Goal: Information Seeking & Learning: Learn about a topic

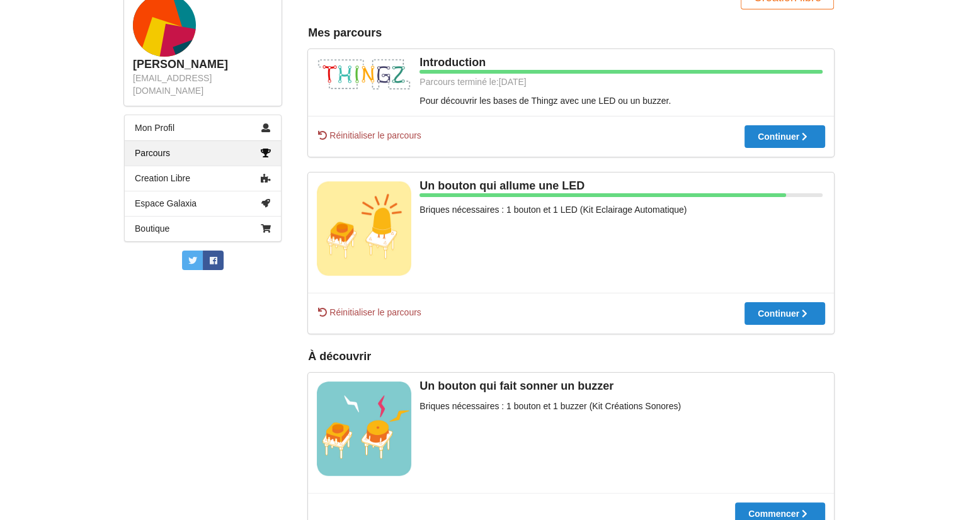
scroll to position [315, 0]
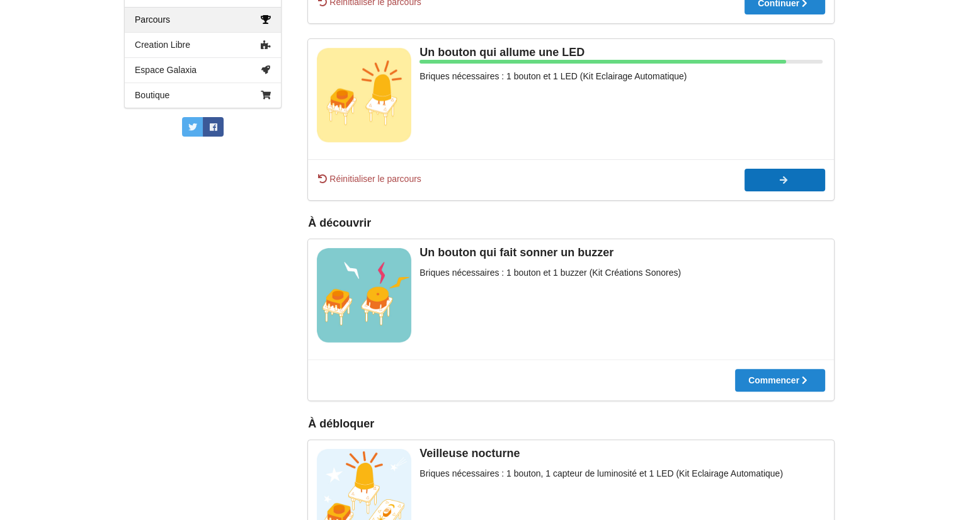
click at [792, 171] on button "Continuer" at bounding box center [785, 180] width 81 height 23
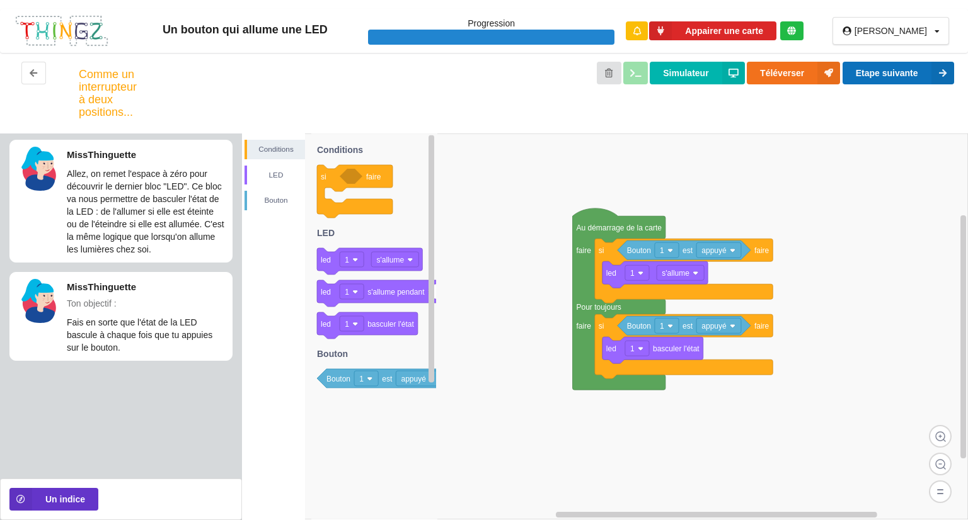
click at [937, 69] on icon at bounding box center [942, 73] width 23 height 23
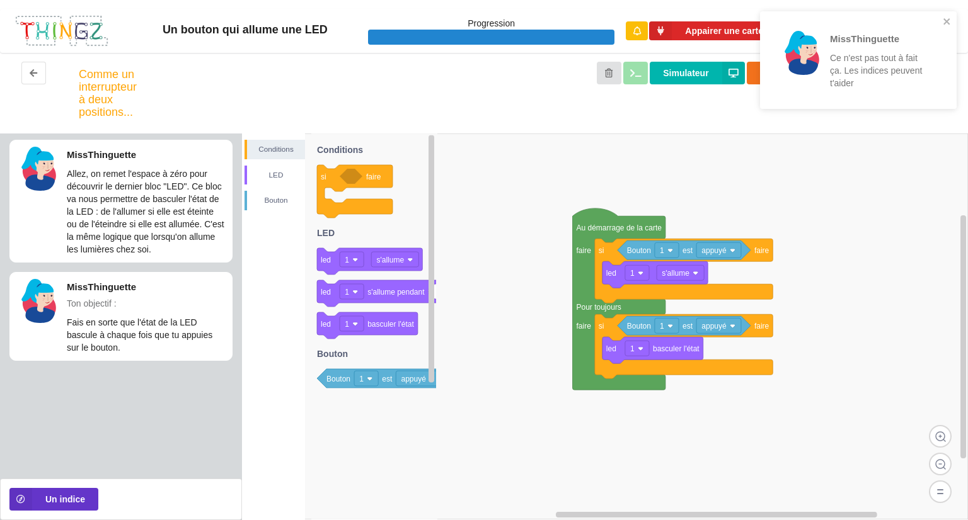
click at [945, 12] on div "MissThinguette Ce n'est pas tout à fait ça. Les indices peuvent t'aider" at bounding box center [858, 60] width 197 height 98
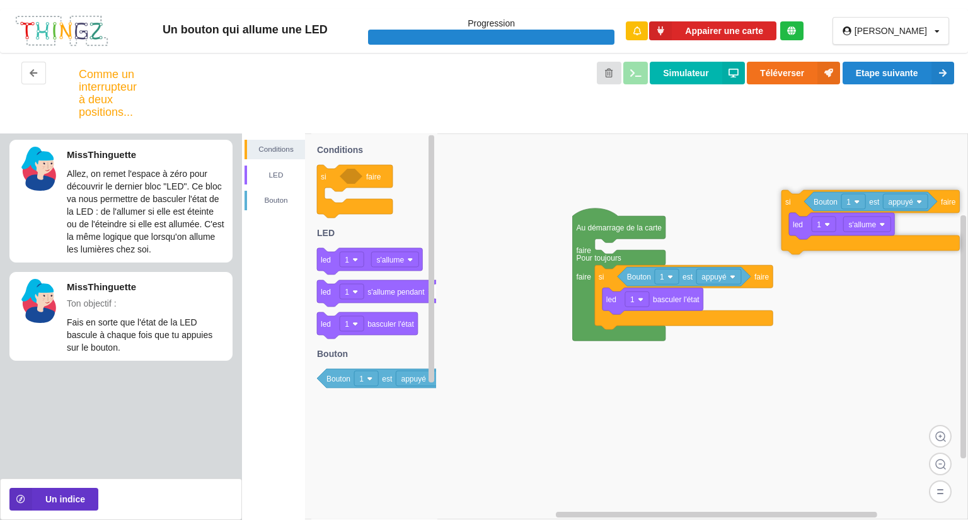
drag, startPoint x: 615, startPoint y: 253, endPoint x: 810, endPoint y: 198, distance: 202.1
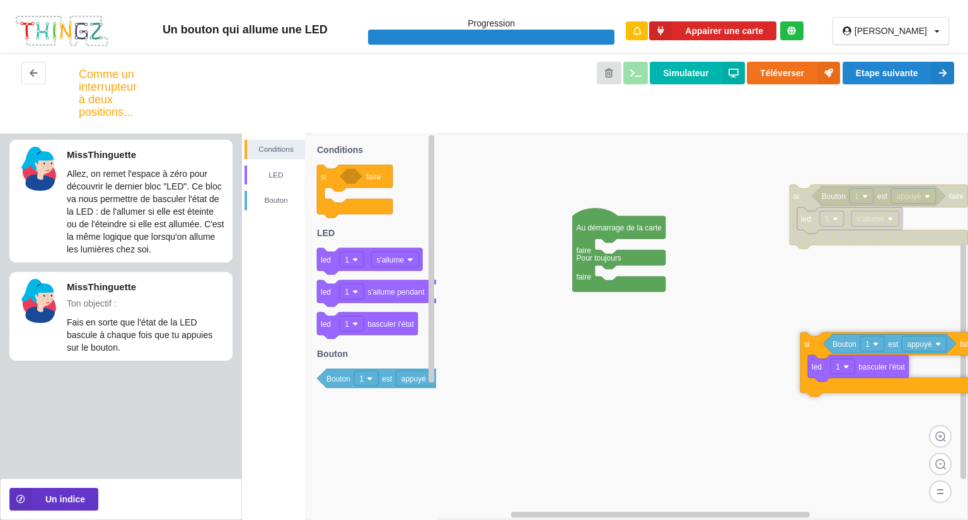
drag, startPoint x: 600, startPoint y: 282, endPoint x: 805, endPoint y: 349, distance: 216.2
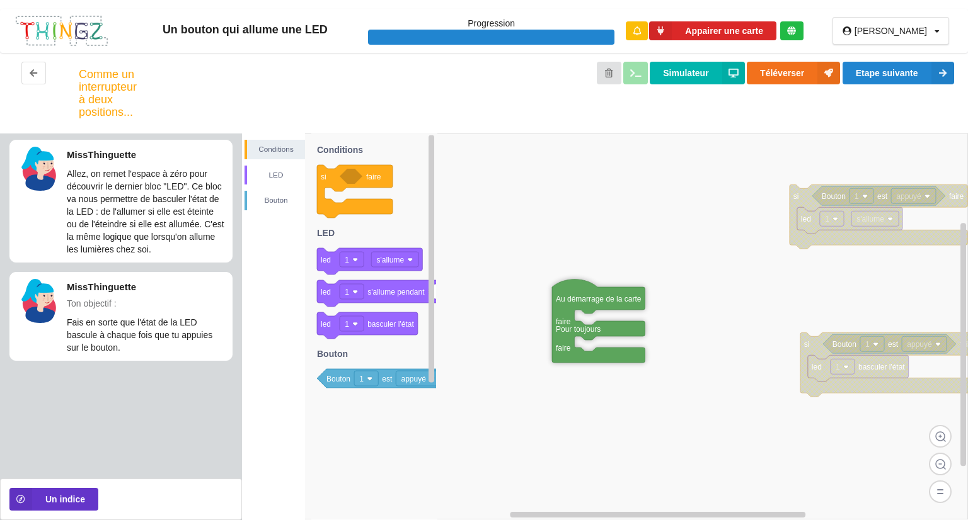
drag, startPoint x: 600, startPoint y: 227, endPoint x: 581, endPoint y: 266, distance: 42.8
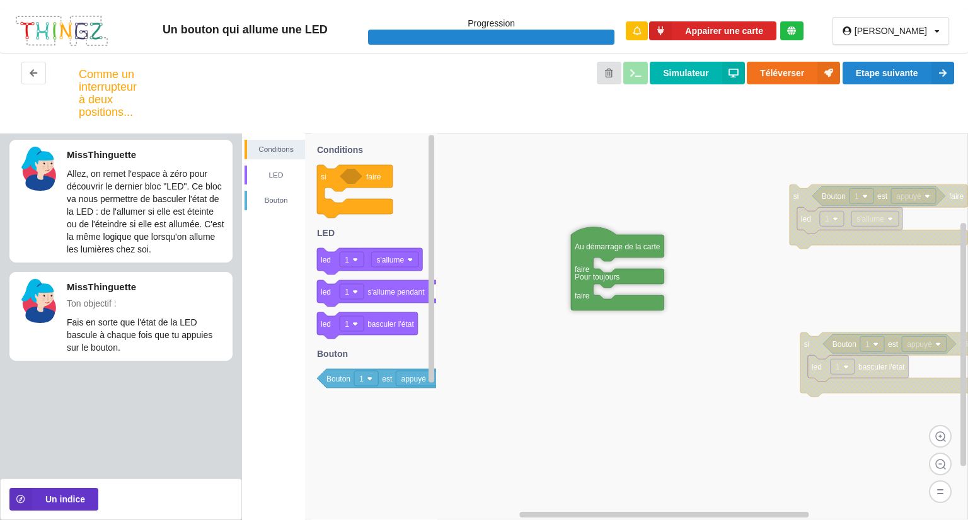
drag, startPoint x: 581, startPoint y: 265, endPoint x: 604, endPoint y: 225, distance: 46.6
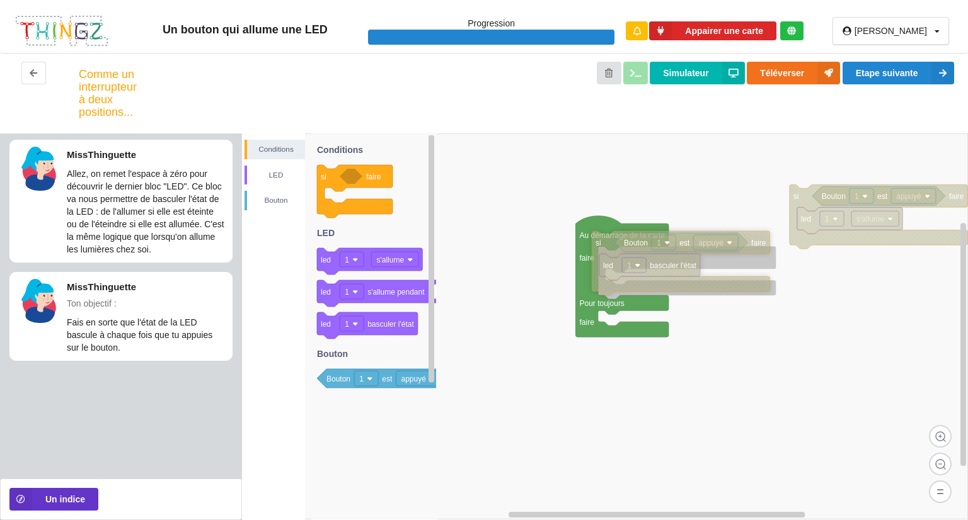
drag, startPoint x: 810, startPoint y: 346, endPoint x: 601, endPoint y: 244, distance: 231.9
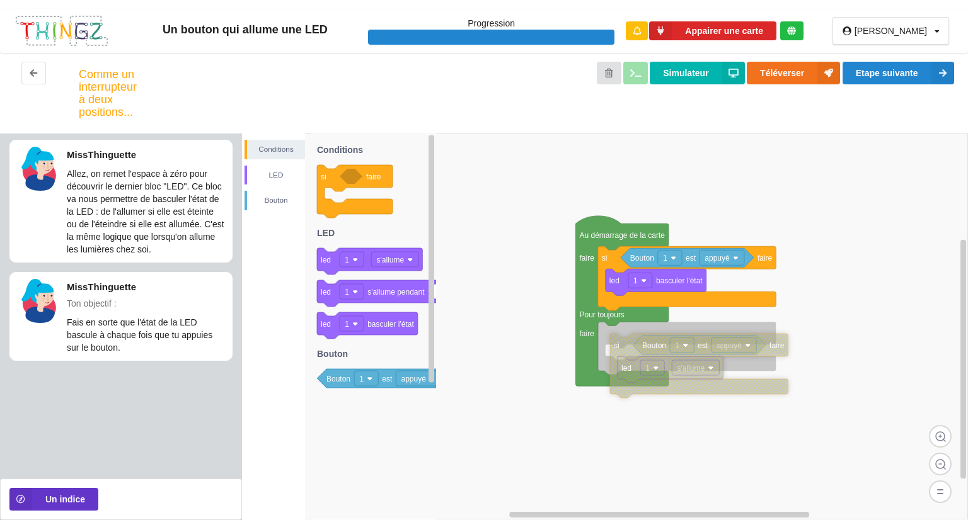
drag, startPoint x: 802, startPoint y: 202, endPoint x: 623, endPoint y: 352, distance: 233.6
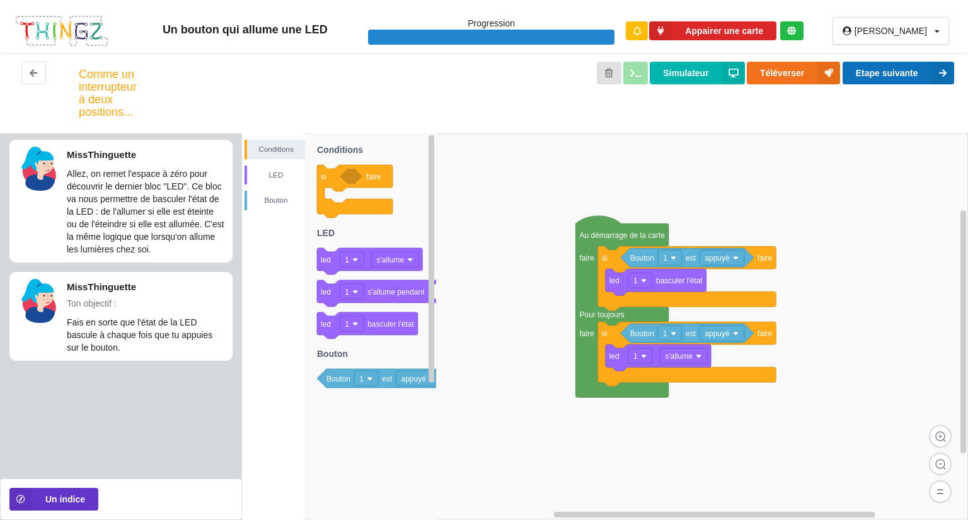
click at [880, 76] on button "Etape suivante" at bounding box center [898, 73] width 112 height 23
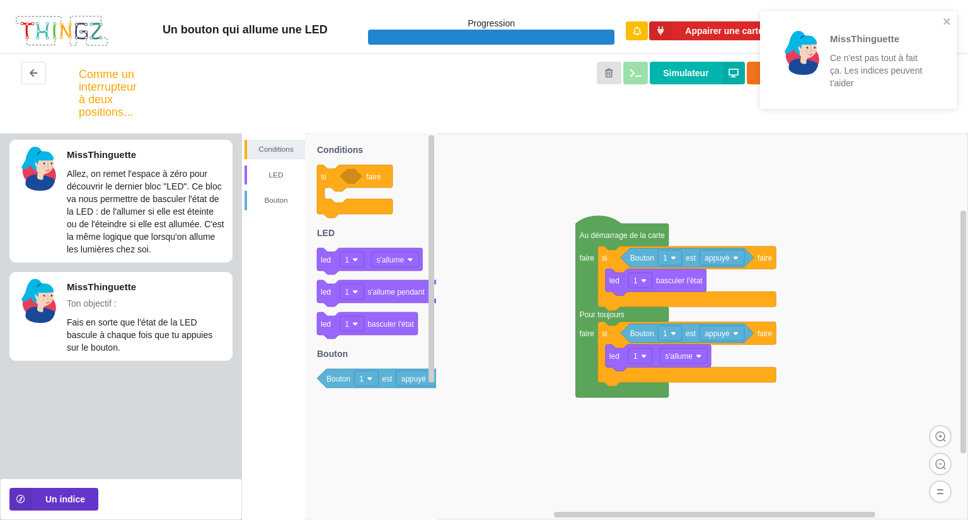
click at [952, 18] on div "MissThinguette Ce n'est pas tout à fait ça. Les indices peuvent t'aider" at bounding box center [858, 60] width 197 height 98
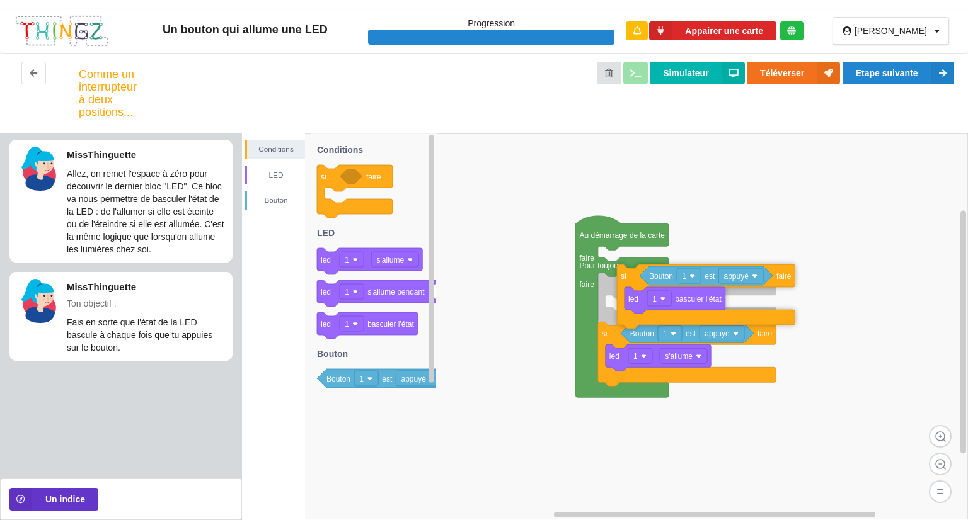
drag, startPoint x: 603, startPoint y: 265, endPoint x: 622, endPoint y: 284, distance: 26.3
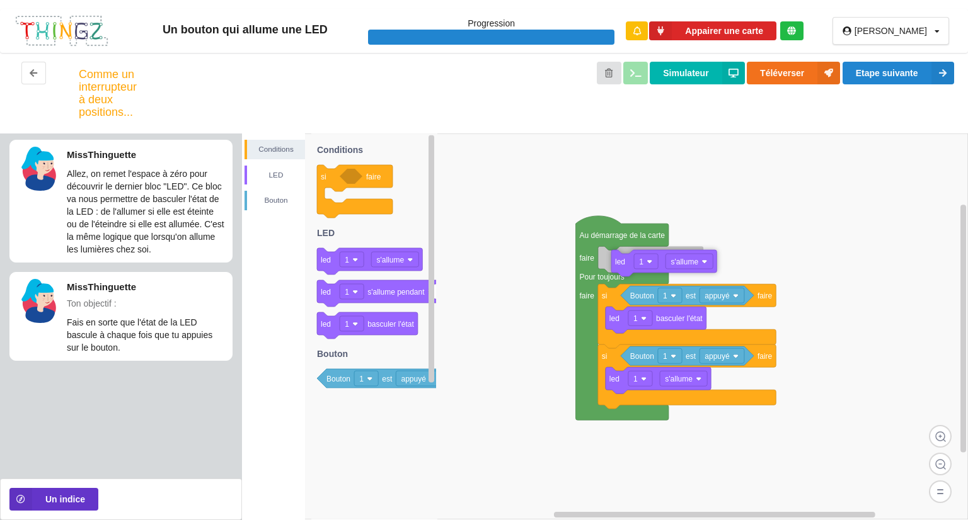
drag, startPoint x: 369, startPoint y: 260, endPoint x: 658, endPoint y: 260, distance: 289.9
click at [658, 260] on div "Conditions LED [PERSON_NAME] Au démarrage de la carte faire Pour toujours faire…" at bounding box center [605, 327] width 726 height 387
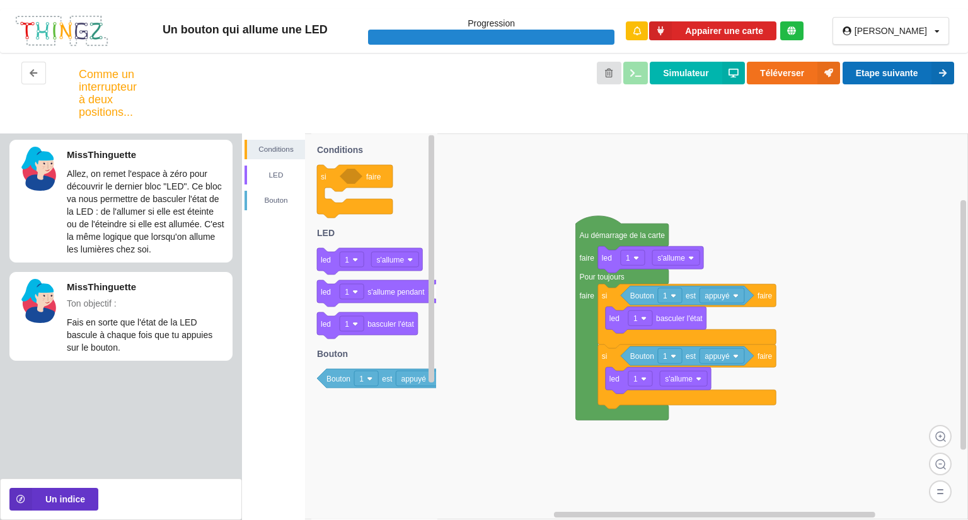
click at [885, 75] on button "Etape suivante" at bounding box center [898, 73] width 112 height 23
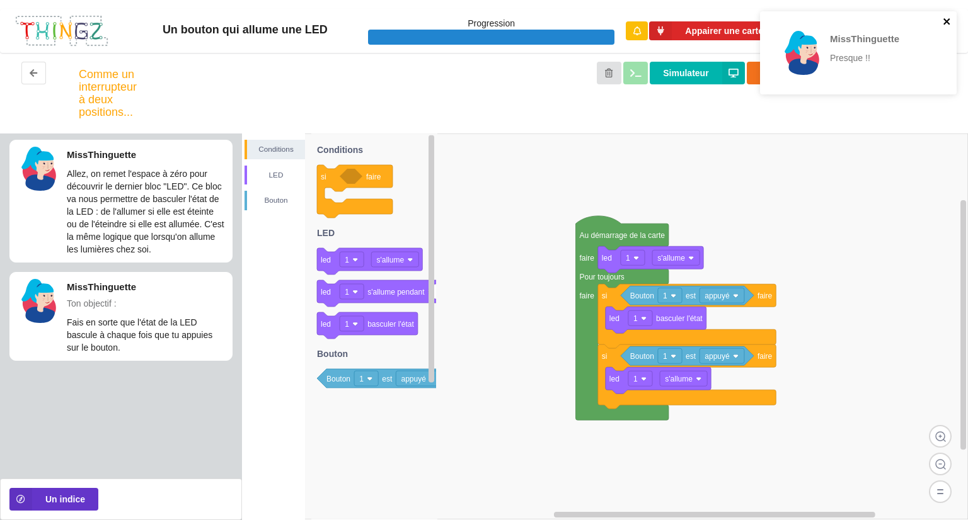
click at [943, 23] on icon "close" at bounding box center [947, 21] width 9 height 10
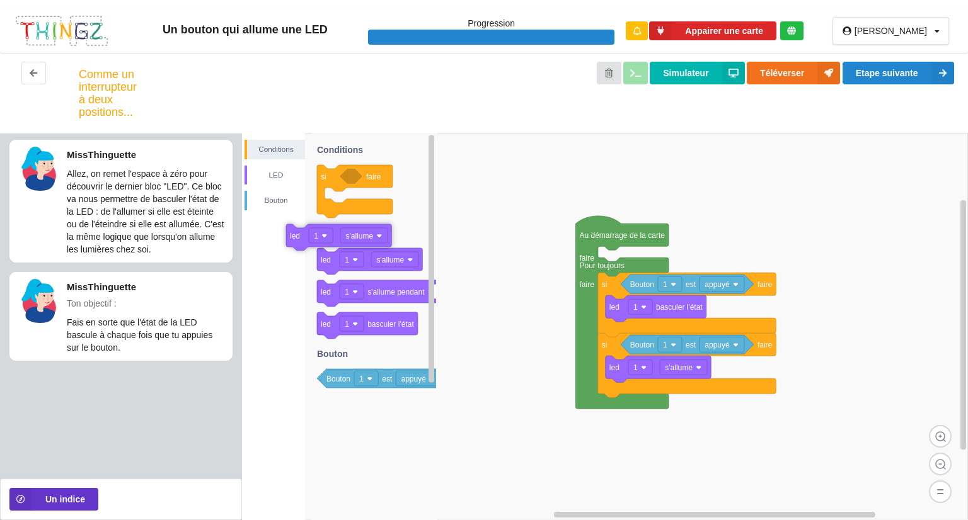
drag, startPoint x: 617, startPoint y: 260, endPoint x: 309, endPoint y: 238, distance: 308.3
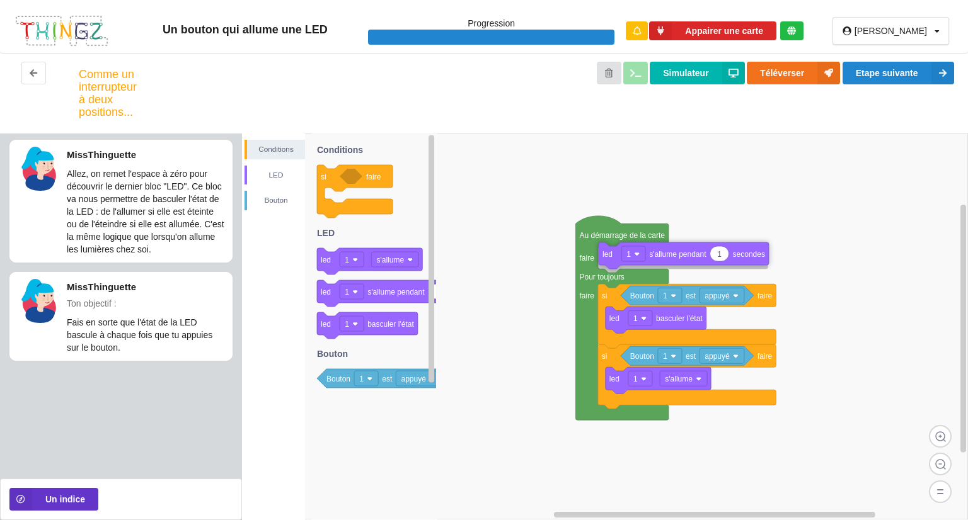
drag, startPoint x: 388, startPoint y: 291, endPoint x: 672, endPoint y: 253, distance: 286.7
click at [672, 253] on div "Conditions LED [PERSON_NAME] Au démarrage de la carte faire Pour toujours faire…" at bounding box center [605, 327] width 726 height 387
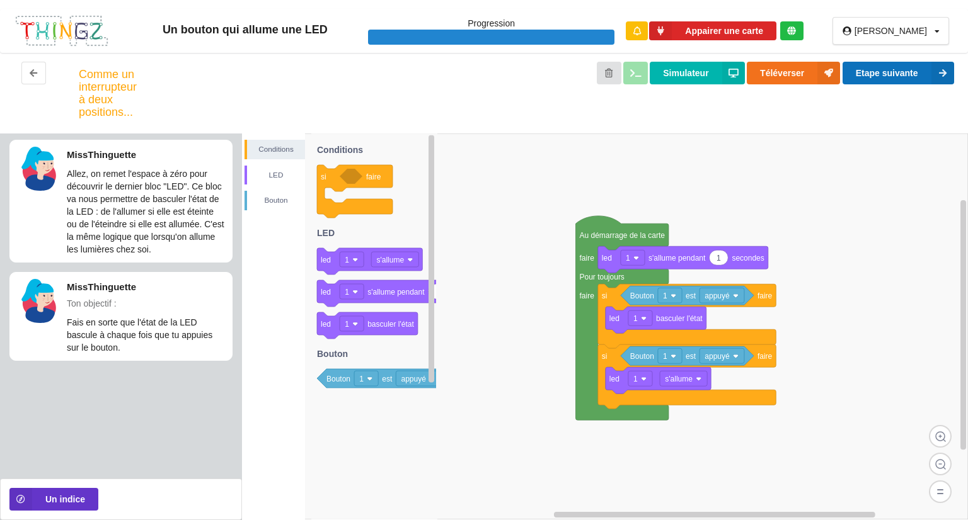
click at [885, 69] on button "Etape suivante" at bounding box center [898, 73] width 112 height 23
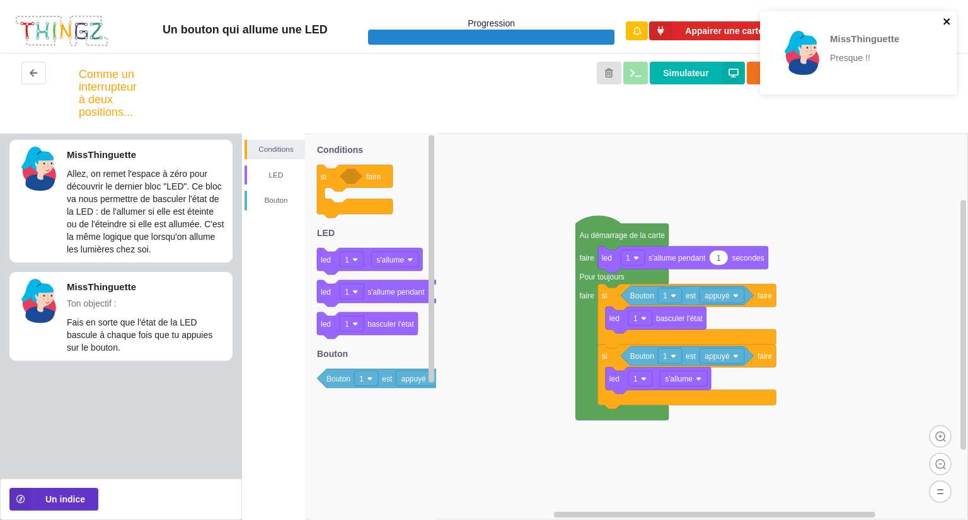
click at [943, 22] on icon "close" at bounding box center [947, 21] width 9 height 10
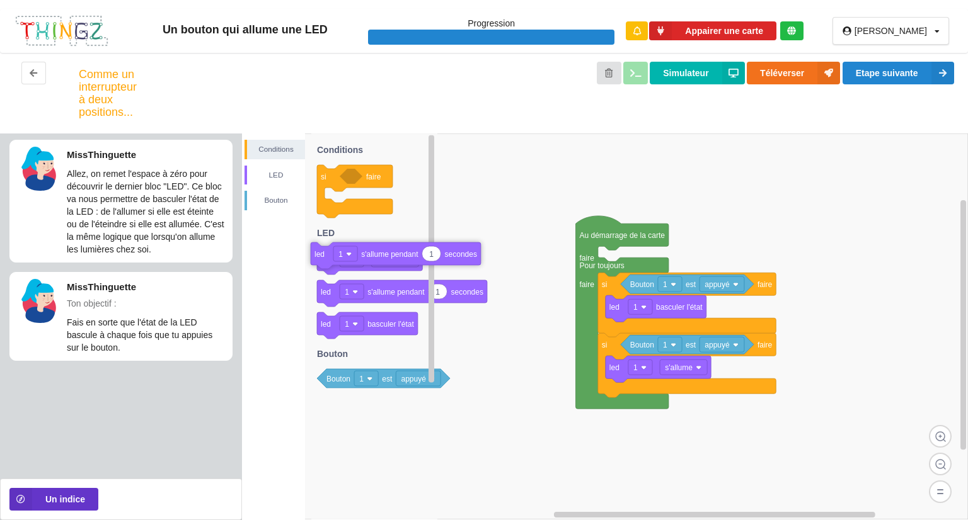
drag, startPoint x: 680, startPoint y: 258, endPoint x: 391, endPoint y: 254, distance: 289.3
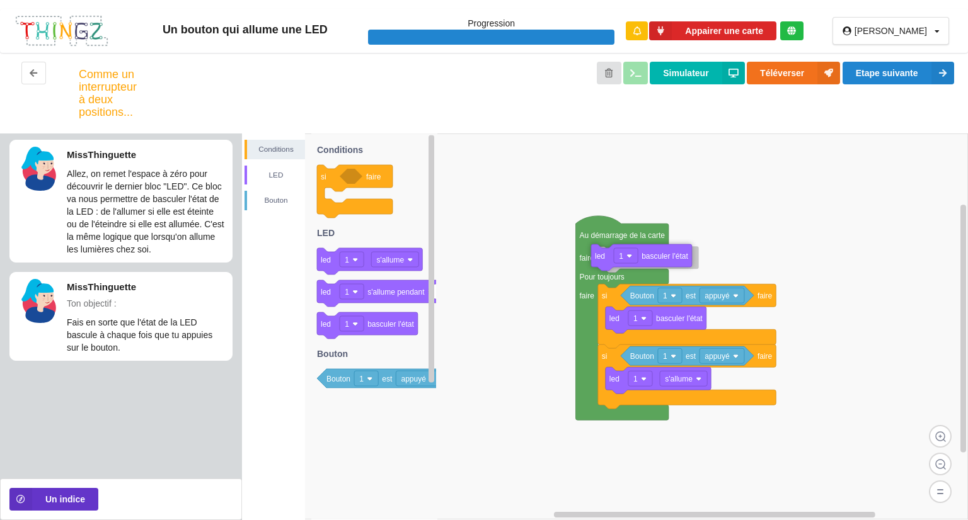
drag, startPoint x: 391, startPoint y: 328, endPoint x: 665, endPoint y: 260, distance: 282.4
click at [665, 260] on div "Conditions LED [PERSON_NAME] Au démarrage de la carte faire Pour toujours faire…" at bounding box center [605, 327] width 726 height 387
click at [910, 83] on button "Etape suivante" at bounding box center [898, 73] width 112 height 23
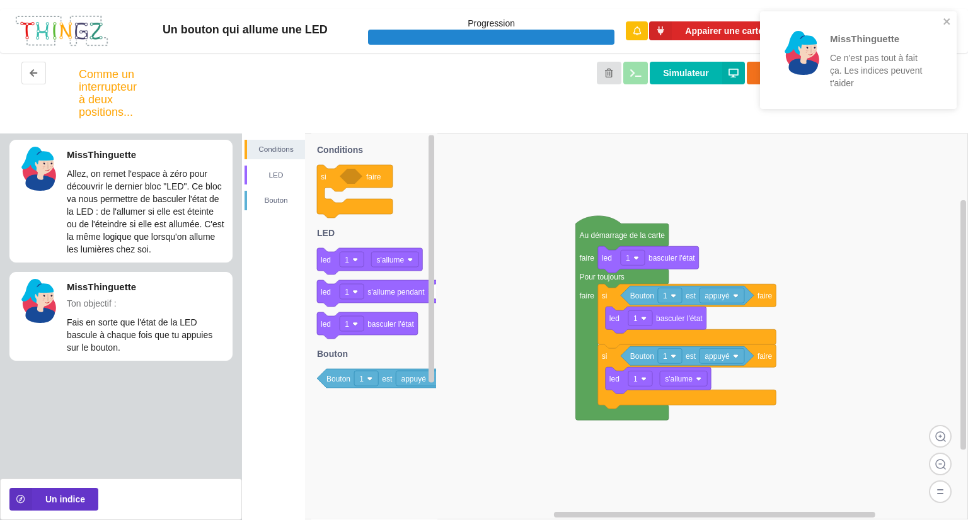
click at [933, 21] on div "MissThinguette Ce n'est pas tout à fait ça. Les indices peuvent t'aider" at bounding box center [854, 60] width 170 height 80
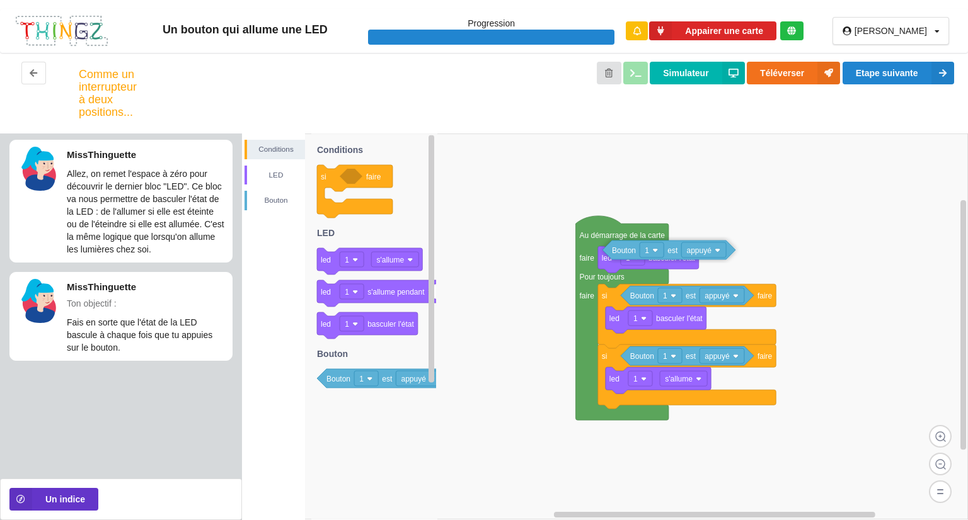
drag, startPoint x: 388, startPoint y: 374, endPoint x: 674, endPoint y: 246, distance: 313.1
click at [674, 246] on div "Conditions LED Bouton Au démarrage de la carte faire Pour toujours faire Bouton…" at bounding box center [605, 327] width 726 height 387
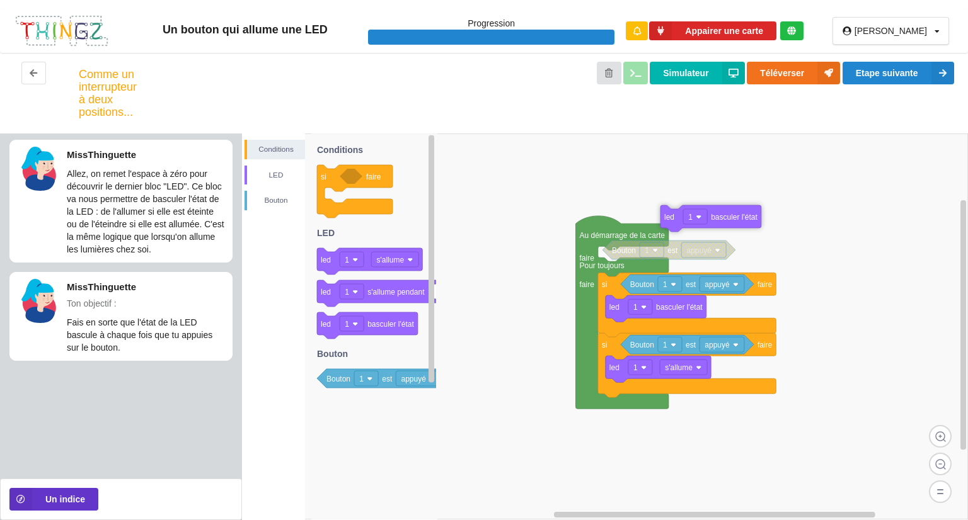
drag, startPoint x: 645, startPoint y: 268, endPoint x: 730, endPoint y: 215, distance: 99.7
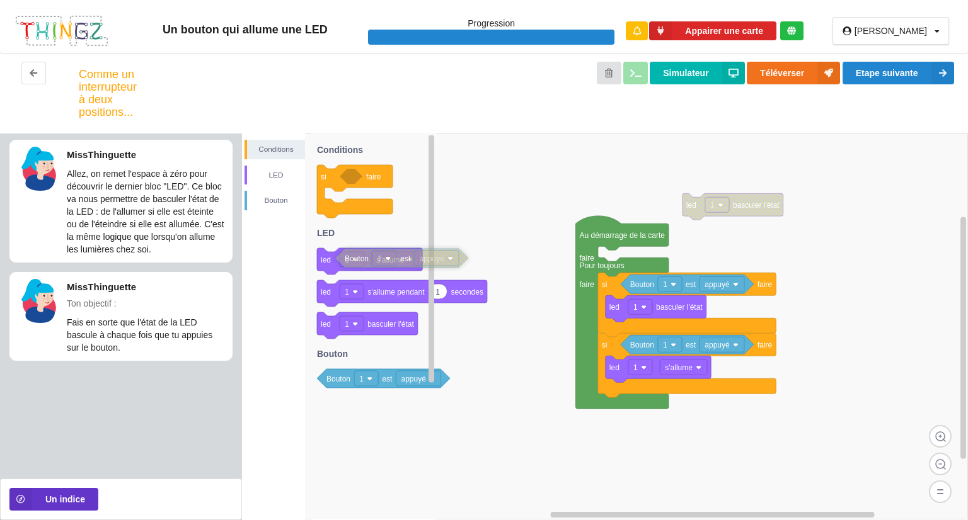
drag, startPoint x: 675, startPoint y: 256, endPoint x: 398, endPoint y: 264, distance: 277.4
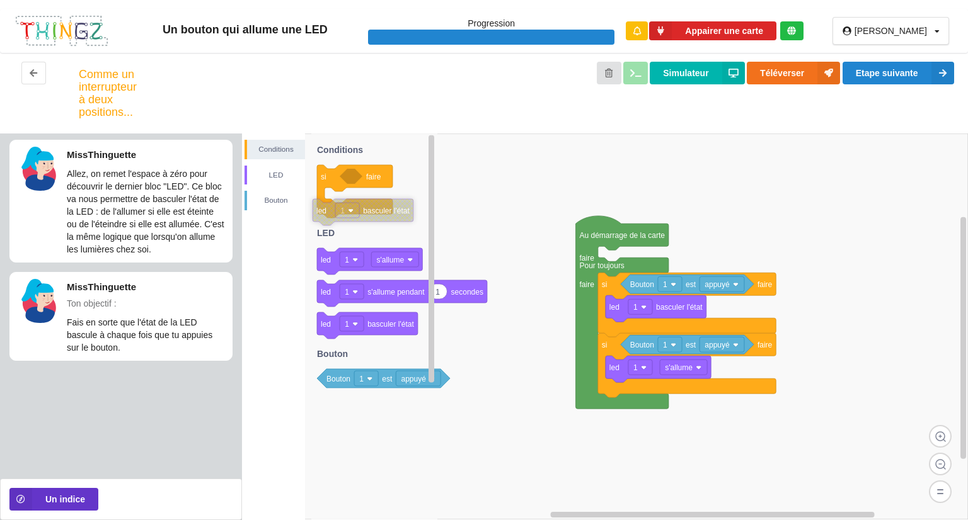
drag, startPoint x: 717, startPoint y: 209, endPoint x: 337, endPoint y: 209, distance: 380.0
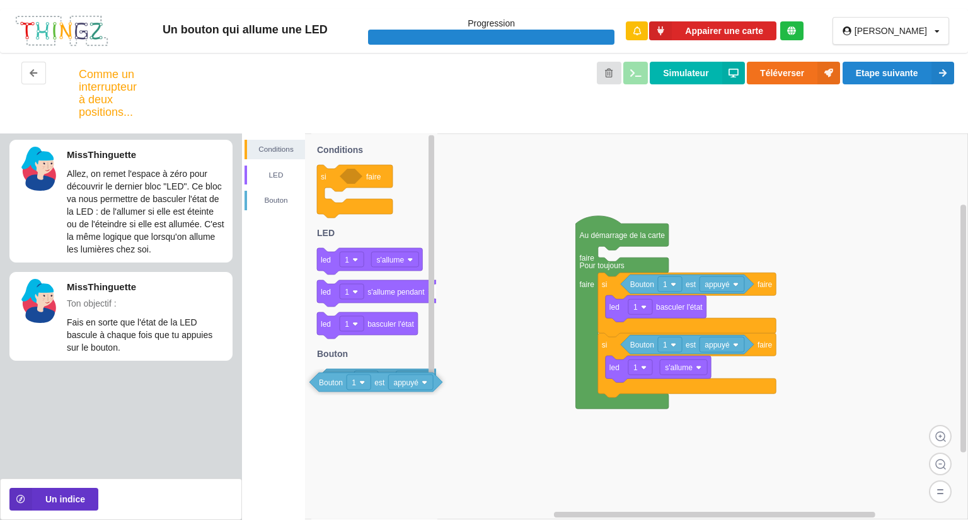
drag, startPoint x: 345, startPoint y: 381, endPoint x: 337, endPoint y: 384, distance: 8.5
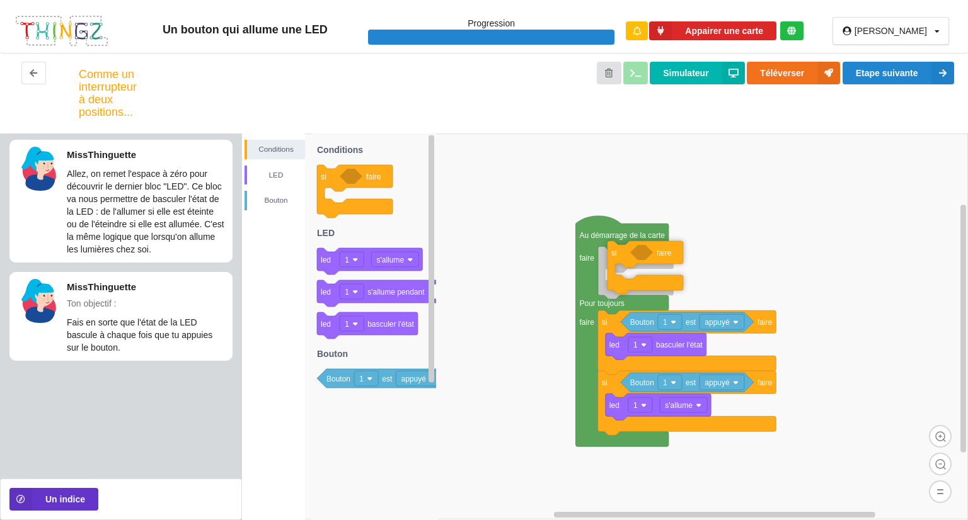
drag, startPoint x: 372, startPoint y: 175, endPoint x: 663, endPoint y: 251, distance: 300.3
click at [663, 251] on div "Conditions LED [PERSON_NAME] Au démarrage de la carte faire Pour toujours faire…" at bounding box center [605, 327] width 726 height 387
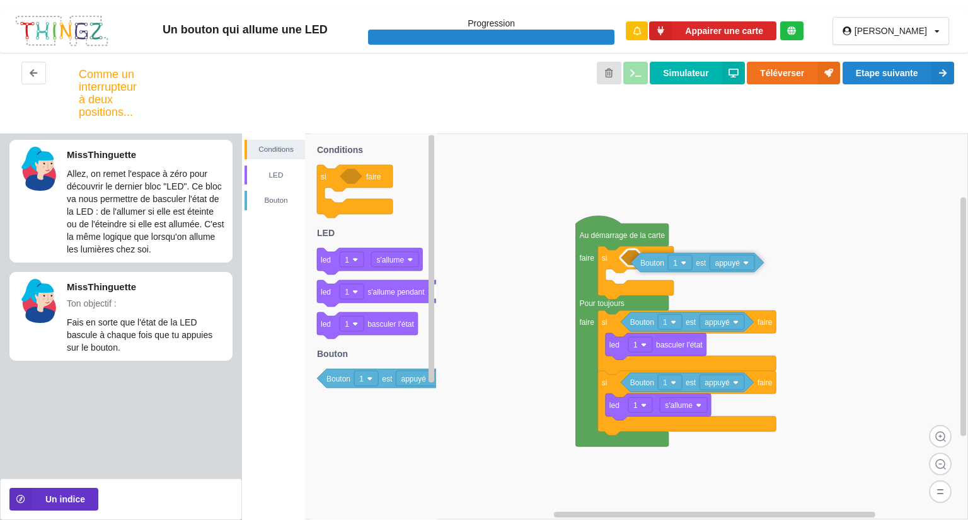
drag, startPoint x: 340, startPoint y: 381, endPoint x: 653, endPoint y: 265, distance: 334.5
click at [653, 265] on div "Conditions LED Bouton Au démarrage de la carte faire Pour toujours faire Bouton…" at bounding box center [605, 327] width 726 height 387
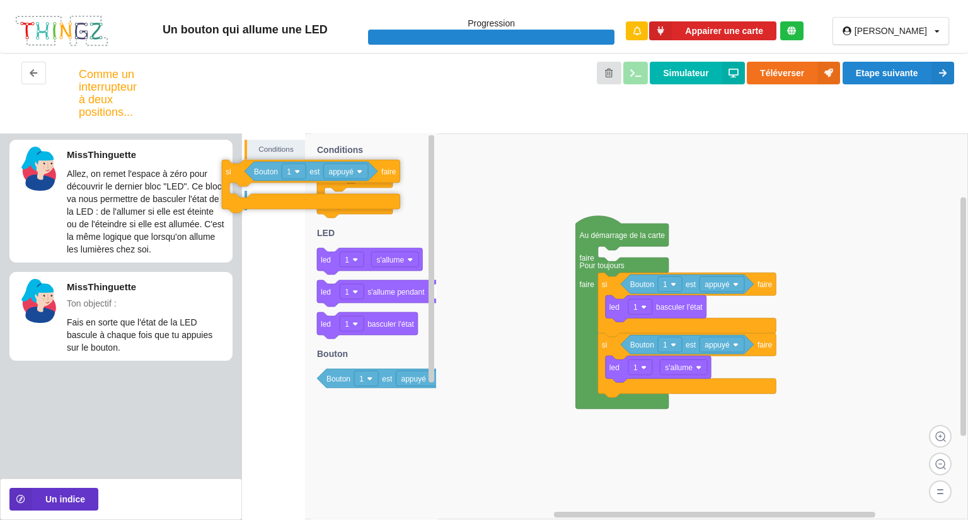
drag, startPoint x: 618, startPoint y: 258, endPoint x: 253, endPoint y: 190, distance: 371.0
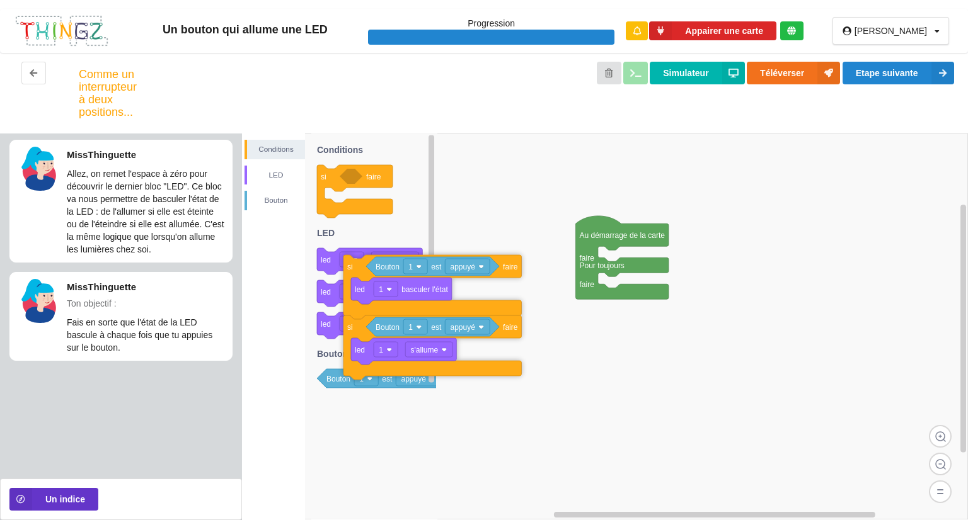
drag, startPoint x: 608, startPoint y: 292, endPoint x: 319, endPoint y: 277, distance: 289.6
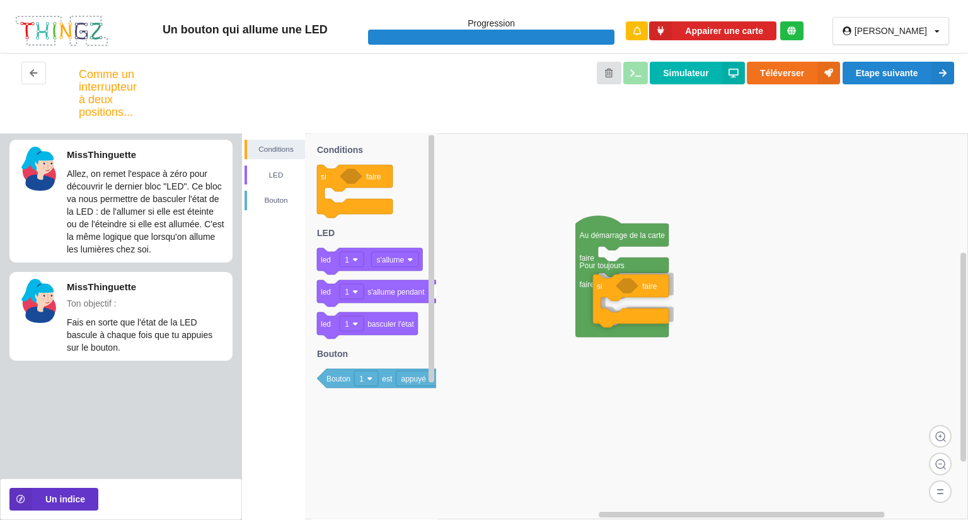
drag, startPoint x: 328, startPoint y: 183, endPoint x: 604, endPoint y: 293, distance: 297.0
click at [604, 293] on div "Conditions LED [PERSON_NAME] Au démarrage de la carte faire Pour toujours faire…" at bounding box center [605, 327] width 726 height 387
drag, startPoint x: 353, startPoint y: 376, endPoint x: 635, endPoint y: 287, distance: 296.0
click at [635, 287] on div "Conditions LED [PERSON_NAME] Au démarrage de la carte faire Pour toujours faire…" at bounding box center [605, 327] width 726 height 387
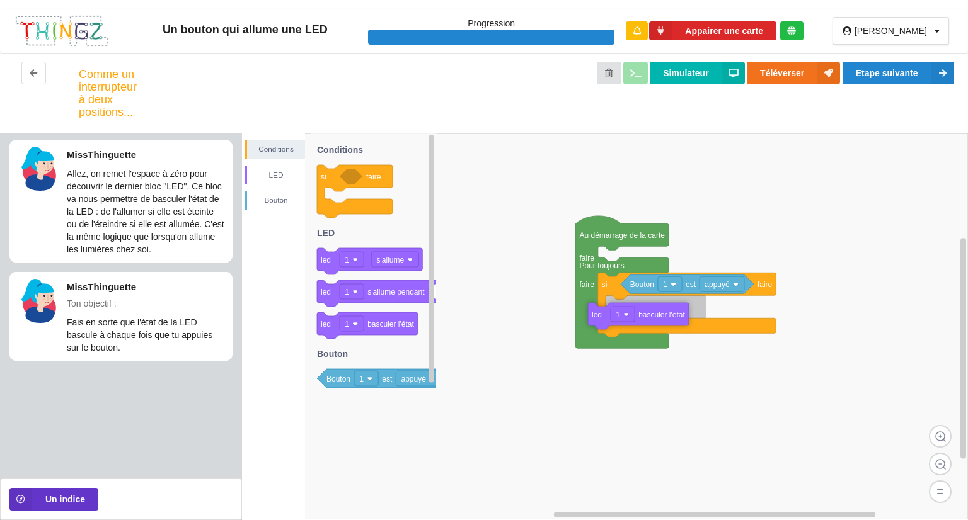
drag, startPoint x: 330, startPoint y: 324, endPoint x: 609, endPoint y: 318, distance: 279.2
click at [608, 318] on div "Conditions LED [PERSON_NAME] Au démarrage de la carte faire Pour toujours faire…" at bounding box center [605, 327] width 726 height 387
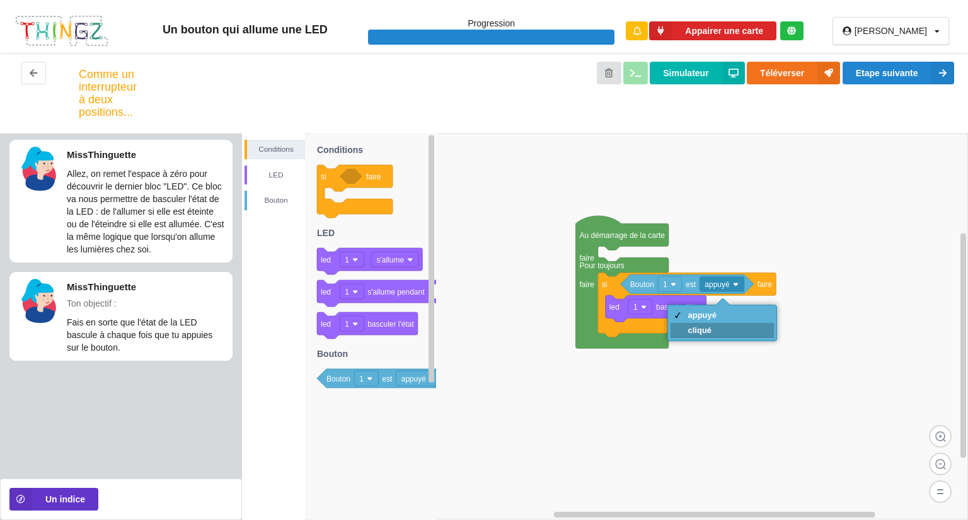
click at [741, 326] on div "cliqué" at bounding box center [722, 330] width 104 height 15
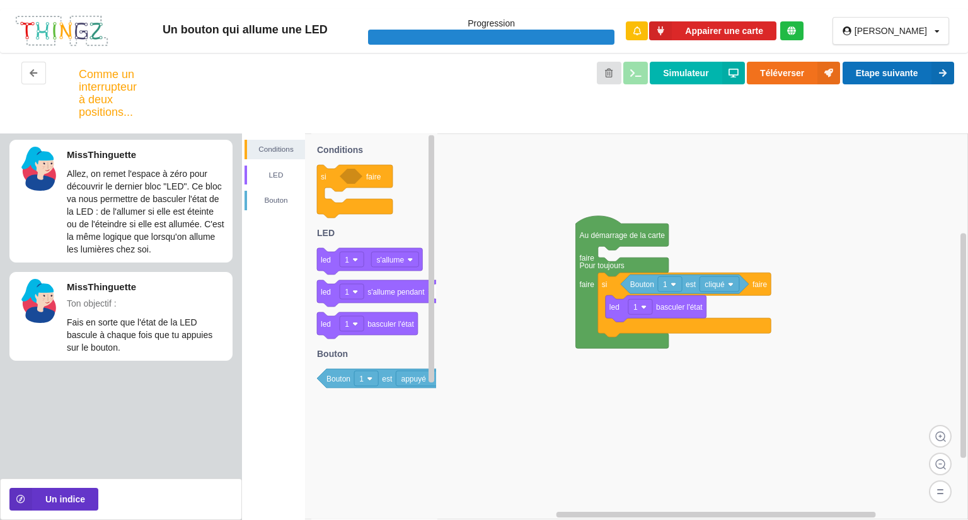
click at [882, 76] on button "Etape suivante" at bounding box center [898, 73] width 112 height 23
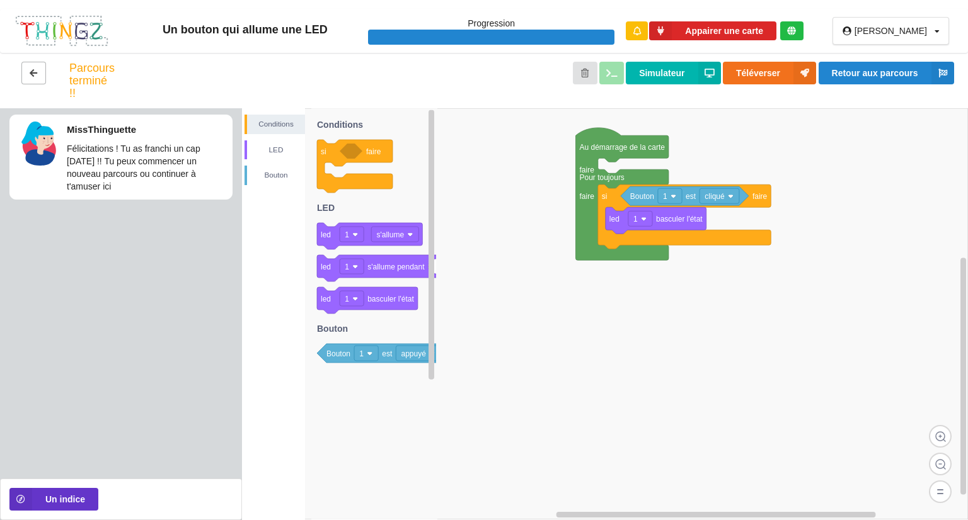
click at [38, 69] on icon at bounding box center [33, 73] width 11 height 8
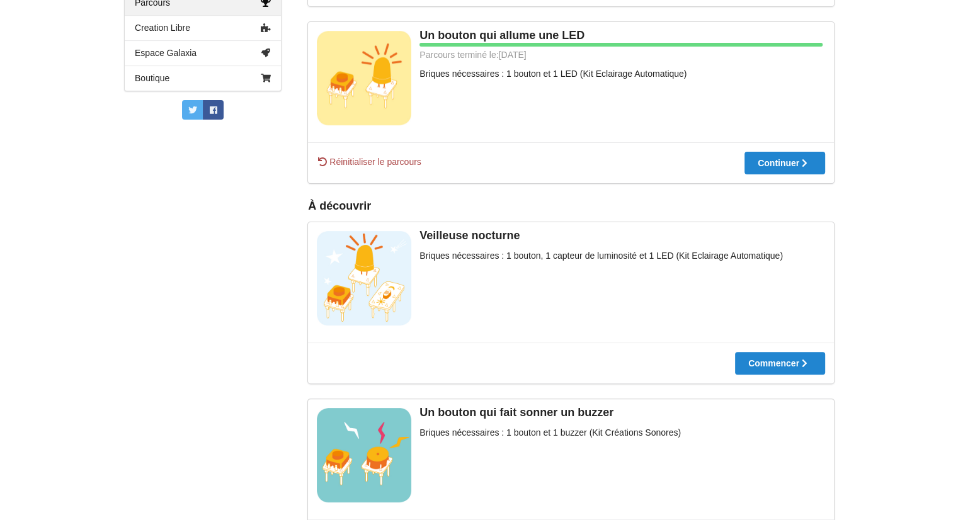
scroll to position [395, 0]
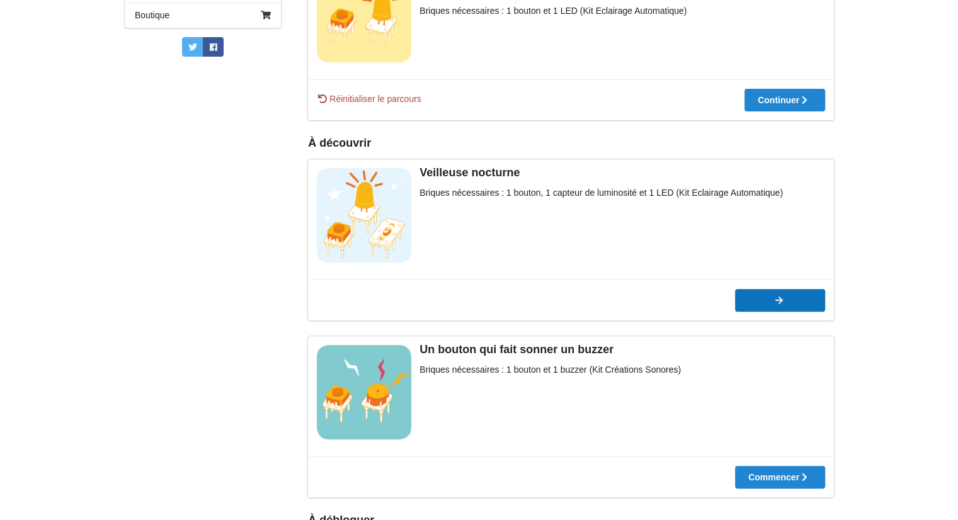
click at [793, 298] on div at bounding box center [780, 300] width 90 height 9
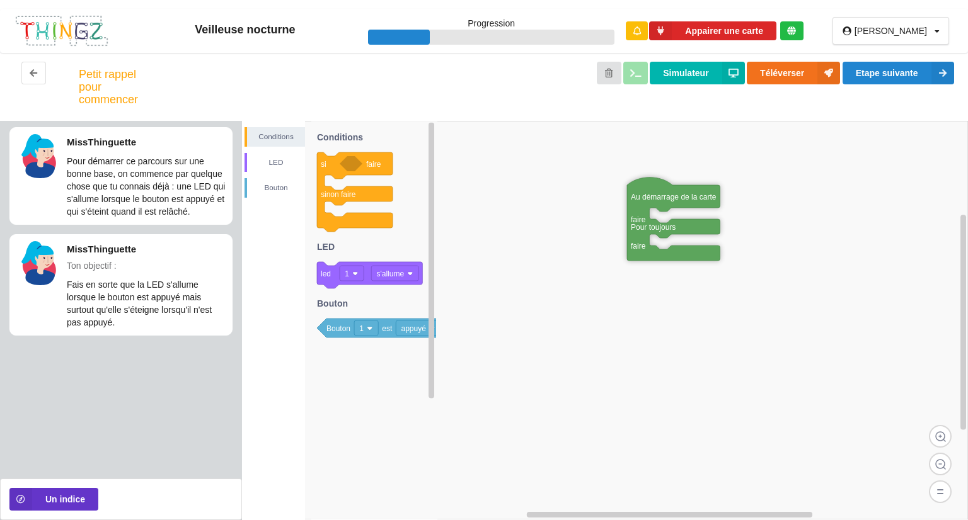
drag, startPoint x: 743, startPoint y: 290, endPoint x: 664, endPoint y: 201, distance: 119.6
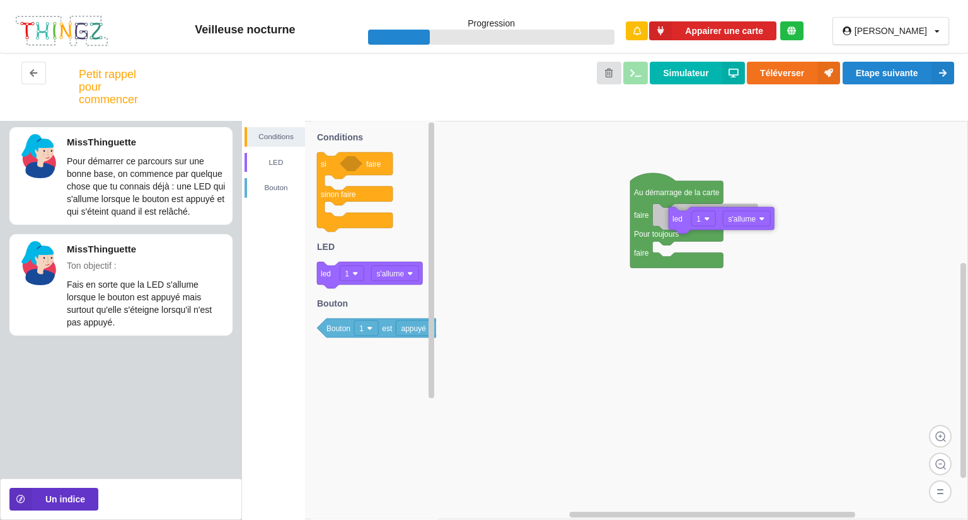
drag, startPoint x: 367, startPoint y: 273, endPoint x: 710, endPoint y: 208, distance: 349.0
click at [710, 208] on div "Conditions LED [PERSON_NAME] Au démarrage de la carte faire Pour toujours faire…" at bounding box center [605, 321] width 726 height 400
click at [385, 275] on text "s'allume" at bounding box center [390, 274] width 28 height 9
click at [386, 275] on text "s'allume" at bounding box center [390, 274] width 28 height 9
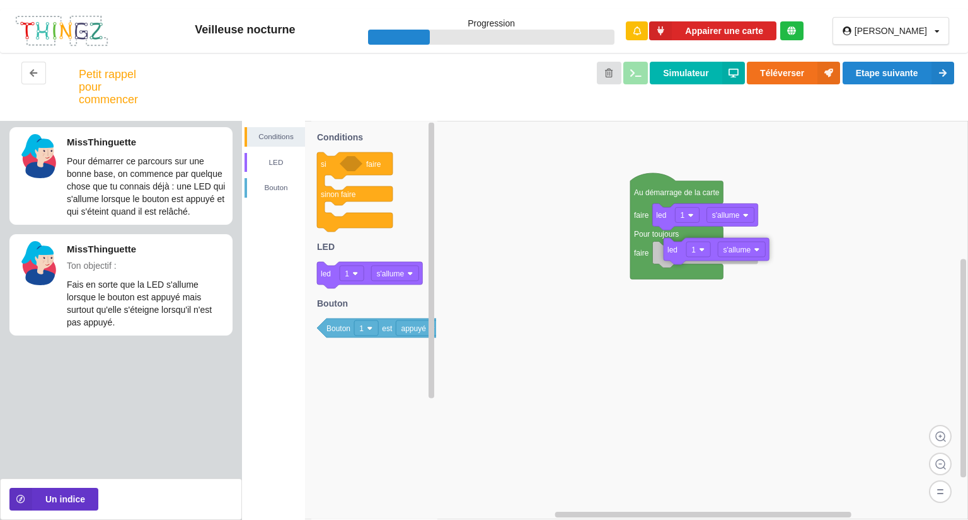
drag, startPoint x: 365, startPoint y: 268, endPoint x: 712, endPoint y: 244, distance: 347.4
click at [712, 244] on div "Conditions LED [PERSON_NAME] Au démarrage de la carte faire Pour toujours faire…" at bounding box center [605, 321] width 726 height 400
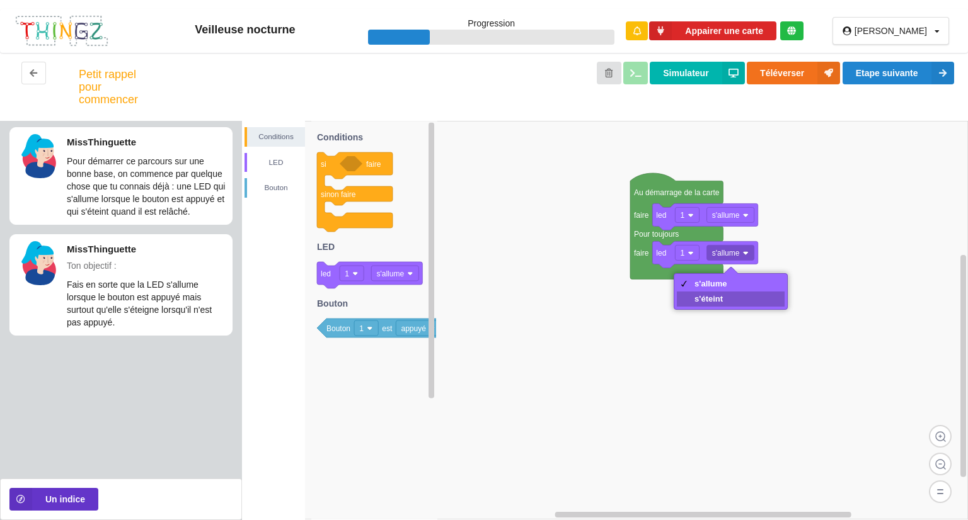
click at [706, 297] on div "s'éteint" at bounding box center [710, 298] width 33 height 9
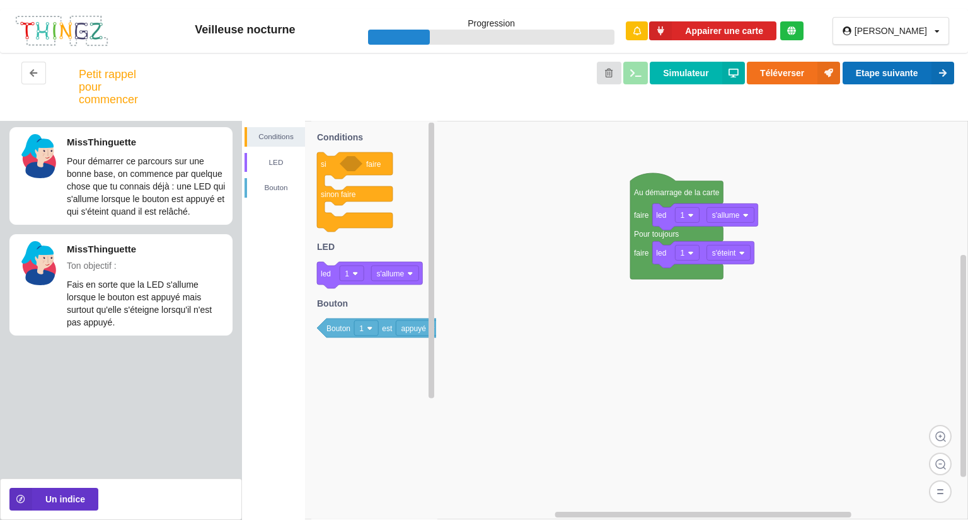
click at [870, 79] on button "Etape suivante" at bounding box center [898, 73] width 112 height 23
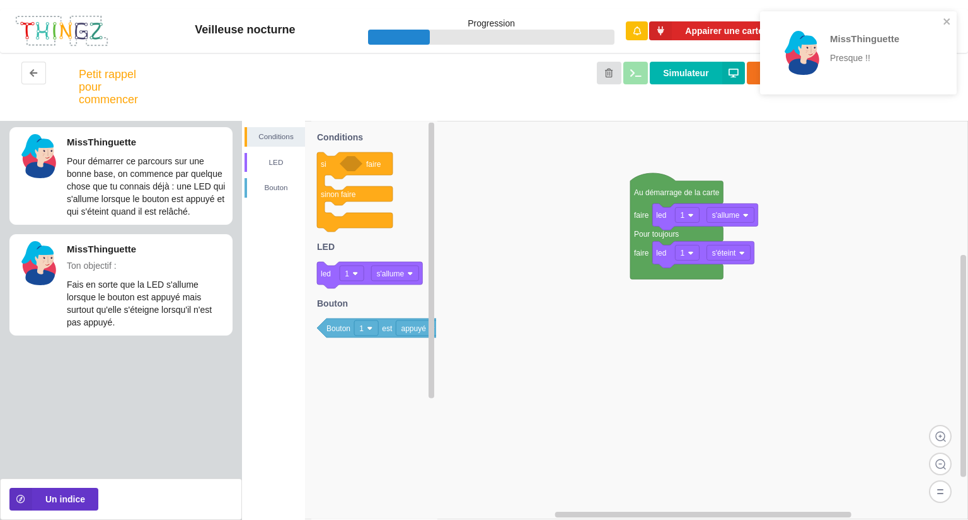
click at [856, 194] on rect at bounding box center [605, 320] width 726 height 399
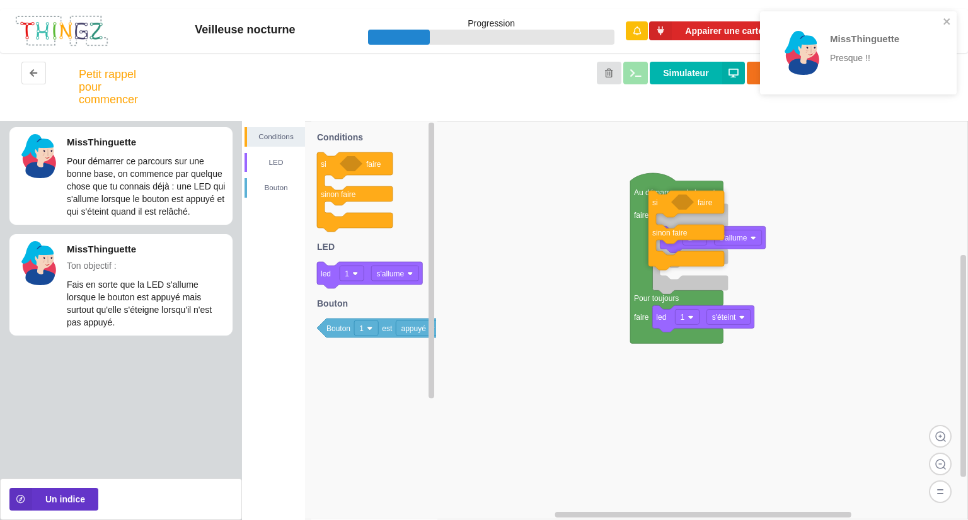
drag, startPoint x: 365, startPoint y: 166, endPoint x: 696, endPoint y: 206, distance: 333.8
click at [696, 206] on div "Conditions LED [PERSON_NAME] Au démarrage de la carte faire Pour toujours faire…" at bounding box center [605, 321] width 726 height 400
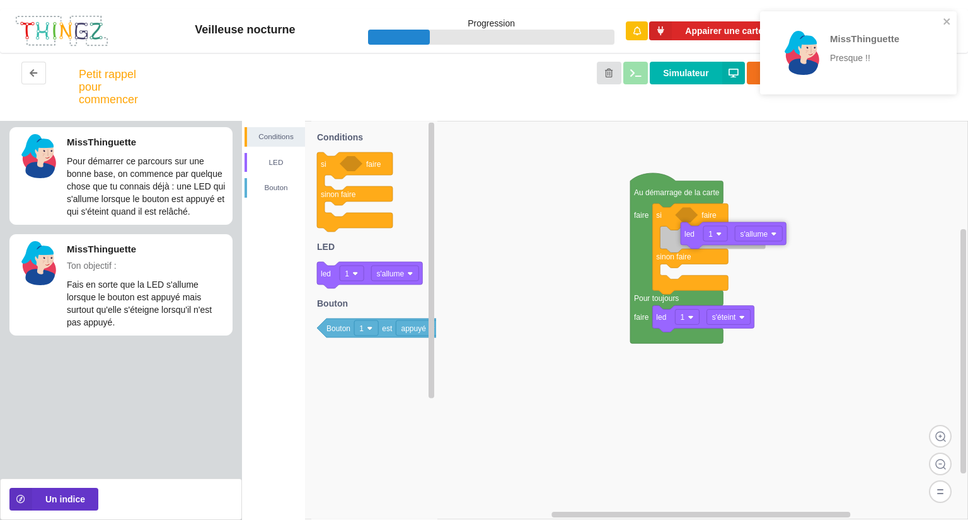
drag, startPoint x: 705, startPoint y: 246, endPoint x: 726, endPoint y: 243, distance: 21.1
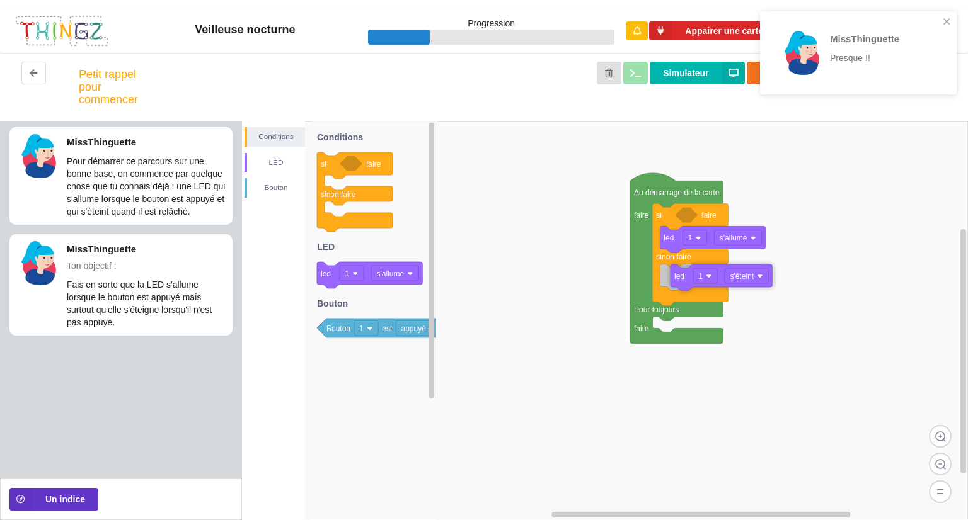
drag, startPoint x: 689, startPoint y: 325, endPoint x: 708, endPoint y: 284, distance: 44.9
drag, startPoint x: 389, startPoint y: 331, endPoint x: 766, endPoint y: 226, distance: 391.7
click at [766, 226] on div "Conditions LED [PERSON_NAME] Au démarrage de la carte faire Pour toujours faire…" at bounding box center [605, 321] width 726 height 400
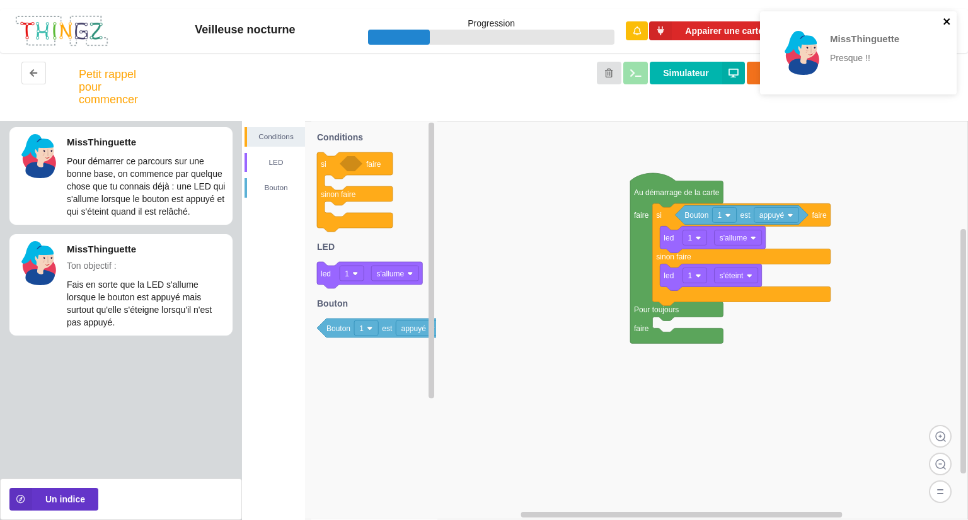
click at [946, 20] on icon "close" at bounding box center [947, 21] width 9 height 10
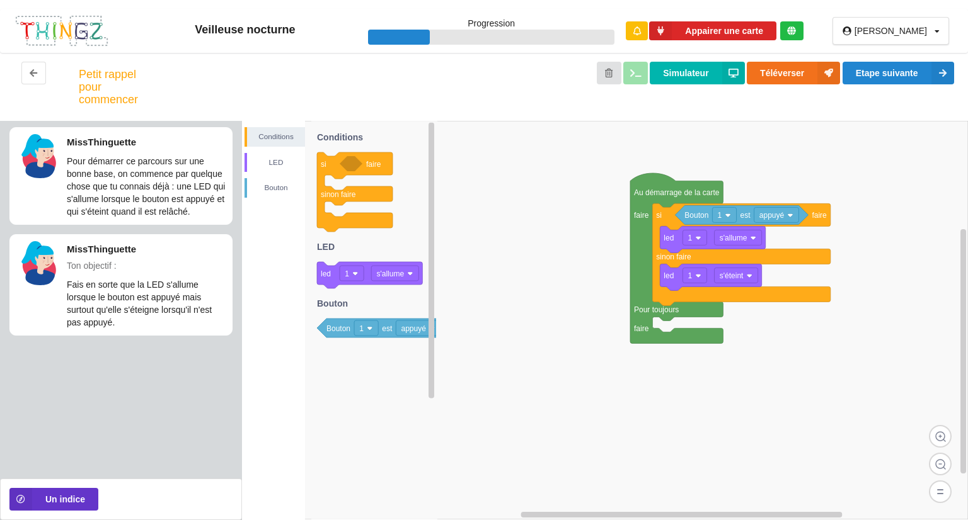
click at [930, 72] on div "Veilleuse nocturne Progression Appairer une carte [PERSON_NAME] Profil Déconnex…" at bounding box center [484, 260] width 968 height 520
click at [922, 75] on button "Etape suivante" at bounding box center [898, 73] width 112 height 23
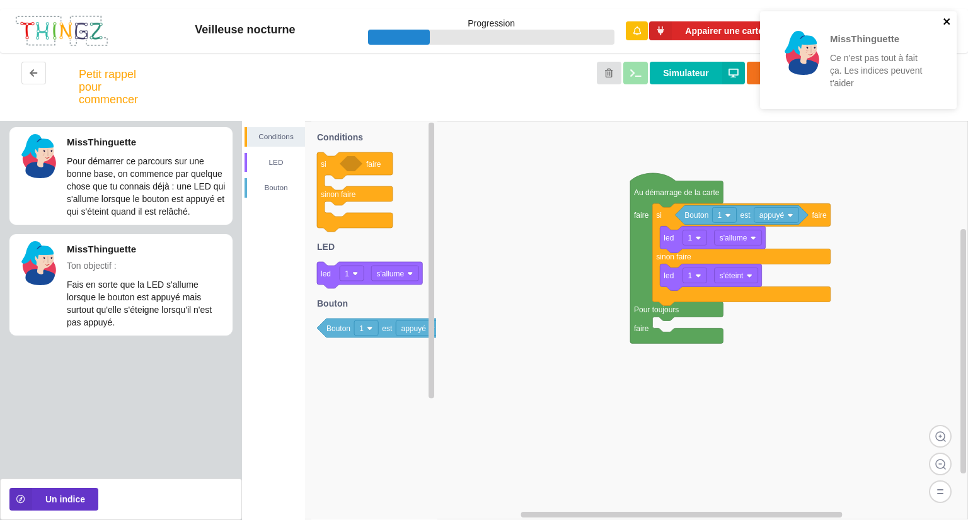
click at [948, 20] on icon "close" at bounding box center [946, 21] width 6 height 6
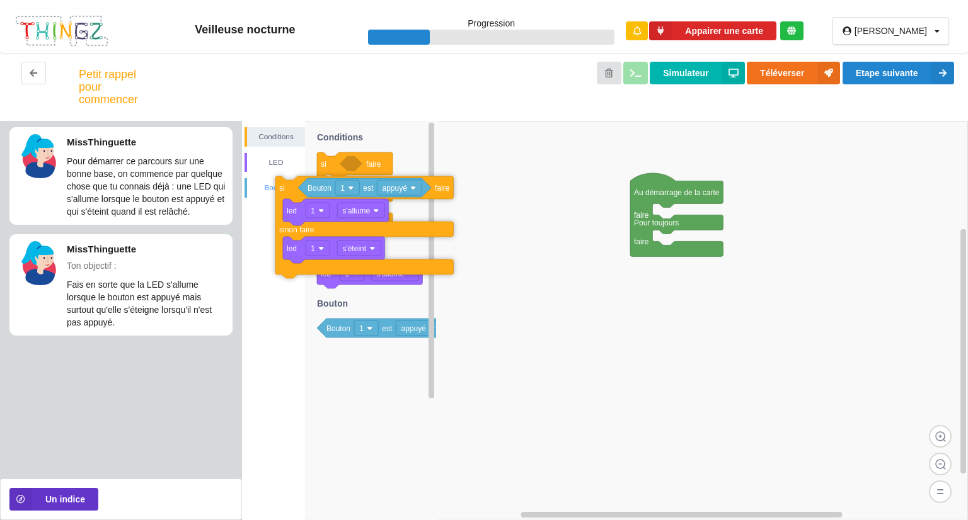
drag, startPoint x: 665, startPoint y: 217, endPoint x: 293, endPoint y: 180, distance: 374.3
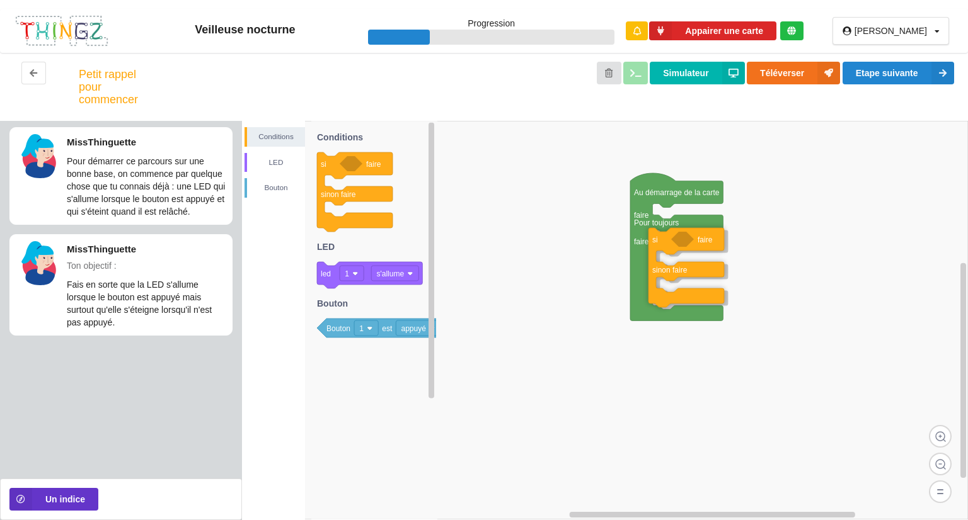
drag, startPoint x: 341, startPoint y: 170, endPoint x: 672, endPoint y: 246, distance: 340.0
click at [672, 246] on div "Conditions LED [PERSON_NAME] Au démarrage de la carte faire Pour toujours faire…" at bounding box center [605, 321] width 726 height 400
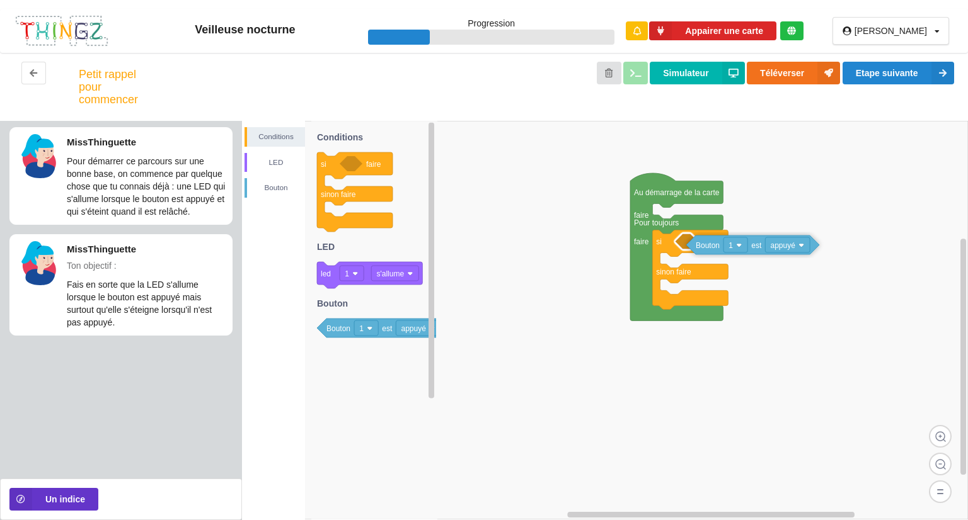
drag, startPoint x: 382, startPoint y: 326, endPoint x: 752, endPoint y: 243, distance: 378.5
click at [752, 243] on div "Conditions LED [PERSON_NAME] Au démarrage de la carte faire Pour toujours faire…" at bounding box center [605, 321] width 726 height 400
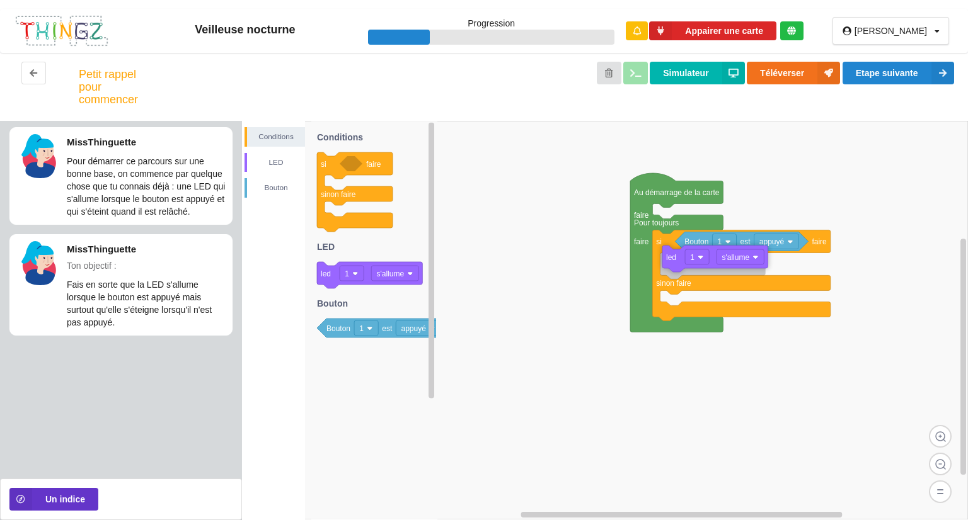
drag, startPoint x: 369, startPoint y: 270, endPoint x: 715, endPoint y: 254, distance: 345.7
click at [715, 254] on div "Conditions LED [PERSON_NAME] Au démarrage de la carte faire Pour toujours faire…" at bounding box center [605, 321] width 726 height 400
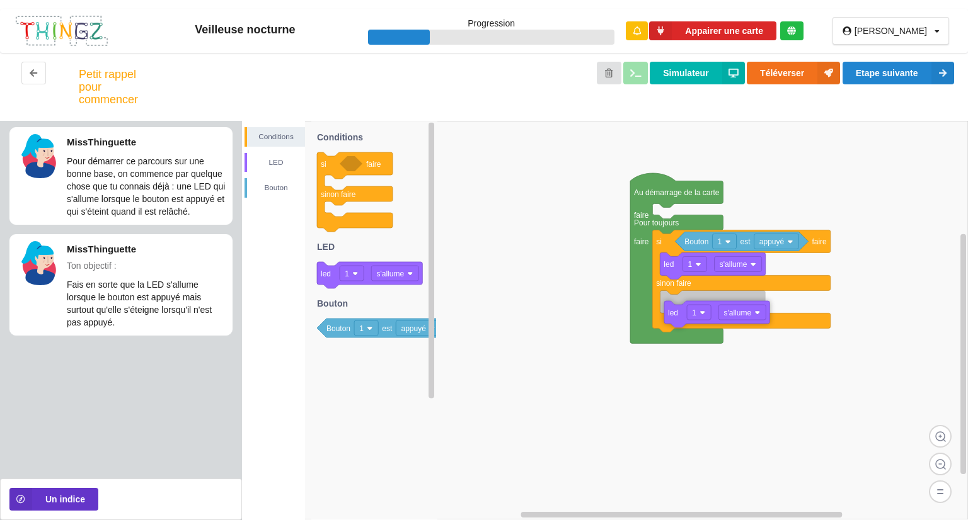
drag, startPoint x: 375, startPoint y: 274, endPoint x: 723, endPoint y: 311, distance: 349.8
click at [723, 313] on div "Conditions LED [PERSON_NAME] Au démarrage de la carte faire Pour toujours faire…" at bounding box center [605, 321] width 726 height 400
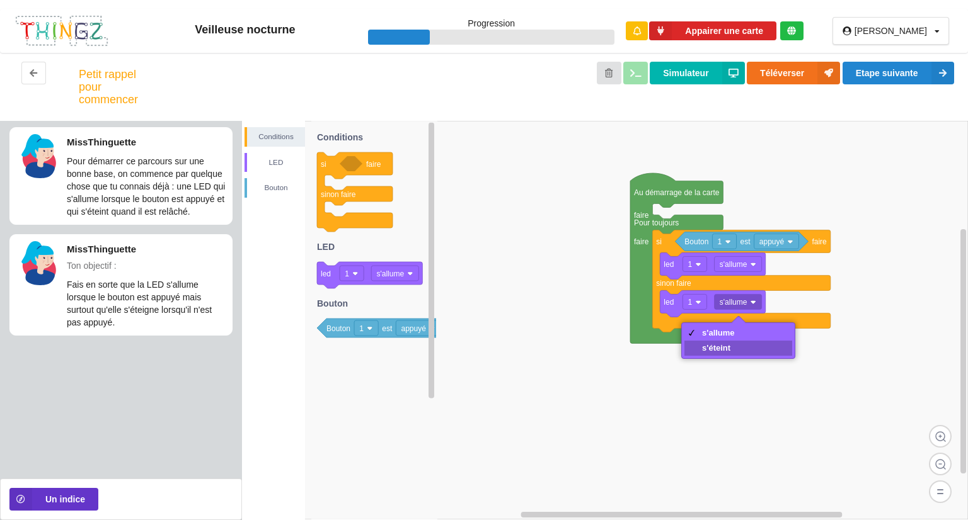
click at [725, 342] on div "s'éteint" at bounding box center [738, 348] width 108 height 15
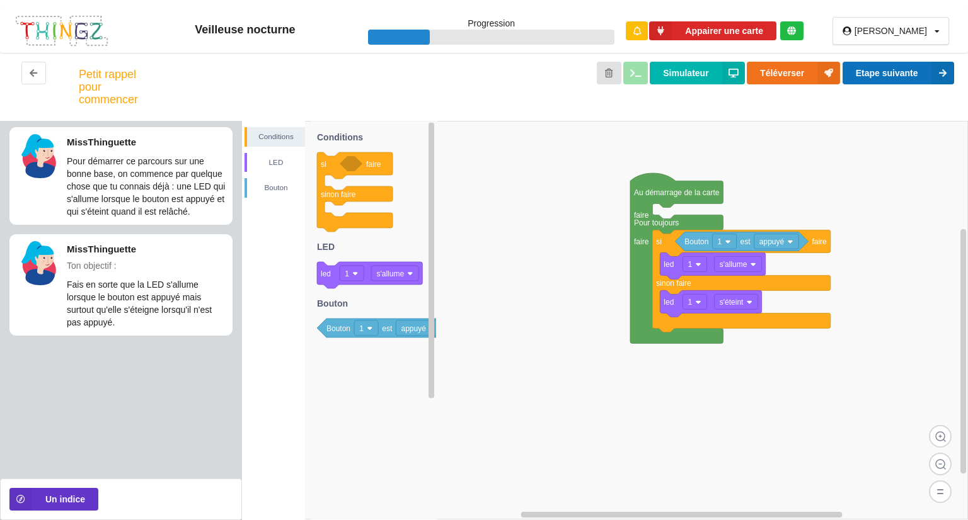
click at [877, 77] on button "Etape suivante" at bounding box center [898, 73] width 112 height 23
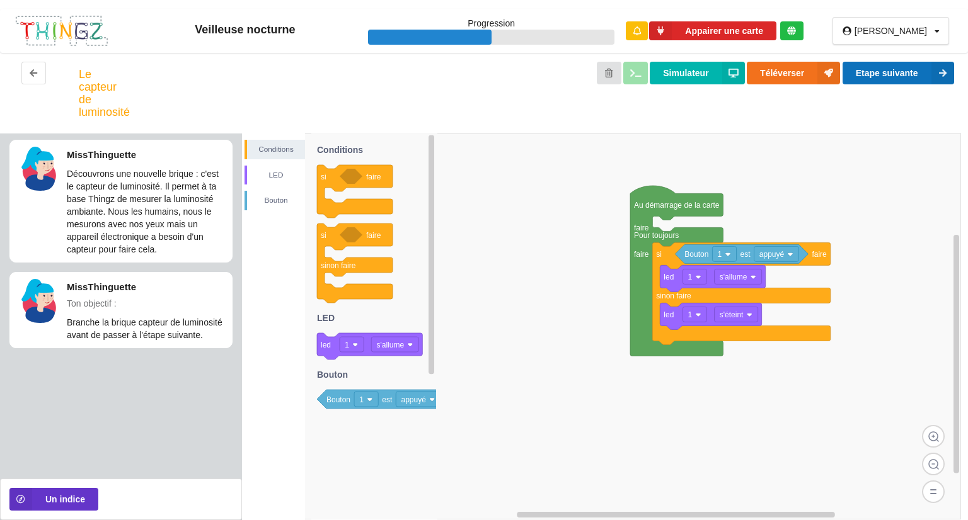
click at [896, 71] on button "Etape suivante" at bounding box center [898, 73] width 112 height 23
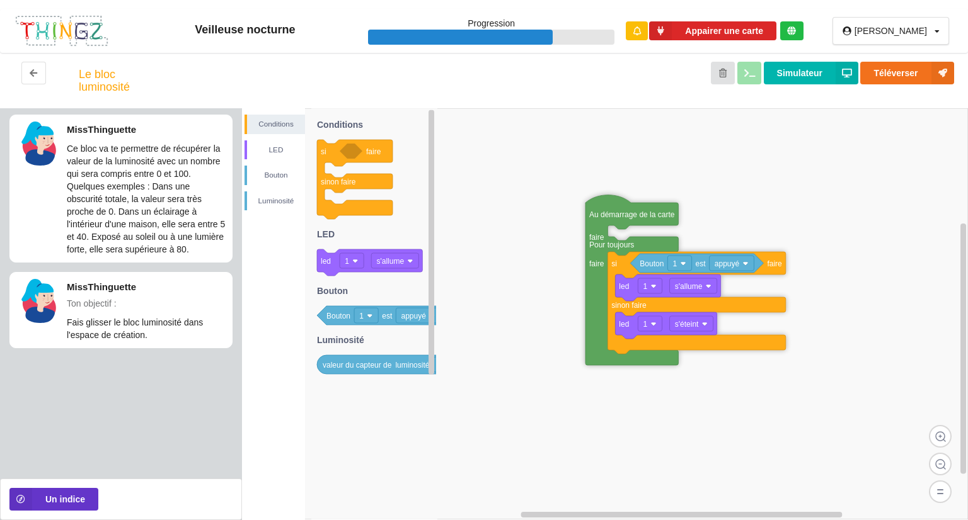
drag, startPoint x: 652, startPoint y: 187, endPoint x: 607, endPoint y: 207, distance: 49.1
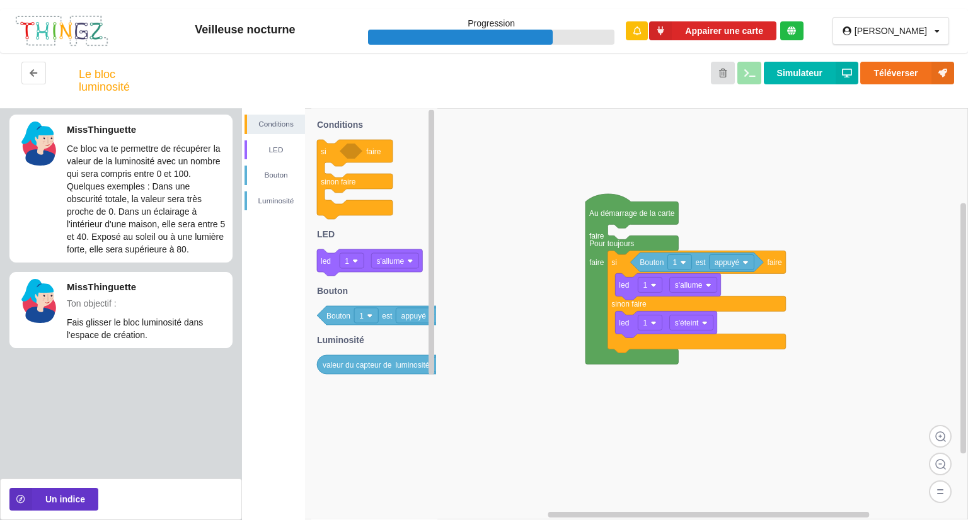
click at [35, 55] on div "Le bloc luminosité Simulateur Téléverser" at bounding box center [484, 80] width 968 height 55
click at [32, 70] on icon at bounding box center [33, 73] width 11 height 8
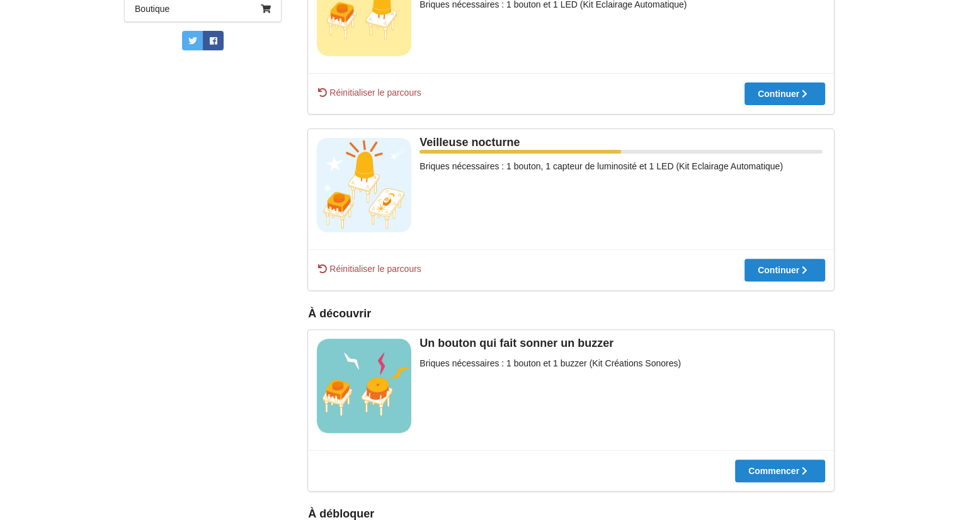
scroll to position [458, 0]
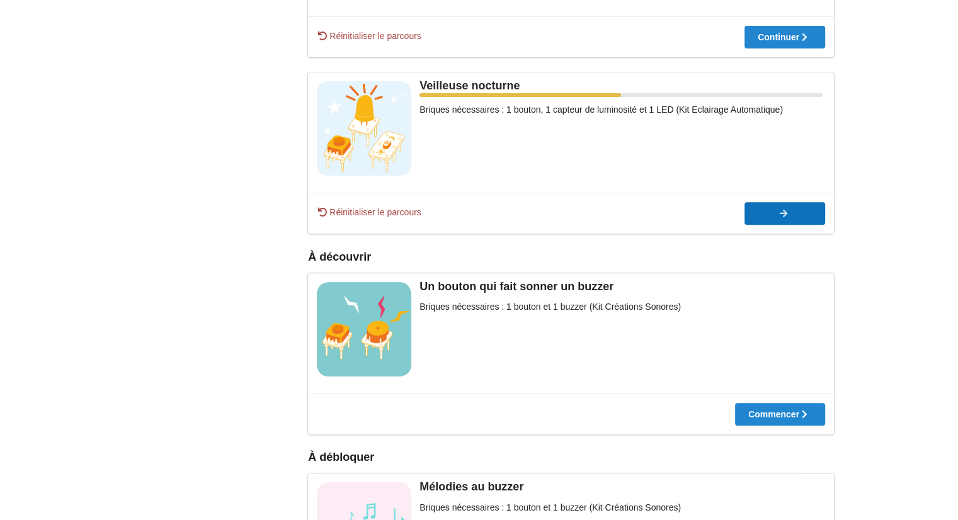
click at [786, 211] on icon at bounding box center [784, 213] width 11 height 9
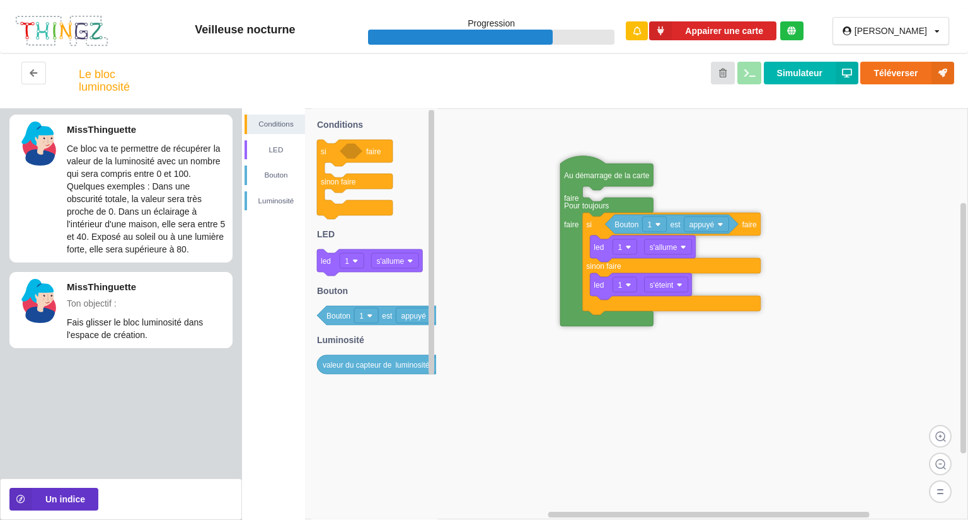
drag, startPoint x: 612, startPoint y: 217, endPoint x: 583, endPoint y: 180, distance: 48.0
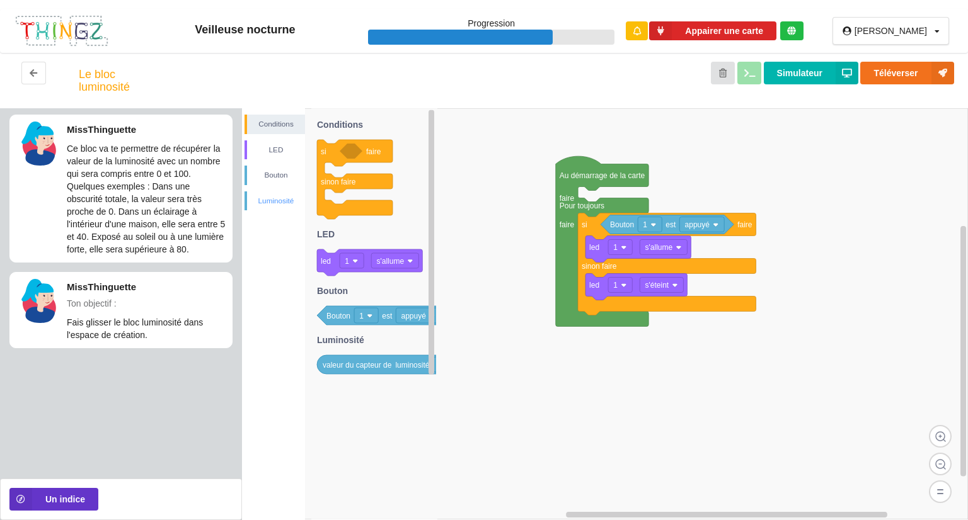
click at [262, 202] on div "Luminosité" at bounding box center [276, 201] width 58 height 13
drag, startPoint x: 386, startPoint y: 137, endPoint x: 349, endPoint y: 509, distance: 372.9
click at [349, 509] on icon "si faire sinon faire led 1 s'allume Bouton 1 est appuyé valeur du capteur de lu…" at bounding box center [374, 313] width 126 height 411
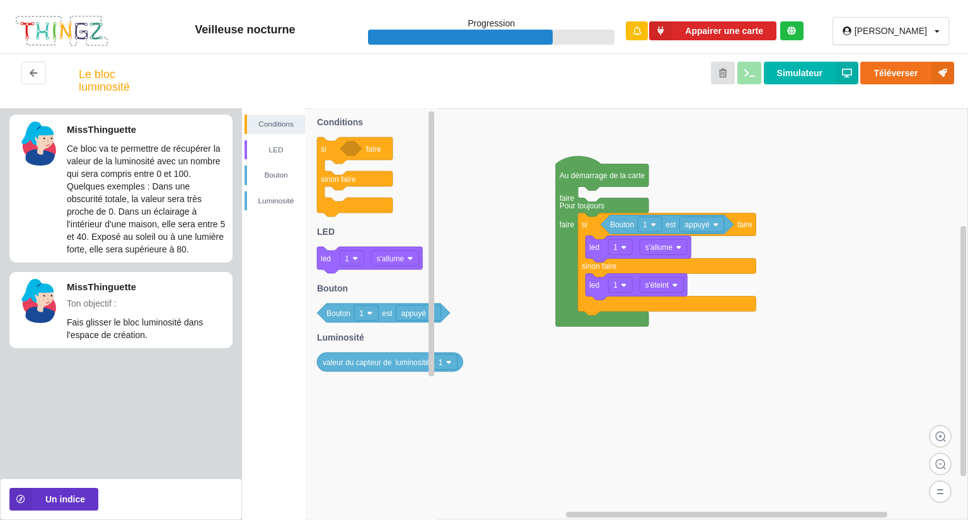
drag, startPoint x: 381, startPoint y: 376, endPoint x: 384, endPoint y: 361, distance: 14.8
click at [384, 361] on icon "si faire sinon faire led 1 s'allume Bouton 1 est appuyé valeur du capteur de lu…" at bounding box center [374, 313] width 126 height 411
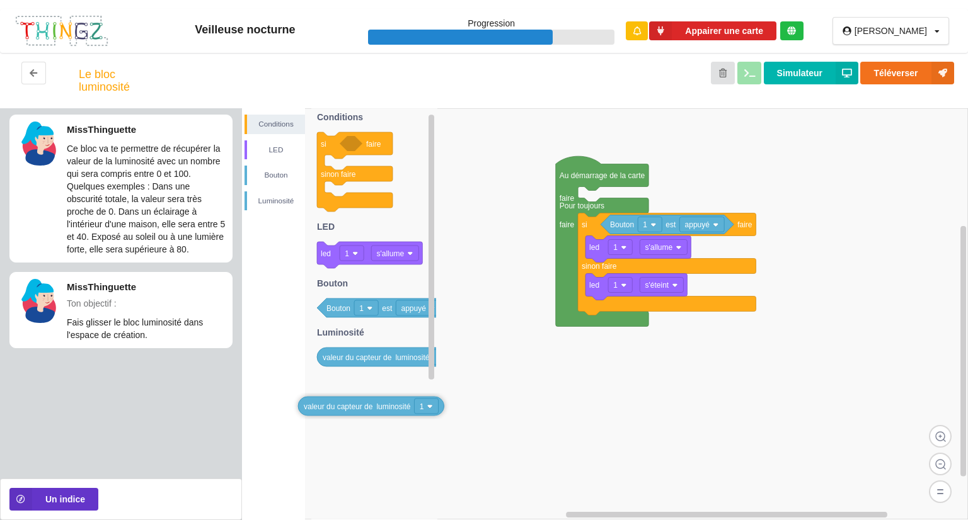
drag, startPoint x: 384, startPoint y: 361, endPoint x: 365, endPoint y: 410, distance: 51.8
click at [919, 33] on div "[PERSON_NAME]" at bounding box center [890, 30] width 72 height 9
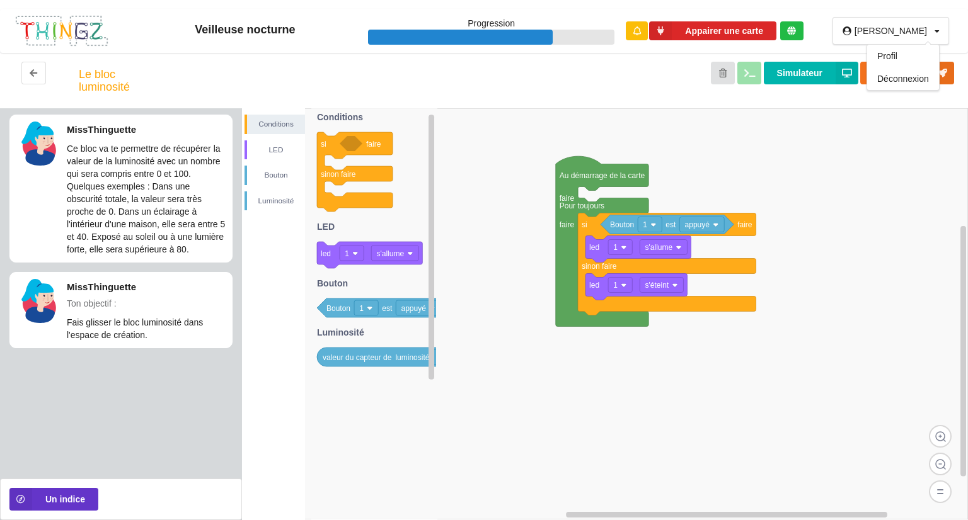
drag, startPoint x: 859, startPoint y: 345, endPoint x: 868, endPoint y: 342, distance: 9.2
click at [862, 346] on div "Conditions LED [PERSON_NAME] Bouton 1 est appuyé led 1 s'allume led 1 s'éteint …" at bounding box center [605, 314] width 726 height 412
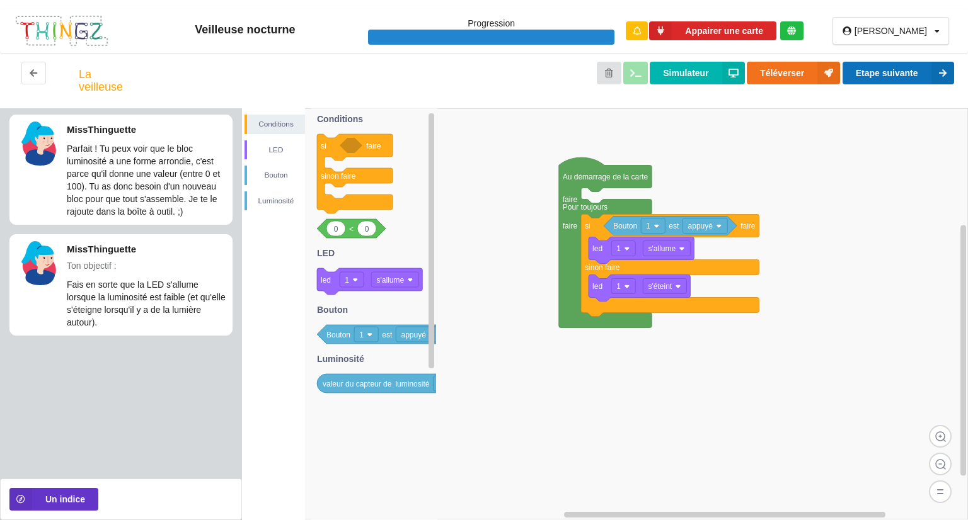
click at [853, 70] on button "Etape suivante" at bounding box center [898, 73] width 112 height 23
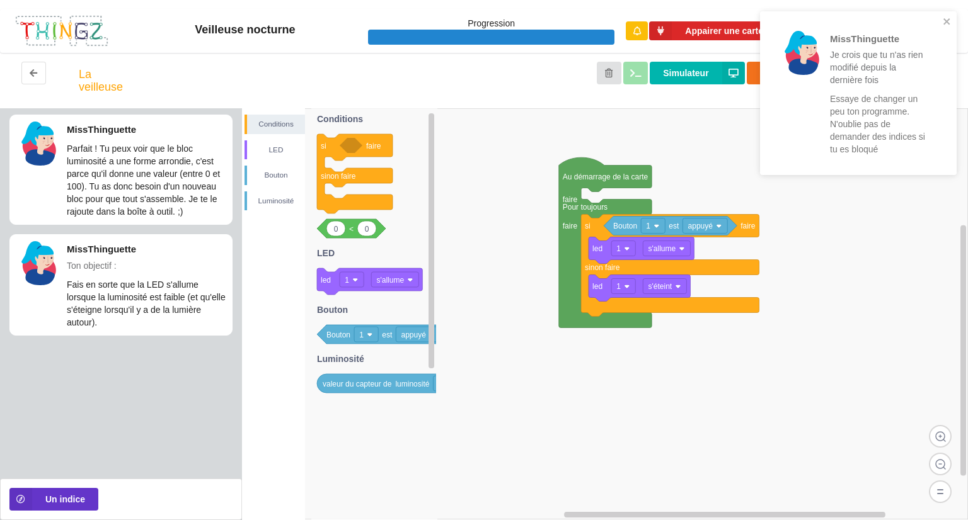
click at [938, 23] on div "MissThinguette Je crois que tu n'as rien modifié depuis la dernière fois Essaye…" at bounding box center [854, 93] width 170 height 146
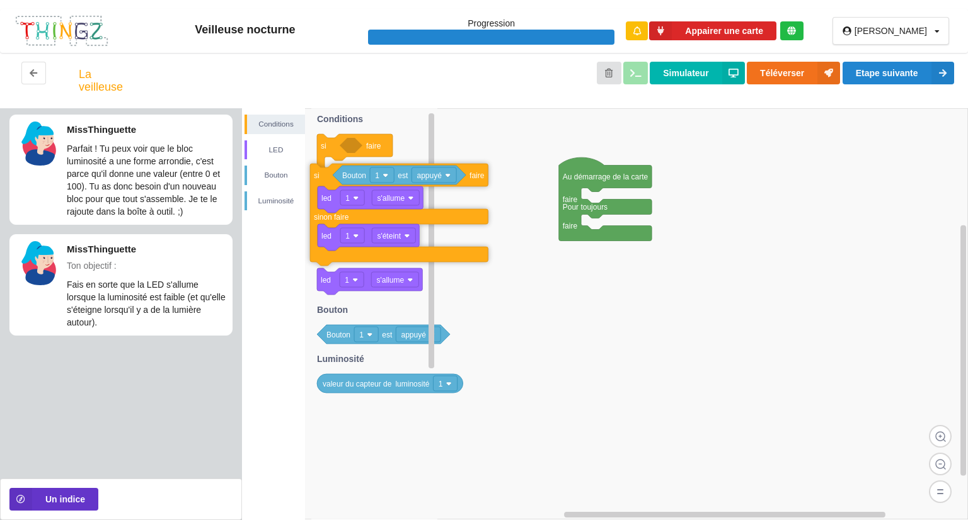
drag, startPoint x: 586, startPoint y: 230, endPoint x: 322, endPoint y: 175, distance: 269.7
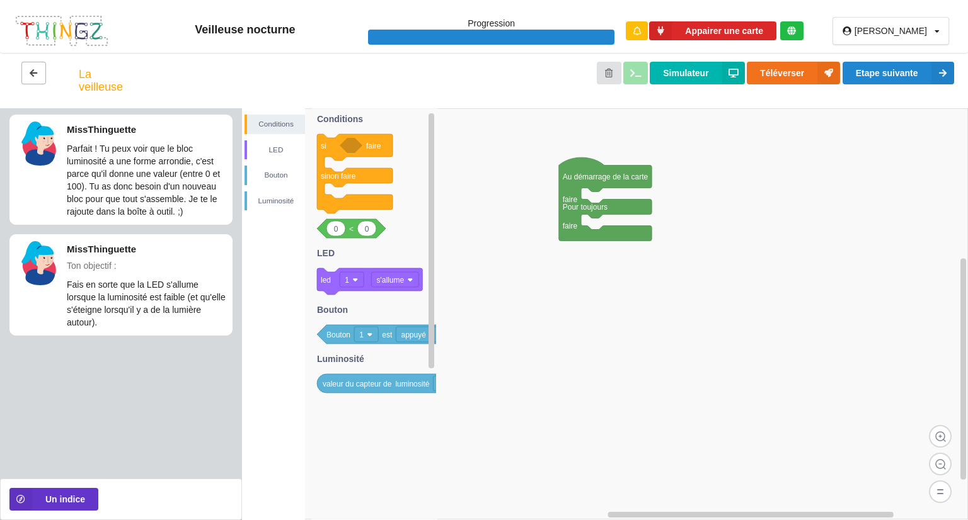
click at [20, 69] on div at bounding box center [30, 81] width 60 height 38
click at [27, 75] on button at bounding box center [33, 73] width 25 height 23
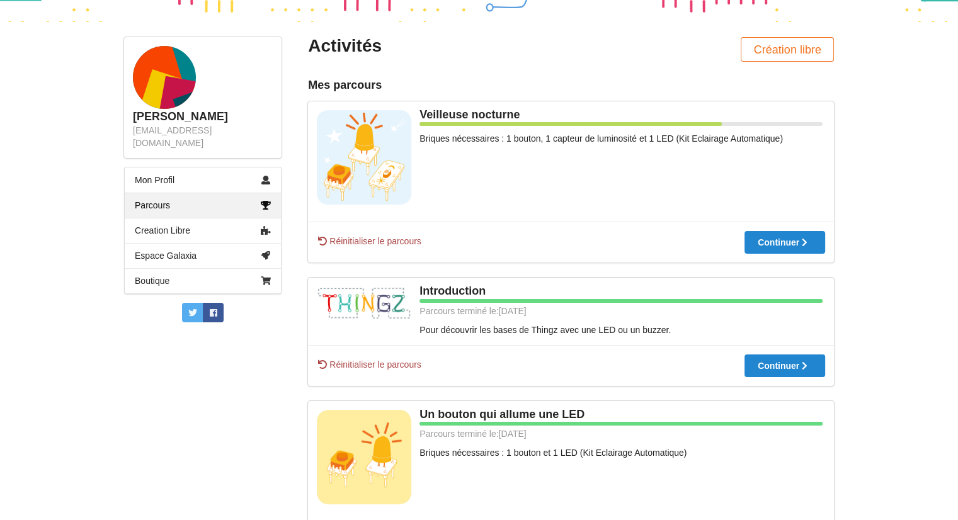
scroll to position [80, 0]
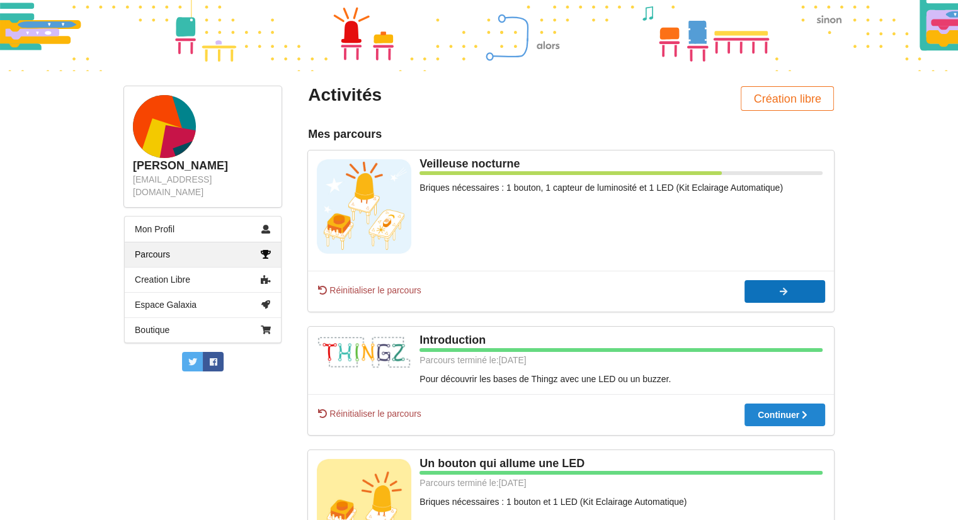
click at [746, 289] on button "Continuer" at bounding box center [785, 291] width 81 height 23
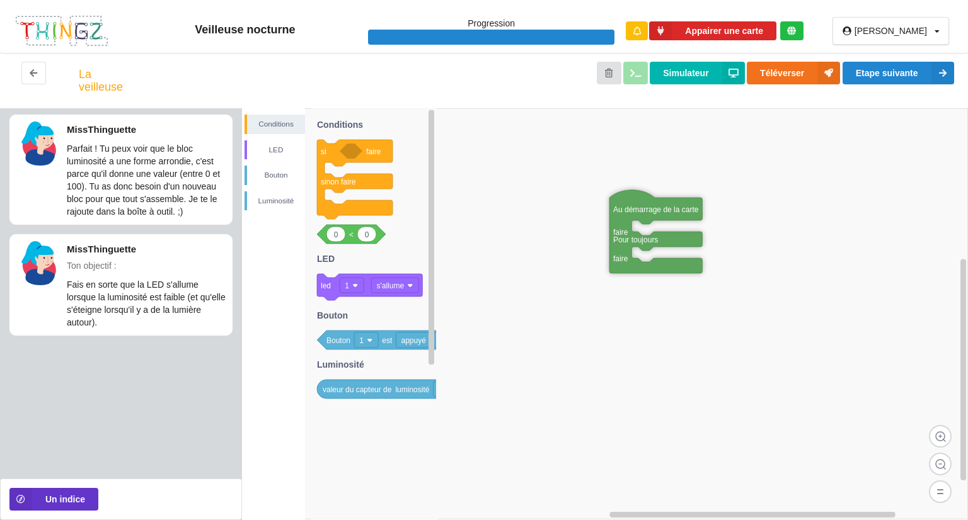
drag, startPoint x: 595, startPoint y: 182, endPoint x: 645, endPoint y: 204, distance: 54.8
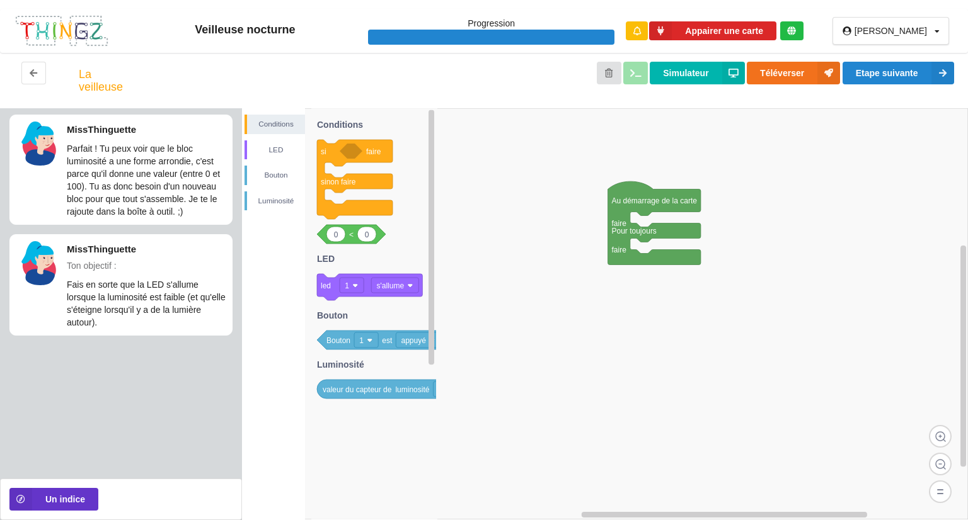
click at [697, 178] on div "Conditions LED [PERSON_NAME] Au démarrage de la carte faire Pour toujours faire…" at bounding box center [605, 314] width 726 height 412
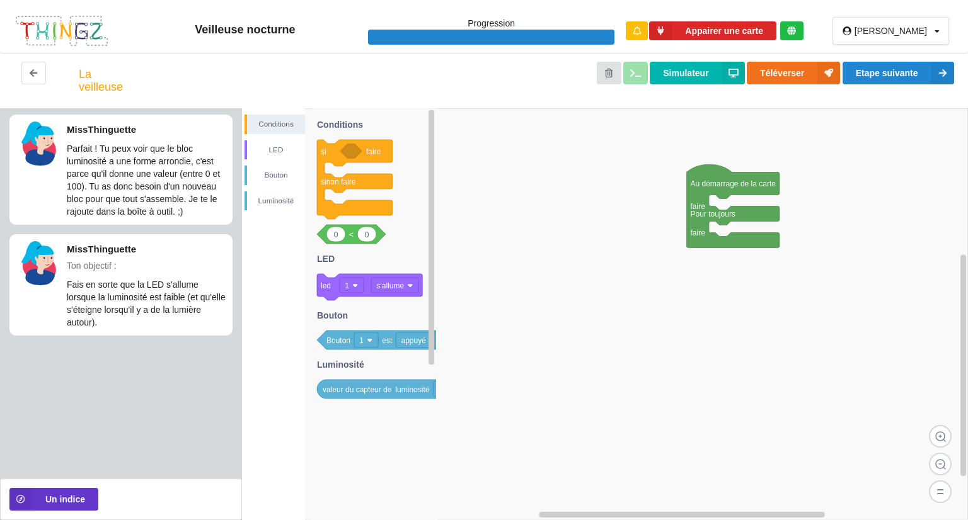
drag, startPoint x: 688, startPoint y: 181, endPoint x: 760, endPoint y: 165, distance: 73.7
click at [760, 165] on div "Conditions LED [PERSON_NAME] si faire sinon faire 0 0 < led 1 s'allume Bouton 1…" at bounding box center [605, 314] width 726 height 412
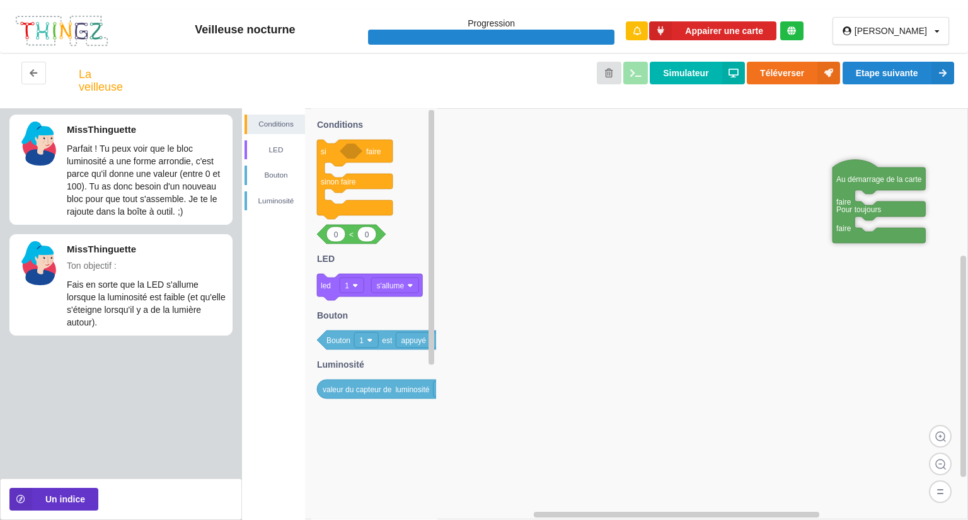
drag, startPoint x: 750, startPoint y: 176, endPoint x: 888, endPoint y: 169, distance: 137.5
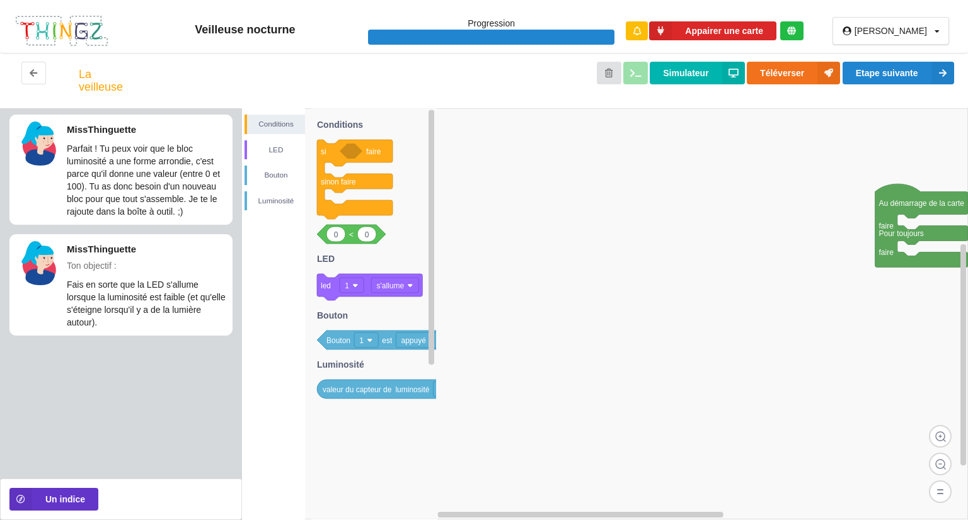
drag, startPoint x: 885, startPoint y: 174, endPoint x: 948, endPoint y: 181, distance: 64.1
click at [948, 181] on div "Conditions LED [PERSON_NAME] si faire sinon faire 0 0 < led 1 s'allume Bouton 1…" at bounding box center [605, 314] width 726 height 412
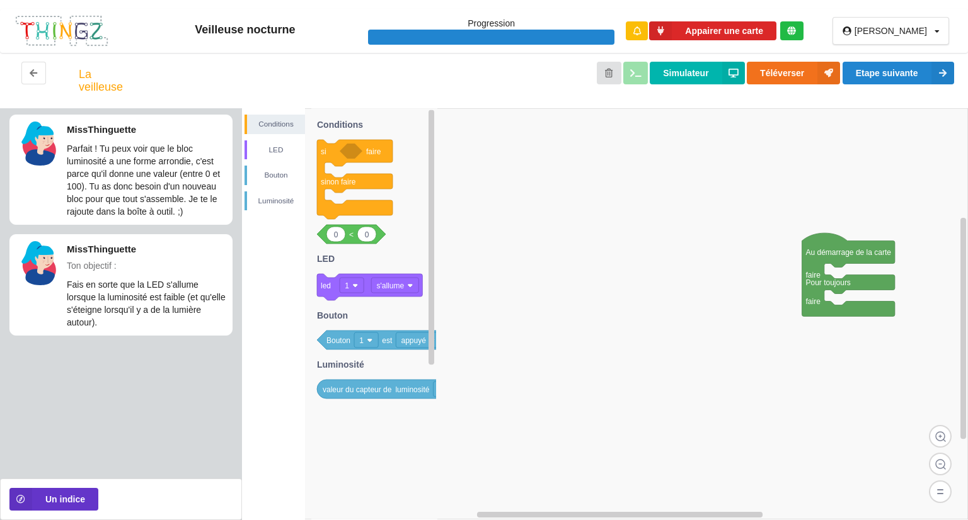
drag, startPoint x: 940, startPoint y: 187, endPoint x: 741, endPoint y: 227, distance: 203.2
click at [741, 231] on div "Conditions LED [PERSON_NAME] si faire sinon faire 0 0 < led 1 s'allume Bouton 1…" at bounding box center [605, 314] width 726 height 412
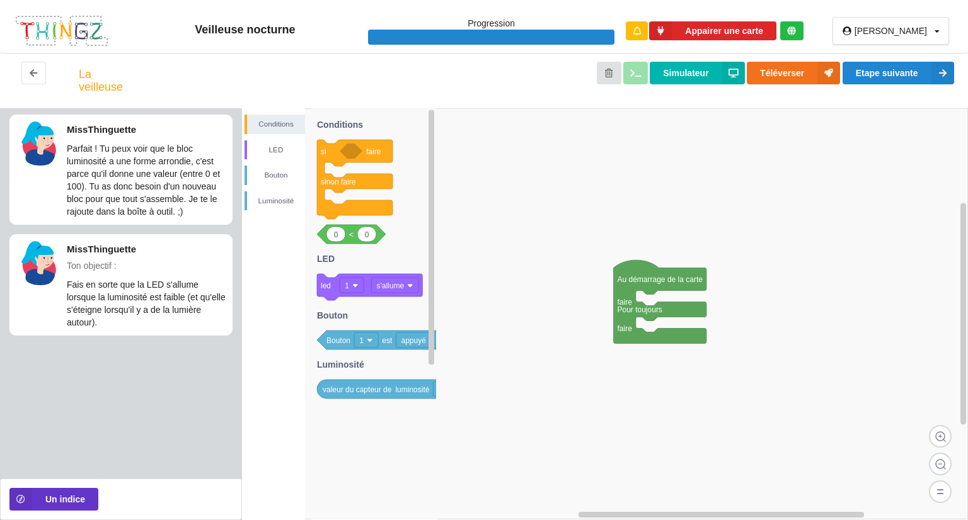
drag, startPoint x: 745, startPoint y: 221, endPoint x: 671, endPoint y: 226, distance: 74.5
click at [670, 238] on div "Conditions LED [PERSON_NAME] si faire sinon faire 0 0 < led 1 s'allume Bouton 1…" at bounding box center [605, 314] width 726 height 412
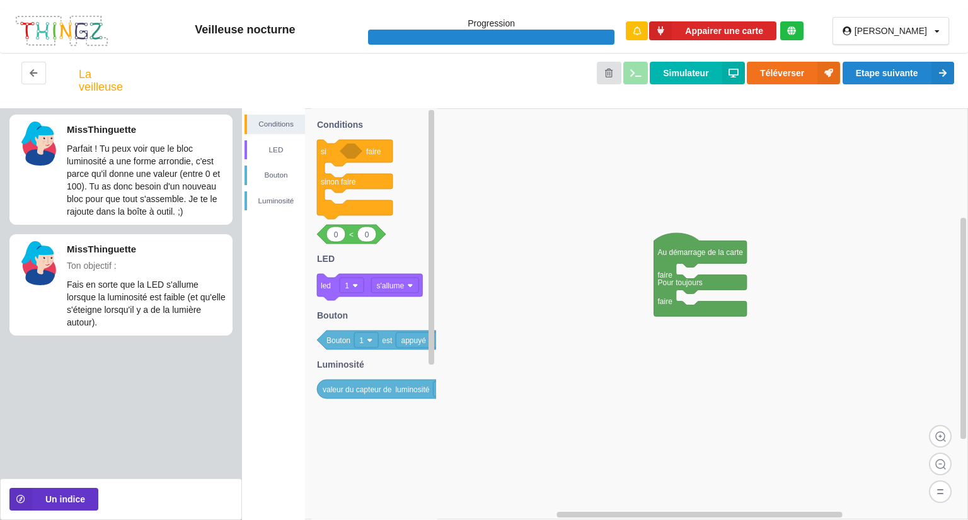
drag, startPoint x: 672, startPoint y: 225, endPoint x: 822, endPoint y: 198, distance: 153.0
click at [821, 198] on div "Conditions LED [PERSON_NAME] si faire sinon faire 0 0 < led 1 s'allume Bouton 1…" at bounding box center [605, 314] width 726 height 412
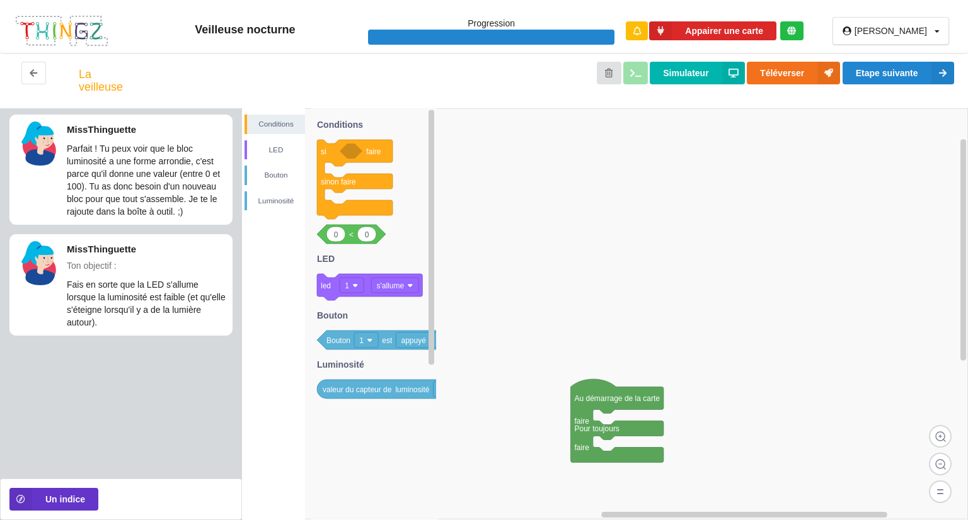
drag, startPoint x: 807, startPoint y: 203, endPoint x: 637, endPoint y: 326, distance: 209.7
click at [628, 359] on div "Conditions LED [PERSON_NAME] si faire sinon faire 0 0 < led 1 s'allume Bouton 1…" at bounding box center [605, 314] width 726 height 412
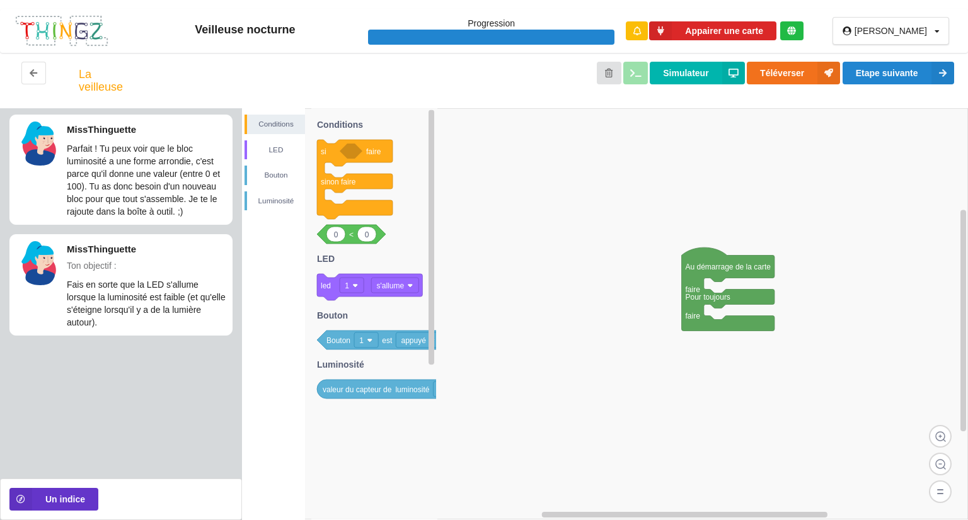
drag, startPoint x: 645, startPoint y: 317, endPoint x: 756, endPoint y: 188, distance: 170.3
click at [756, 188] on div "Conditions LED [PERSON_NAME] si faire sinon faire 0 0 < led 1 s'allume Bouton 1…" at bounding box center [605, 314] width 726 height 412
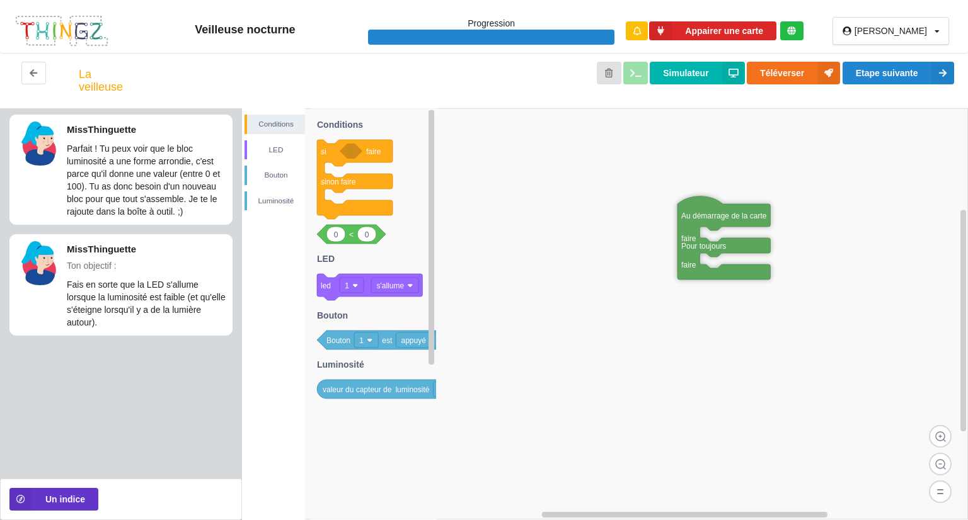
drag, startPoint x: 714, startPoint y: 267, endPoint x: 709, endPoint y: 215, distance: 51.9
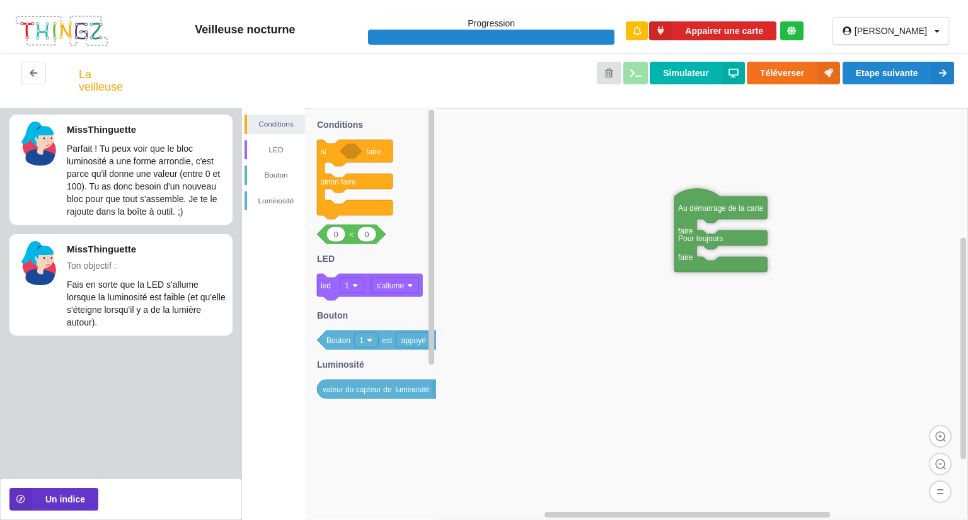
drag, startPoint x: 709, startPoint y: 215, endPoint x: 696, endPoint y: 193, distance: 25.4
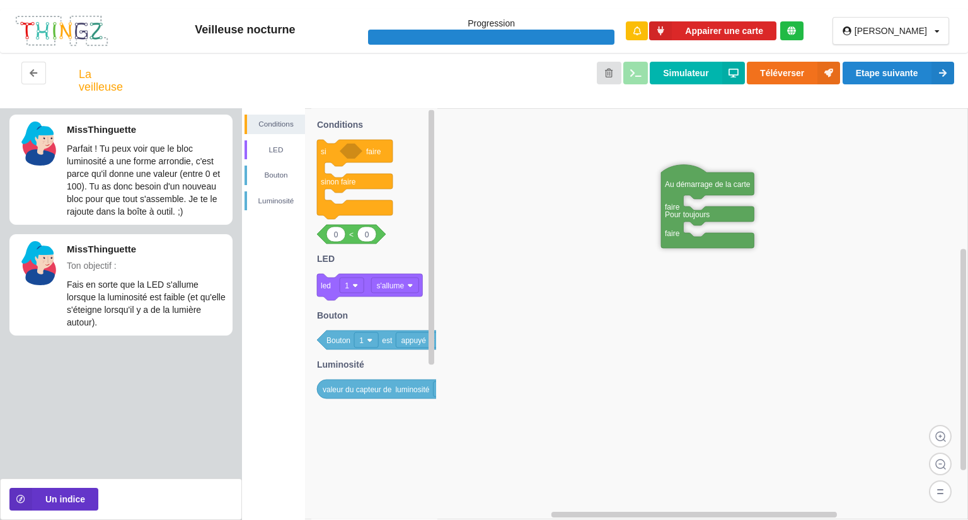
drag, startPoint x: 696, startPoint y: 193, endPoint x: 691, endPoint y: 178, distance: 15.9
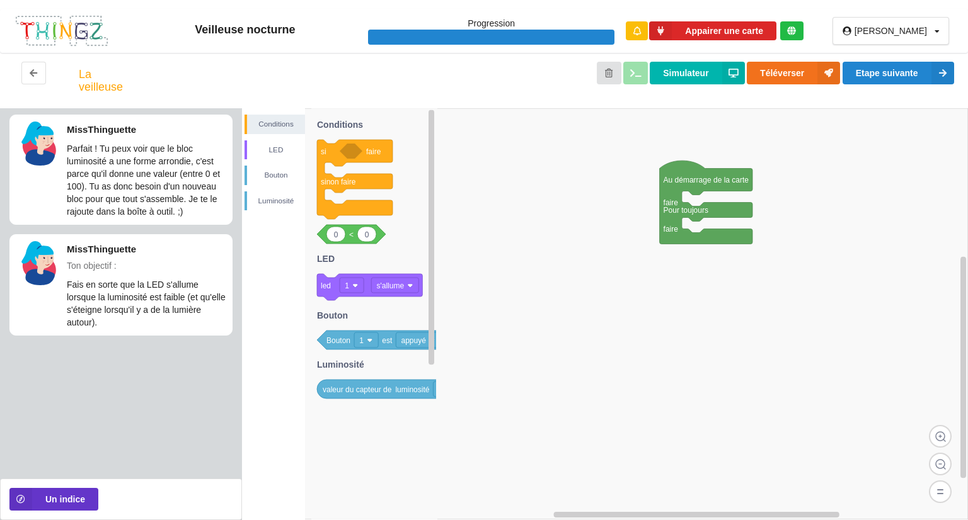
drag, startPoint x: 691, startPoint y: 178, endPoint x: 691, endPoint y: 169, distance: 8.8
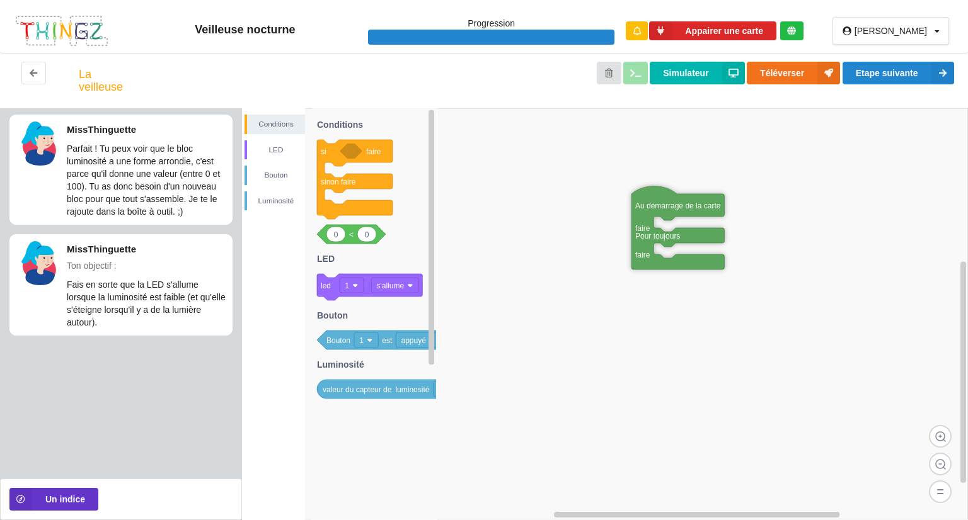
drag, startPoint x: 691, startPoint y: 169, endPoint x: 663, endPoint y: 204, distance: 44.9
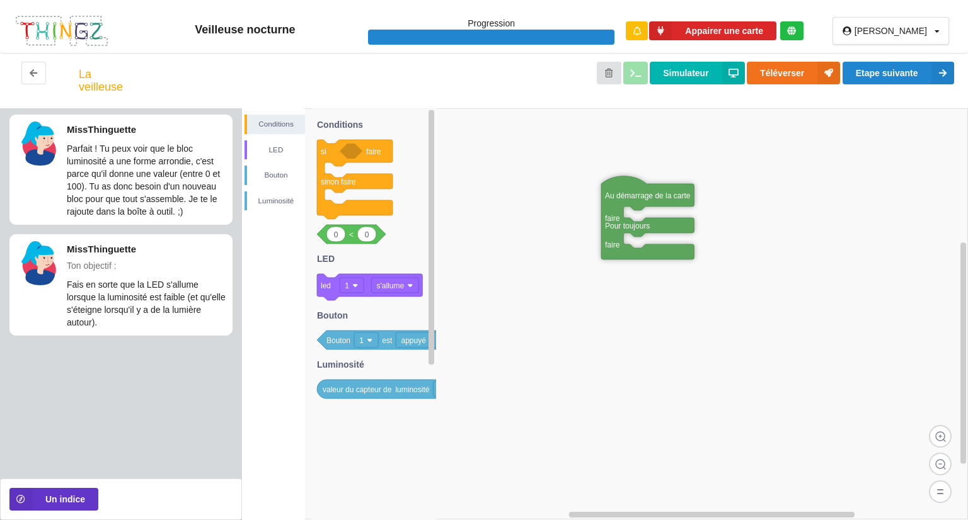
drag, startPoint x: 663, startPoint y: 204, endPoint x: 633, endPoint y: 193, distance: 32.3
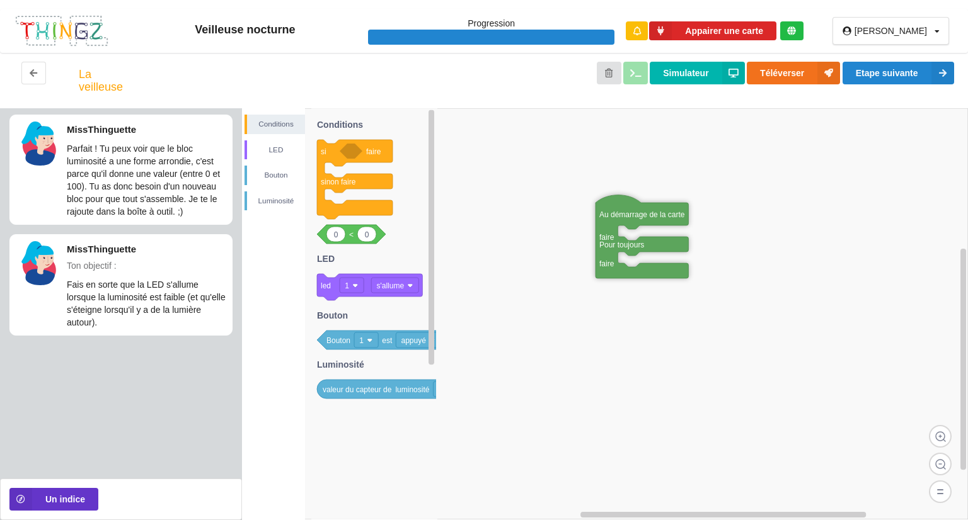
drag, startPoint x: 633, startPoint y: 193, endPoint x: 618, endPoint y: 213, distance: 24.8
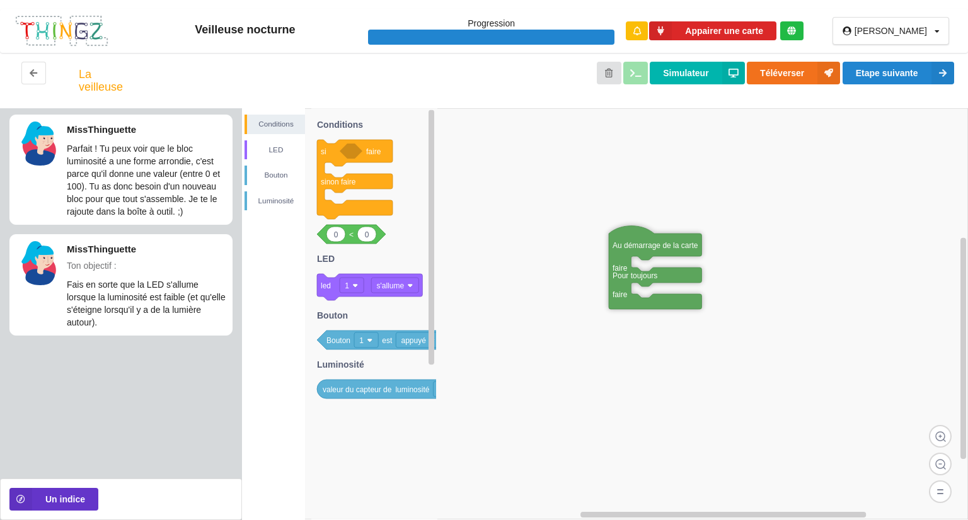
drag, startPoint x: 619, startPoint y: 213, endPoint x: 621, endPoint y: 270, distance: 57.4
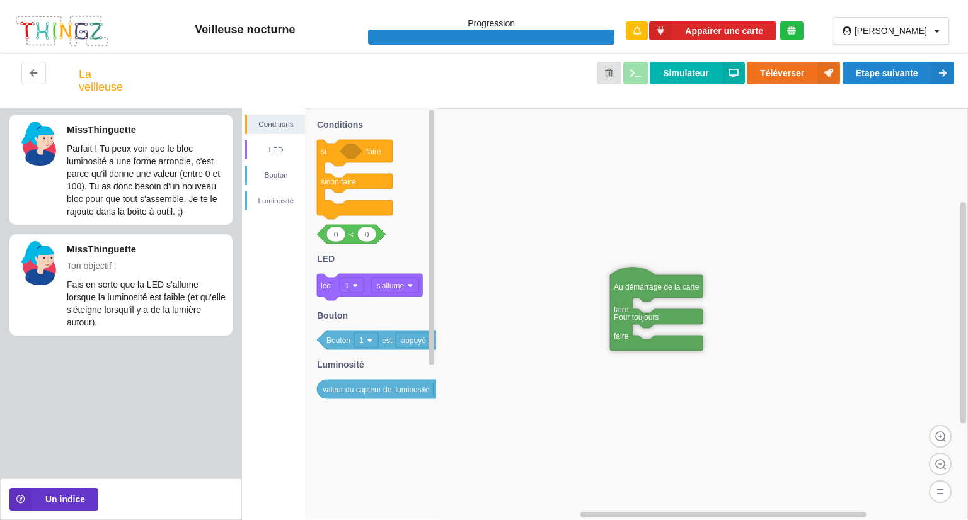
drag, startPoint x: 621, startPoint y: 266, endPoint x: 623, endPoint y: 301, distance: 34.7
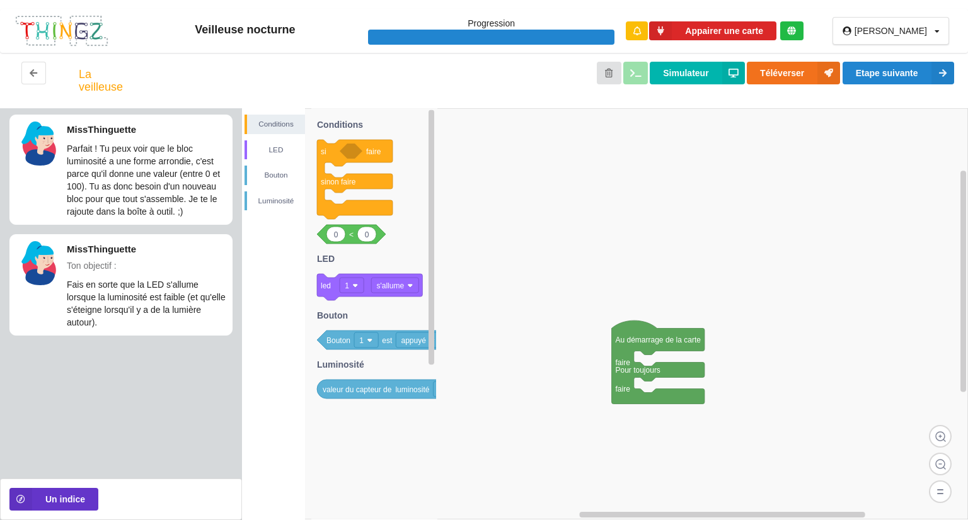
drag, startPoint x: 624, startPoint y: 296, endPoint x: 626, endPoint y: 316, distance: 20.2
click at [626, 316] on div "Conditions LED [PERSON_NAME] si faire sinon faire 0 0 < led 1 s'allume Bouton 1…" at bounding box center [605, 314] width 726 height 412
drag, startPoint x: 713, startPoint y: 192, endPoint x: 767, endPoint y: 181, distance: 54.6
drag, startPoint x: 798, startPoint y: 177, endPoint x: 831, endPoint y: 170, distance: 34.1
drag, startPoint x: 907, startPoint y: 150, endPoint x: 914, endPoint y: 152, distance: 6.6
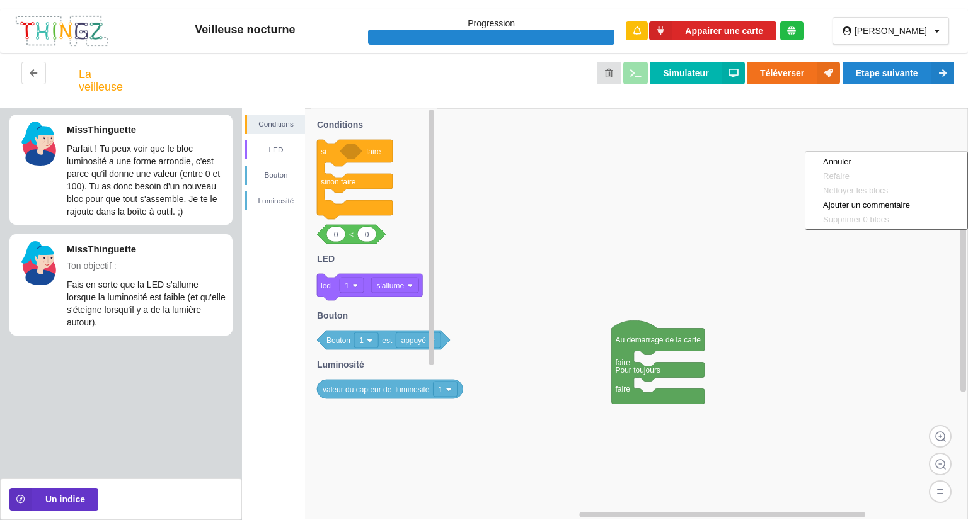
drag, startPoint x: 381, startPoint y: 285, endPoint x: 382, endPoint y: 275, distance: 10.1
click at [381, 283] on text "s'allume" at bounding box center [390, 286] width 28 height 9
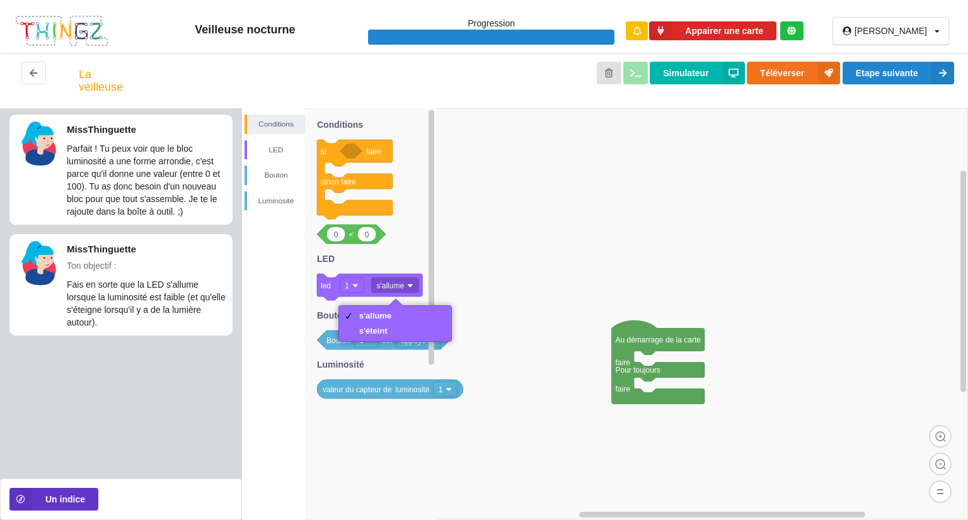
click at [383, 273] on icon at bounding box center [374, 313] width 126 height 411
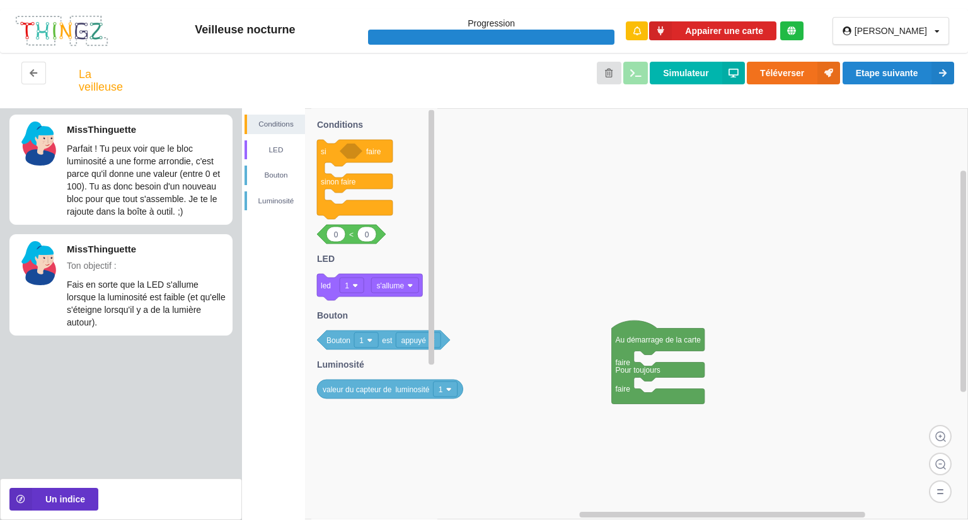
click at [383, 273] on icon at bounding box center [374, 313] width 126 height 411
click at [383, 270] on icon at bounding box center [374, 313] width 126 height 411
click at [548, 303] on rect at bounding box center [605, 313] width 726 height 411
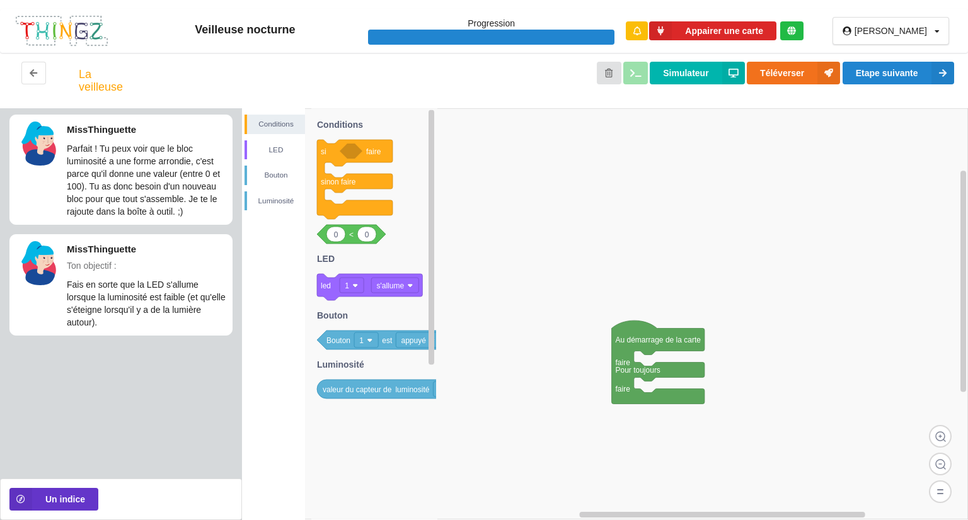
drag, startPoint x: 569, startPoint y: 306, endPoint x: 619, endPoint y: 314, distance: 51.1
click at [587, 309] on div "Conditions LED [PERSON_NAME] Au démarrage de la carte faire Pour toujours faire…" at bounding box center [605, 314] width 726 height 412
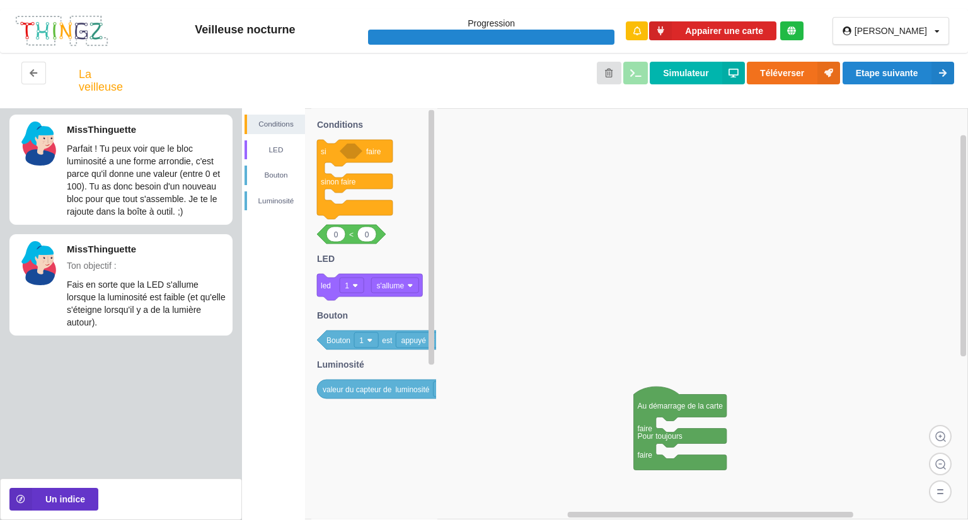
click at [668, 321] on rect at bounding box center [605, 313] width 726 height 411
click at [665, 323] on div "Conditions LED [PERSON_NAME] Au démarrage de la carte faire Pour toujours faire…" at bounding box center [605, 314] width 726 height 412
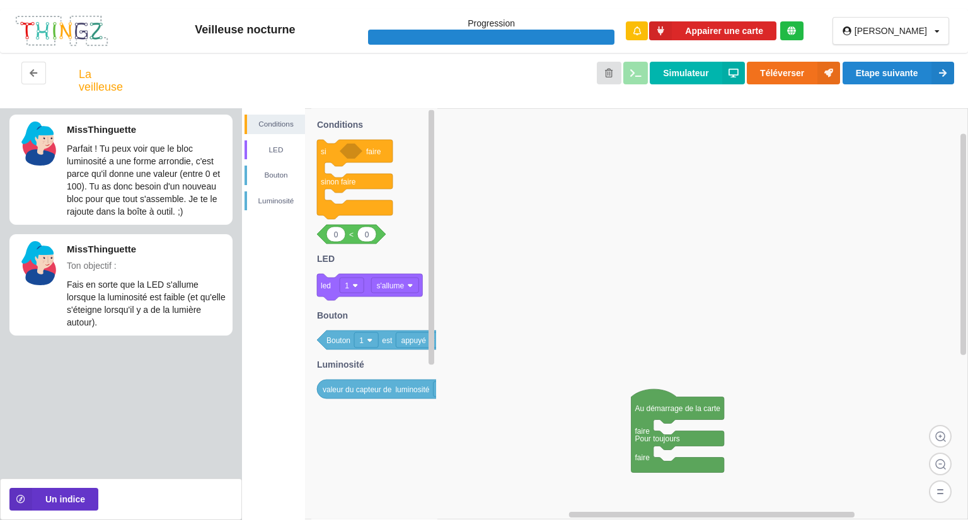
click at [665, 323] on rect at bounding box center [605, 313] width 726 height 411
click at [664, 323] on rect at bounding box center [605, 313] width 726 height 411
click at [664, 321] on rect at bounding box center [605, 313] width 726 height 411
click at [645, 330] on rect at bounding box center [605, 313] width 726 height 411
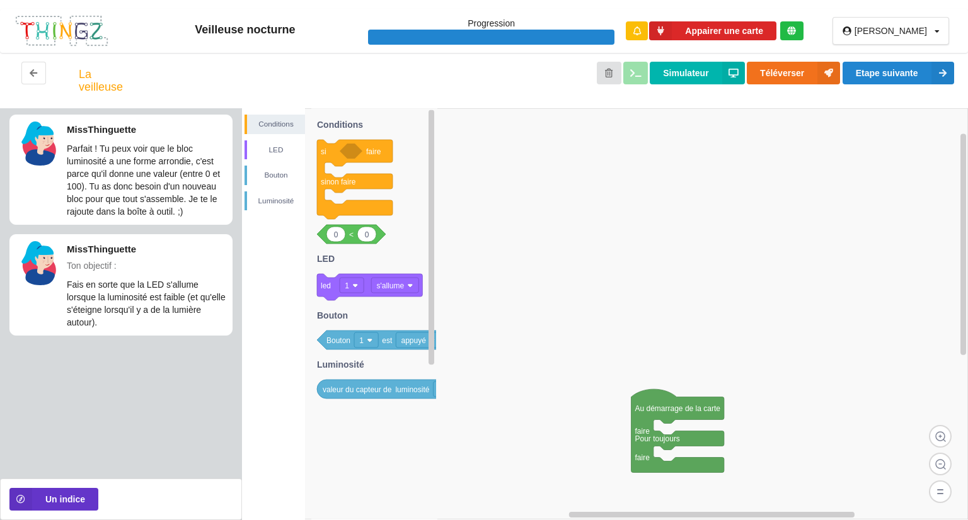
click at [645, 330] on rect at bounding box center [605, 313] width 726 height 411
click at [646, 333] on div "Conditions LED [PERSON_NAME] Au démarrage de la carte faire Pour toujours faire…" at bounding box center [605, 314] width 726 height 412
drag, startPoint x: 580, startPoint y: 341, endPoint x: 563, endPoint y: 346, distance: 17.1
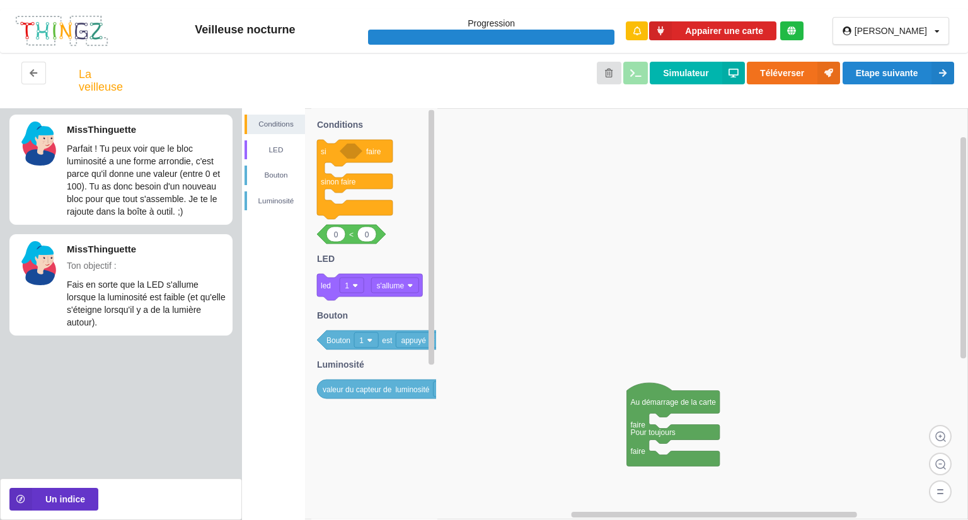
drag, startPoint x: 577, startPoint y: 348, endPoint x: 593, endPoint y: 327, distance: 26.6
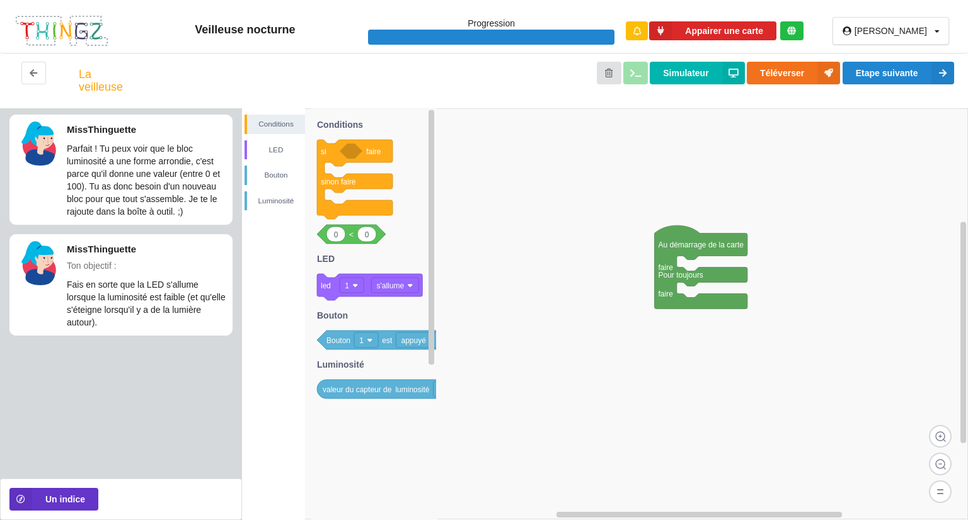
drag, startPoint x: 597, startPoint y: 314, endPoint x: 615, endPoint y: 176, distance: 139.2
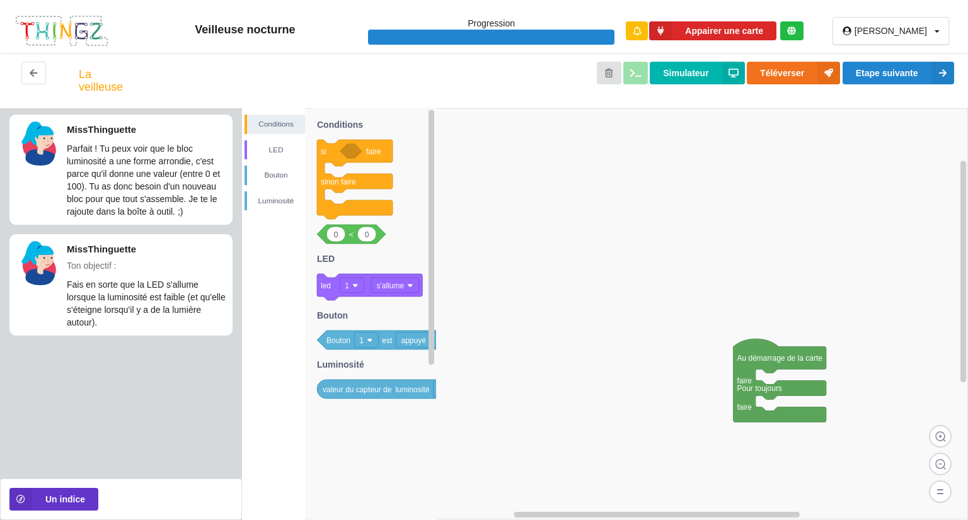
drag, startPoint x: 501, startPoint y: 116, endPoint x: 543, endPoint y: 200, distance: 93.6
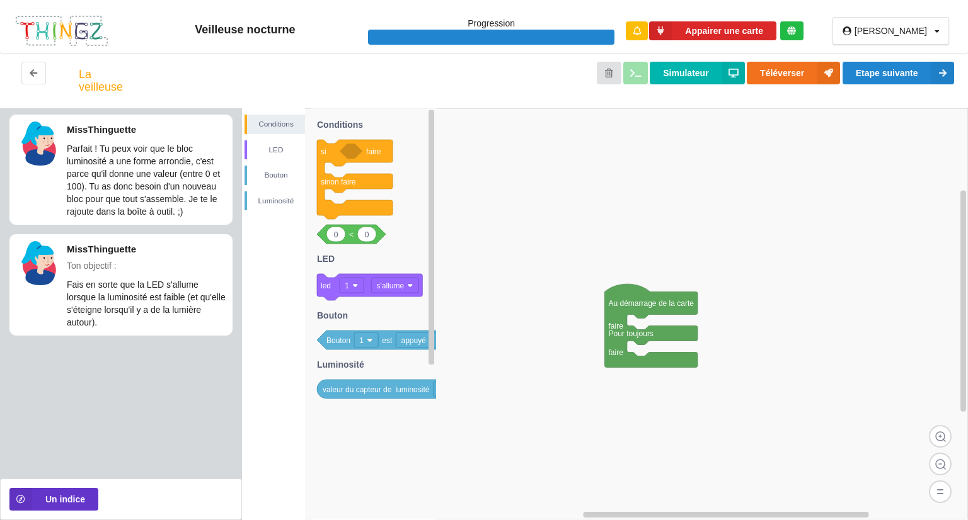
drag, startPoint x: 599, startPoint y: 197, endPoint x: 474, endPoint y: 145, distance: 135.6
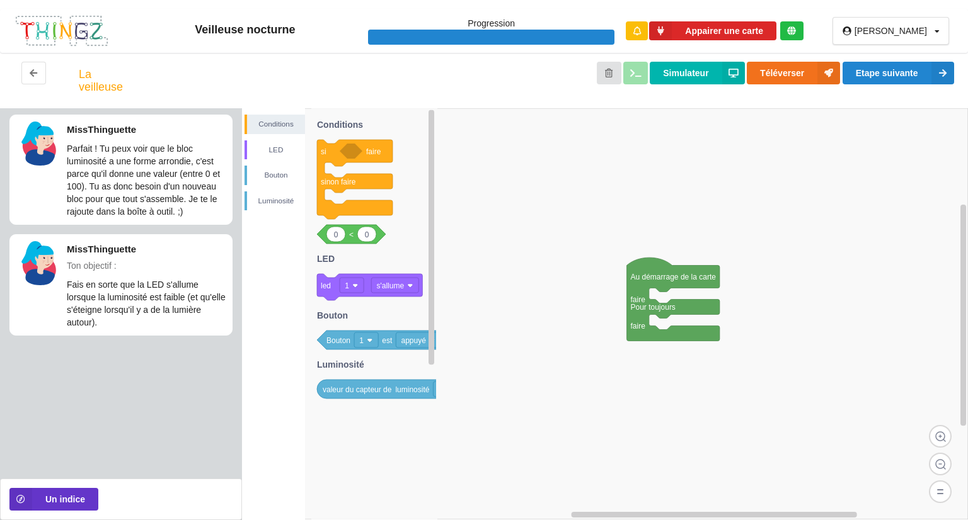
drag, startPoint x: 526, startPoint y: 149, endPoint x: 517, endPoint y: 117, distance: 33.9
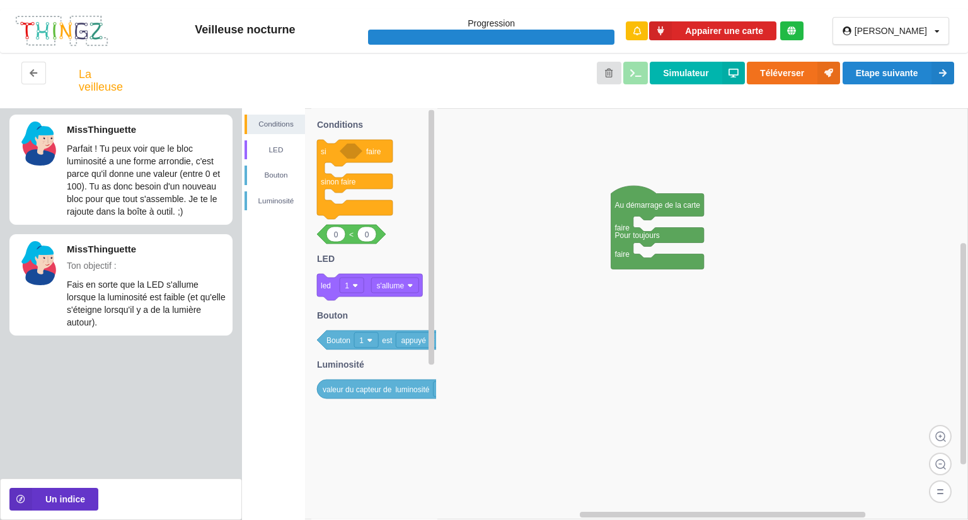
drag, startPoint x: 646, startPoint y: 207, endPoint x: 645, endPoint y: 135, distance: 71.8
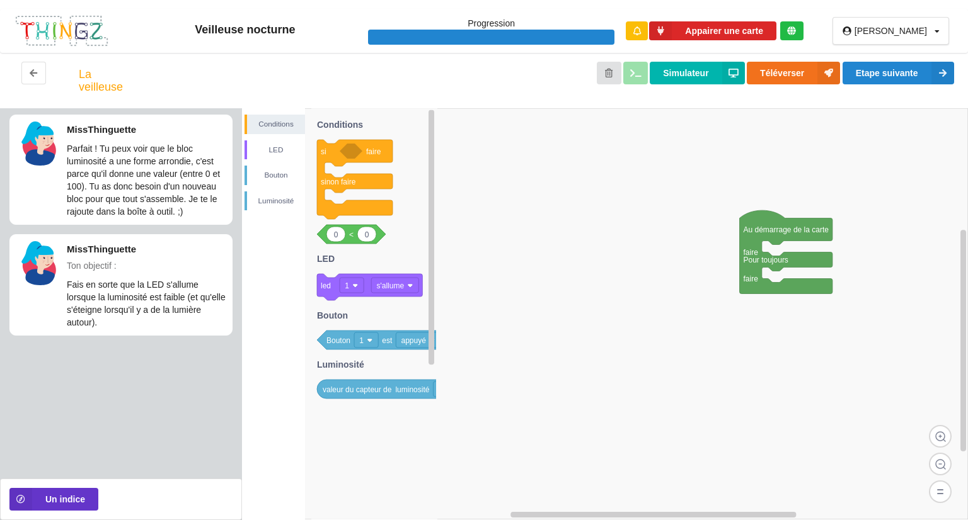
drag, startPoint x: 609, startPoint y: 176, endPoint x: 570, endPoint y: 202, distance: 46.3
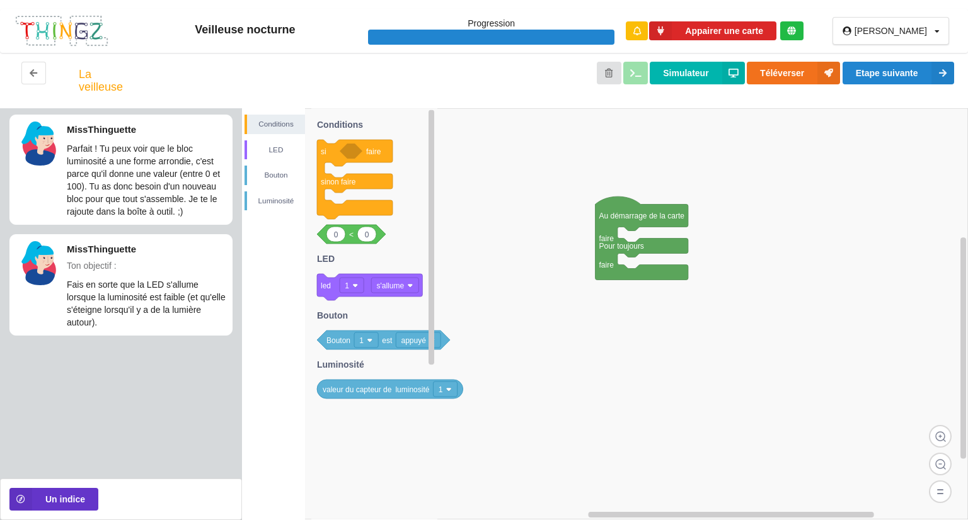
drag, startPoint x: 309, startPoint y: 146, endPoint x: 328, endPoint y: 147, distance: 18.9
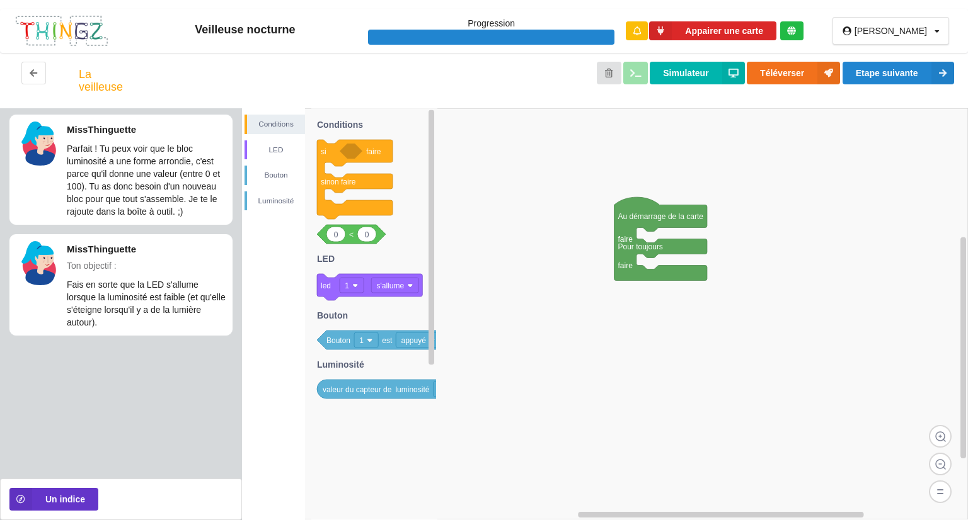
drag, startPoint x: 244, startPoint y: 65, endPoint x: 253, endPoint y: 54, distance: 14.8
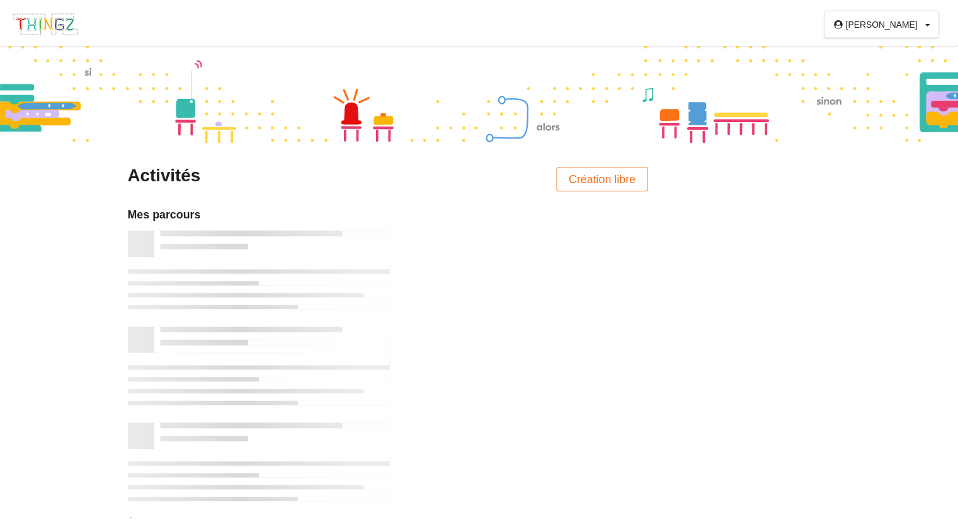
scroll to position [80, 0]
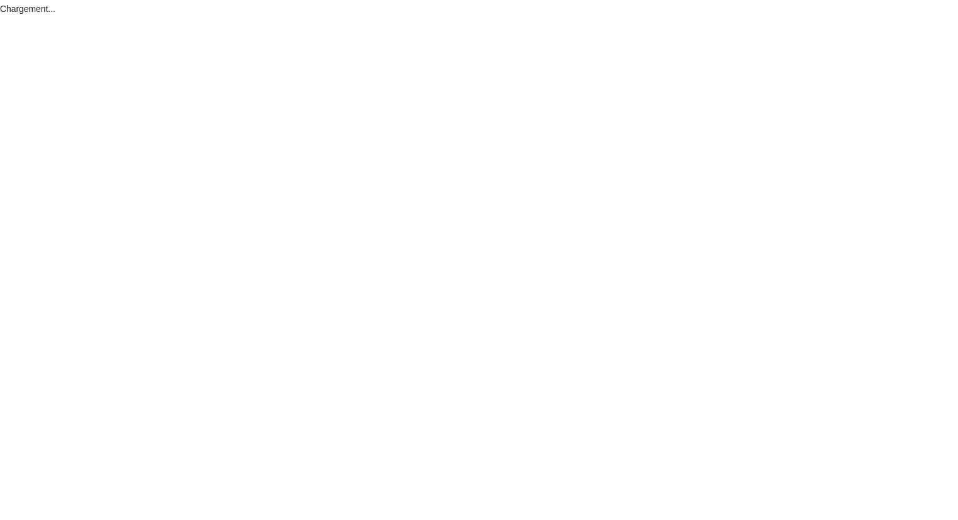
scroll to position [80, 0]
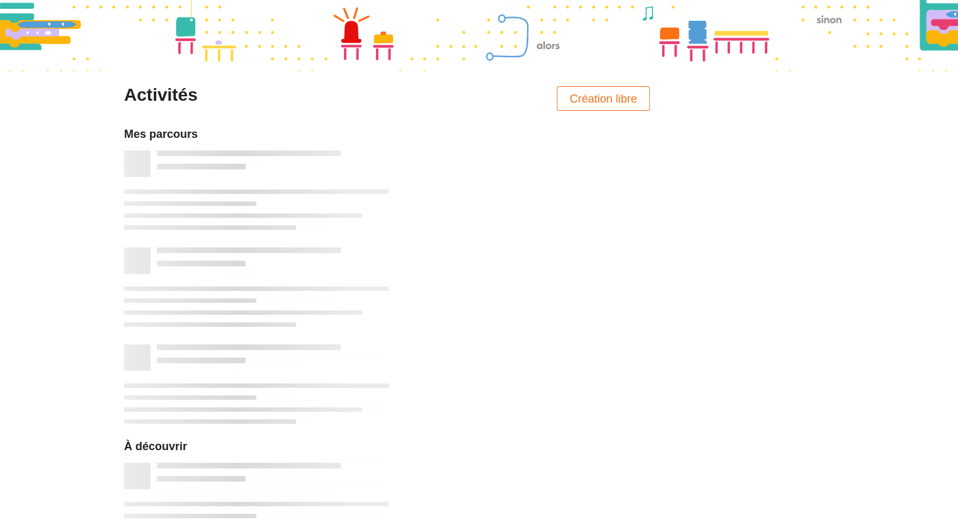
drag, startPoint x: 733, startPoint y: 328, endPoint x: 718, endPoint y: 187, distance: 142.0
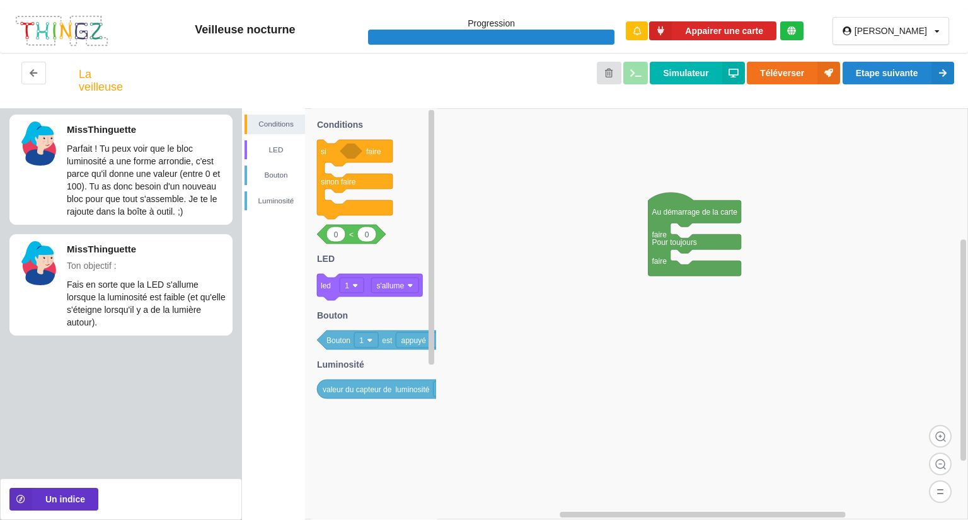
drag, startPoint x: 712, startPoint y: 205, endPoint x: 706, endPoint y: 193, distance: 14.1
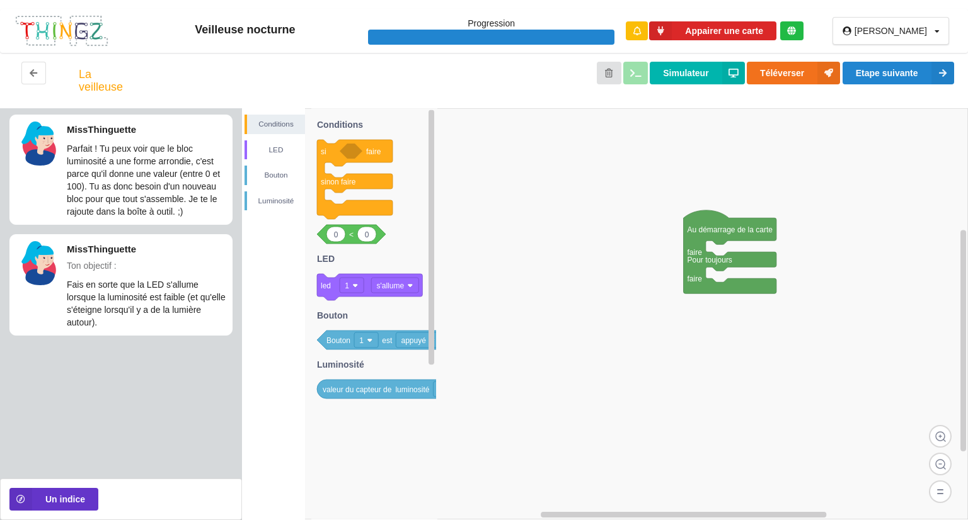
drag, startPoint x: 739, startPoint y: 224, endPoint x: 757, endPoint y: 263, distance: 42.6
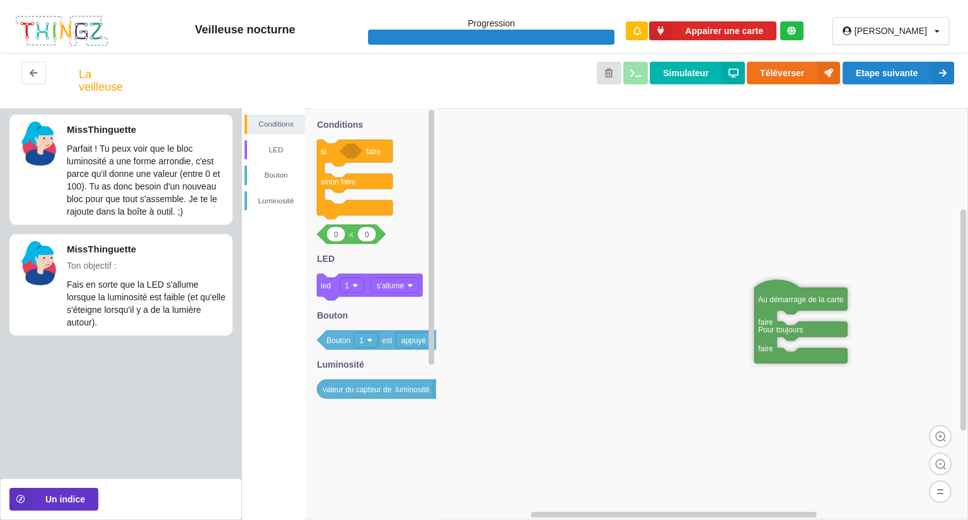
drag, startPoint x: 756, startPoint y: 259, endPoint x: 809, endPoint y: 290, distance: 61.6
drag, startPoint x: 783, startPoint y: 268, endPoint x: 813, endPoint y: 303, distance: 46.1
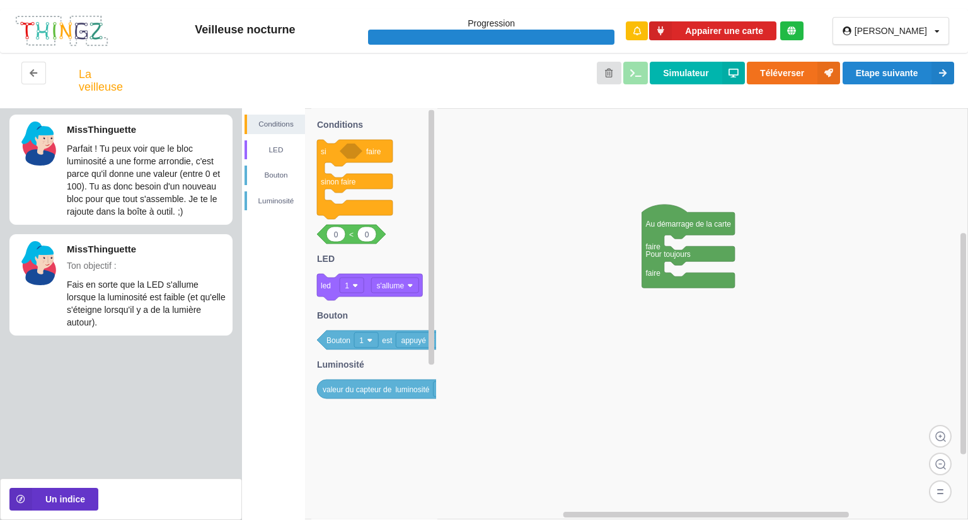
drag, startPoint x: 779, startPoint y: 282, endPoint x: 618, endPoint y: 175, distance: 193.6
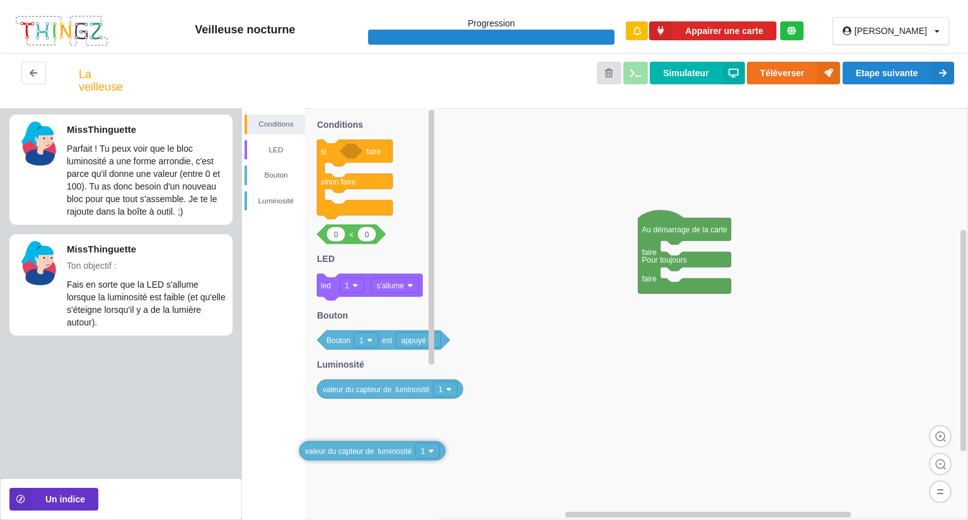
drag, startPoint x: 378, startPoint y: 393, endPoint x: 363, endPoint y: 435, distance: 44.8
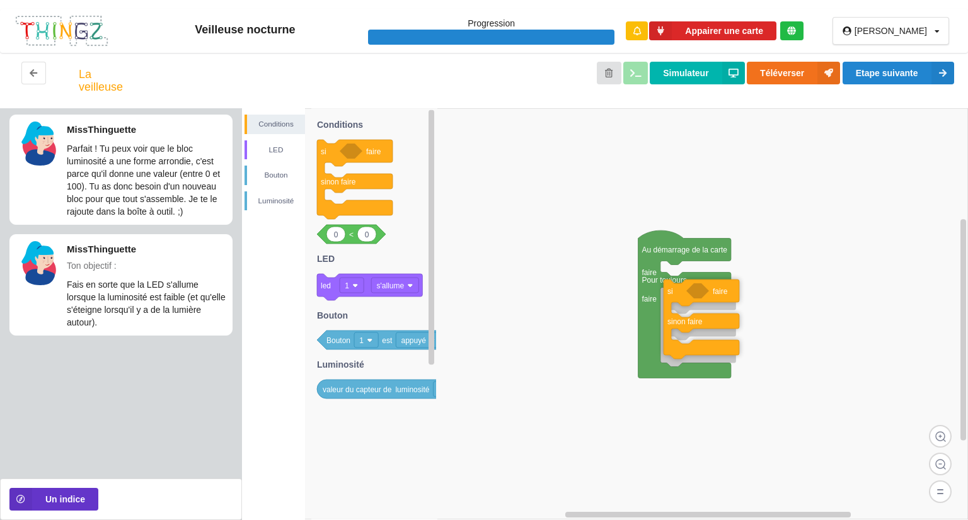
drag, startPoint x: 336, startPoint y: 162, endPoint x: 683, endPoint y: 302, distance: 373.7
click at [683, 302] on div "Conditions LED [PERSON_NAME] Au démarrage de la carte faire Pour toujours faire…" at bounding box center [605, 314] width 726 height 412
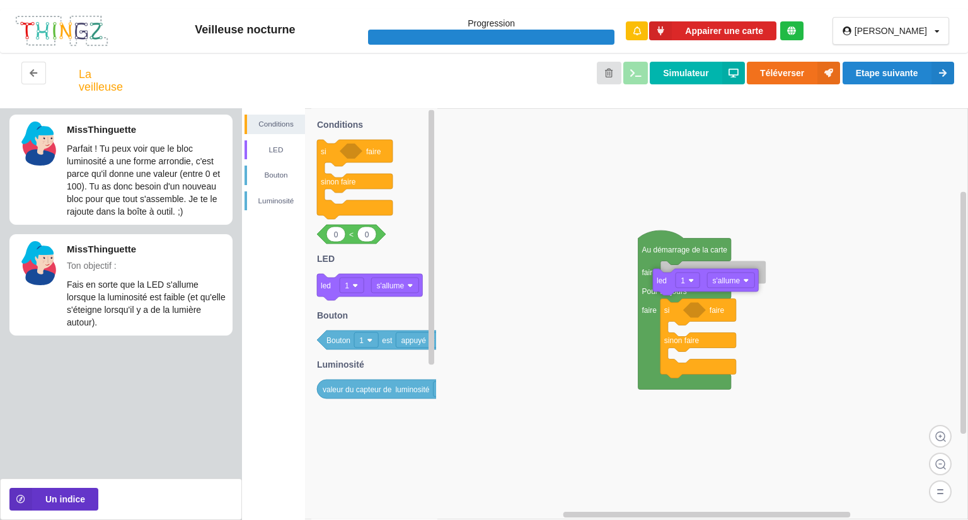
drag, startPoint x: 370, startPoint y: 285, endPoint x: 709, endPoint y: 274, distance: 339.2
click at [709, 277] on div "Conditions LED [PERSON_NAME] Au démarrage de la carte faire Pour toujours faire…" at bounding box center [605, 314] width 726 height 412
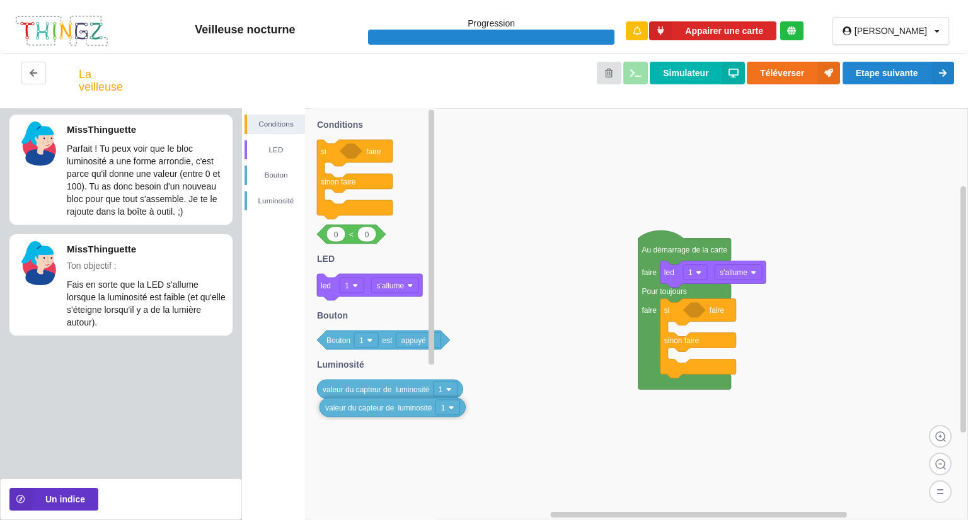
drag, startPoint x: 420, startPoint y: 396, endPoint x: 420, endPoint y: 408, distance: 12.6
click at [418, 405] on icon at bounding box center [374, 313] width 126 height 411
drag, startPoint x: 417, startPoint y: 401, endPoint x: 537, endPoint y: 505, distance: 159.0
click at [537, 505] on div "Conditions LED [PERSON_NAME] Au démarrage de la carte faire Pour toujours faire…" at bounding box center [605, 314] width 726 height 412
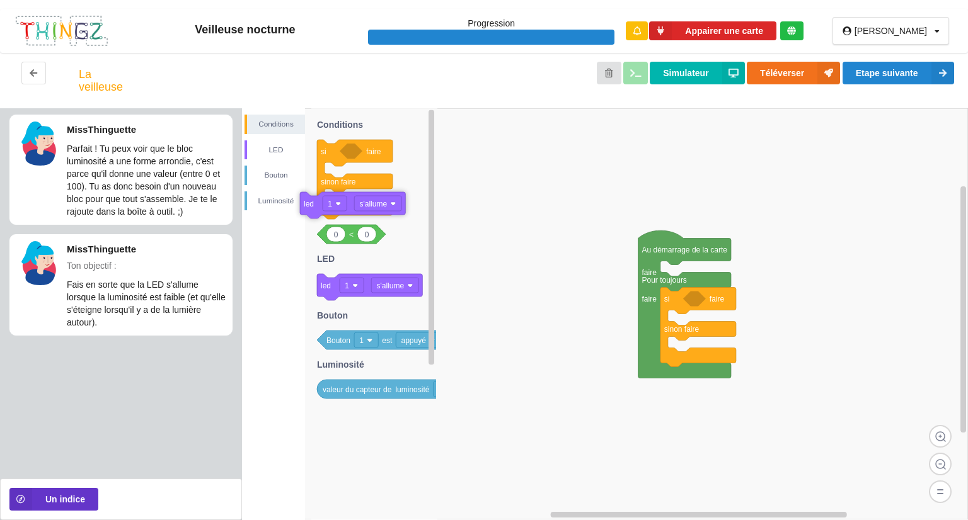
drag, startPoint x: 696, startPoint y: 271, endPoint x: 335, endPoint y: 202, distance: 366.9
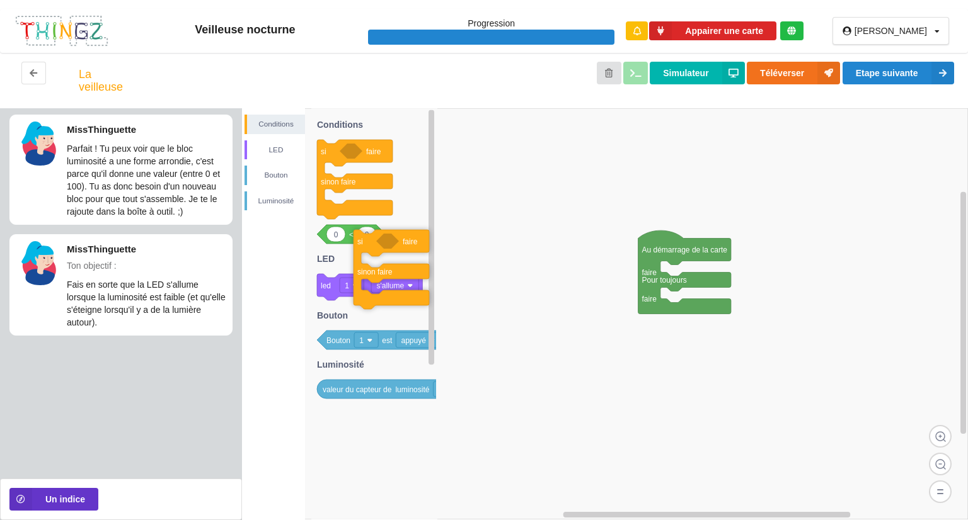
drag, startPoint x: 692, startPoint y: 305, endPoint x: 381, endPoint y: 247, distance: 316.6
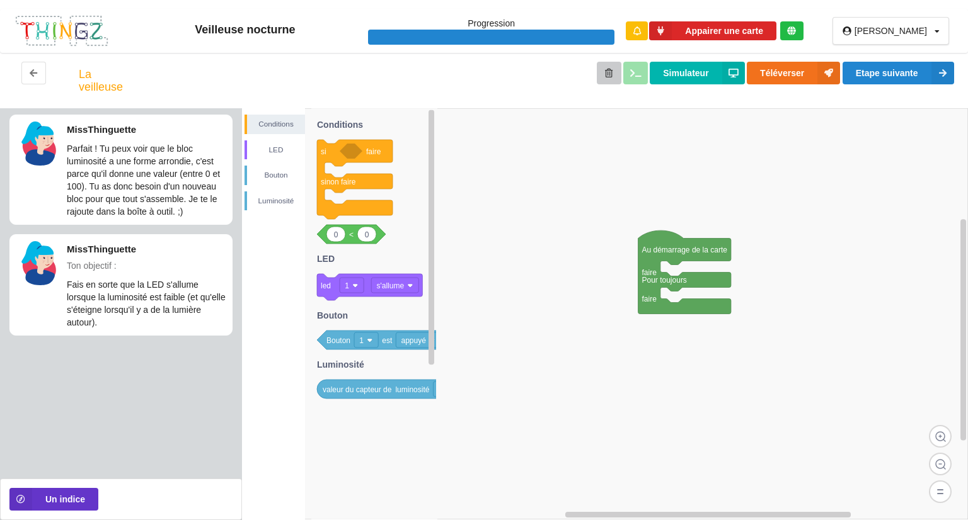
click at [614, 79] on button at bounding box center [609, 73] width 25 height 23
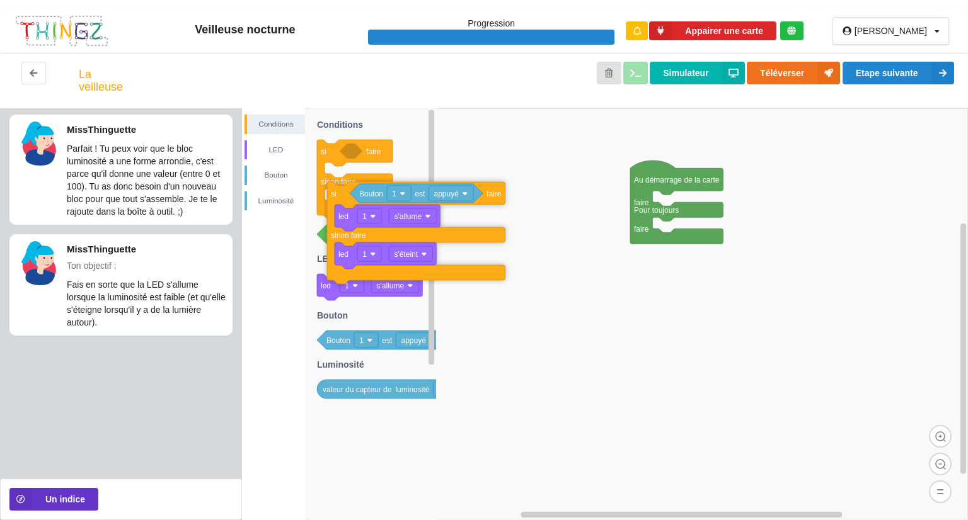
drag, startPoint x: 658, startPoint y: 233, endPoint x: 333, endPoint y: 198, distance: 327.1
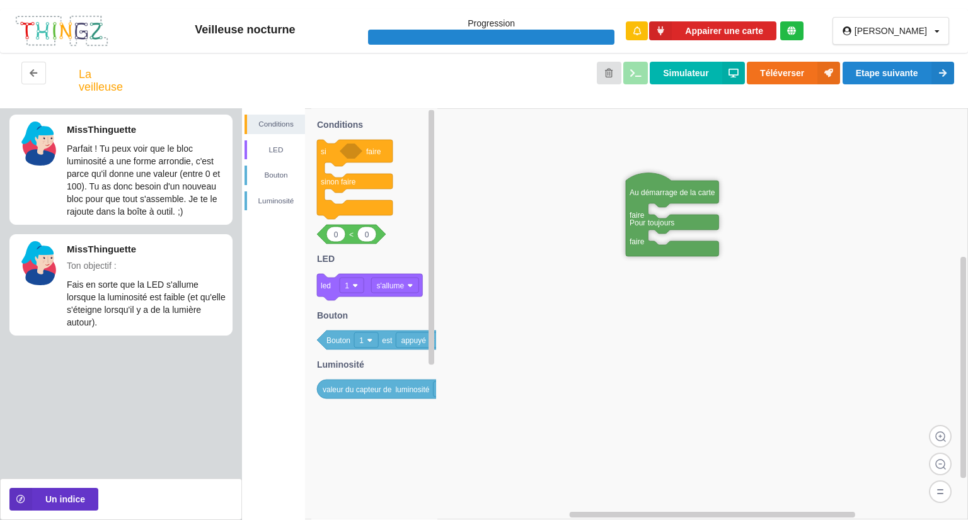
drag, startPoint x: 641, startPoint y: 180, endPoint x: 636, endPoint y: 192, distance: 13.4
click at [721, 200] on rect at bounding box center [605, 313] width 726 height 411
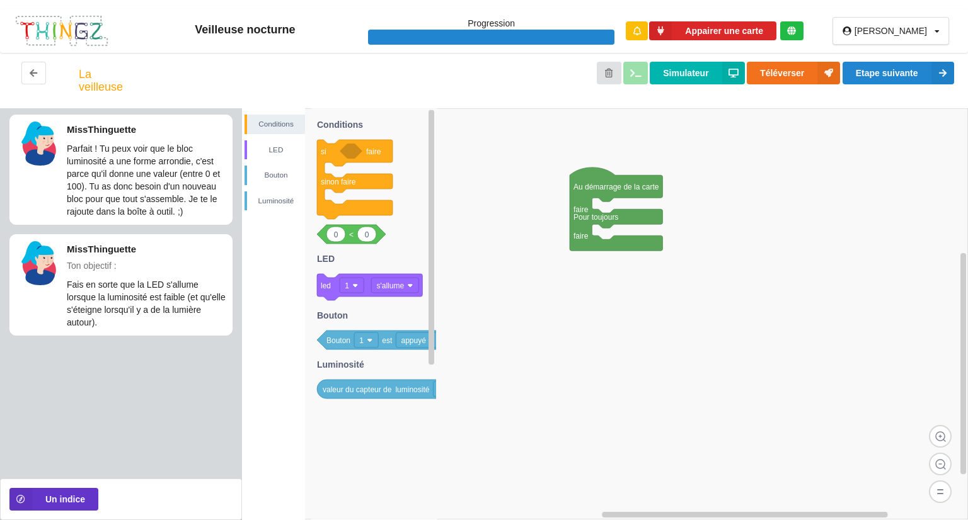
drag, startPoint x: 721, startPoint y: 200, endPoint x: 665, endPoint y: 192, distance: 56.6
click at [665, 192] on div "Conditions LED [PERSON_NAME] si faire sinon faire 0 0 < led 1 s'allume Bouton 1…" at bounding box center [605, 314] width 726 height 412
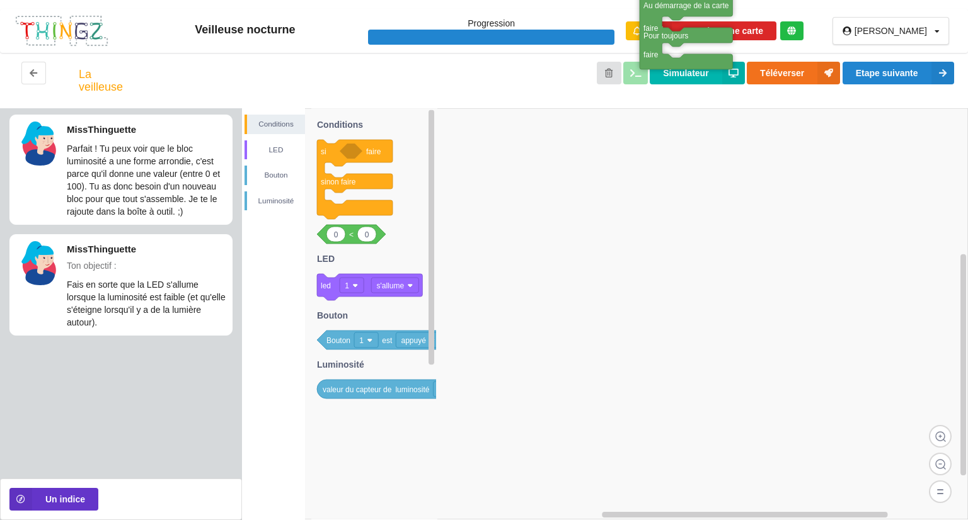
drag, startPoint x: 595, startPoint y: 185, endPoint x: 660, endPoint y: 5, distance: 191.2
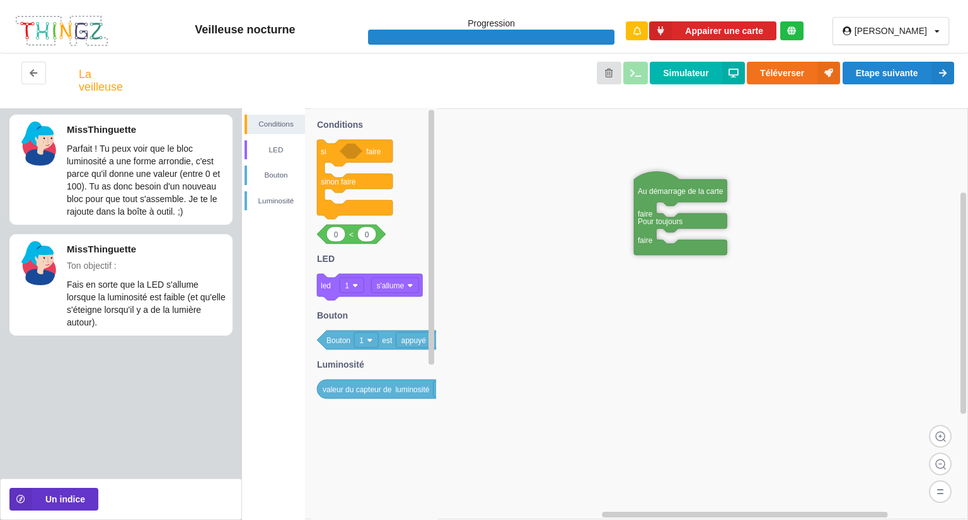
drag, startPoint x: 607, startPoint y: 328, endPoint x: 671, endPoint y: 221, distance: 125.1
drag, startPoint x: 352, startPoint y: 233, endPoint x: 367, endPoint y: 548, distance: 316.0
click at [367, 520] on html "Veilleuse nocturne Progression Appairer une carte [PERSON_NAME] Profil Déconnex…" at bounding box center [484, 260] width 968 height 520
drag, startPoint x: 367, startPoint y: 296, endPoint x: 529, endPoint y: 347, distance: 169.8
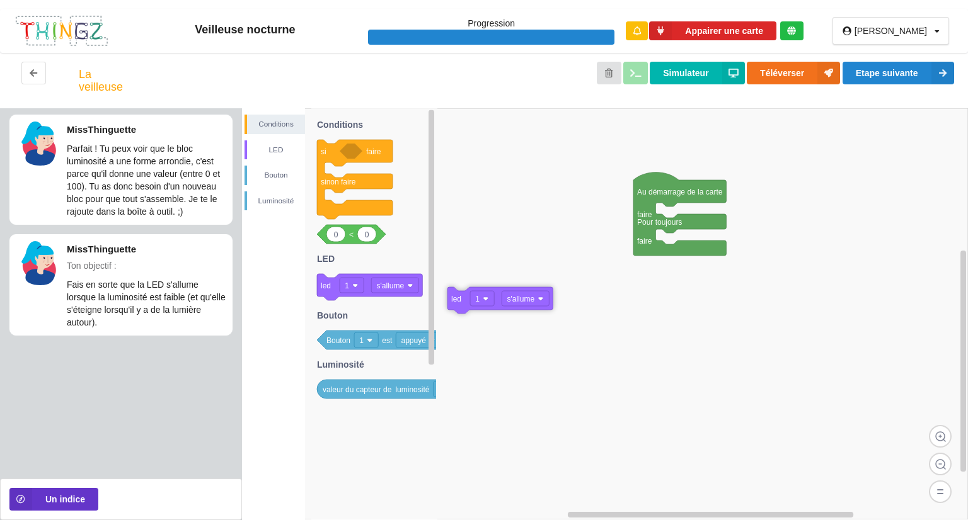
drag, startPoint x: 384, startPoint y: 288, endPoint x: 529, endPoint y: 301, distance: 145.5
click at [529, 301] on div "Conditions LED [PERSON_NAME] Au démarrage de la carte faire Pour toujours faire…" at bounding box center [605, 314] width 726 height 412
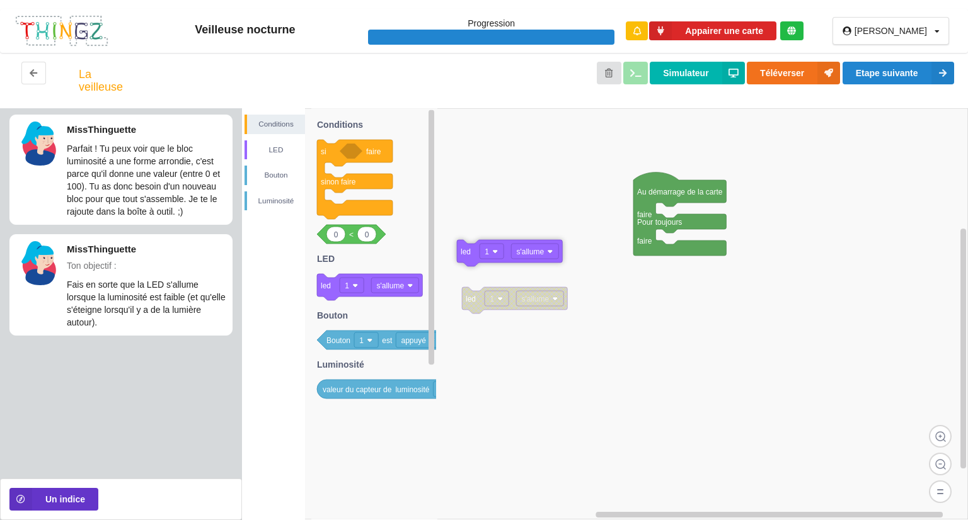
drag, startPoint x: 383, startPoint y: 287, endPoint x: 525, endPoint y: 251, distance: 146.1
click at [525, 251] on div "Conditions LED [PERSON_NAME] Au démarrage de la carte faire Pour toujours faire…" at bounding box center [605, 314] width 726 height 412
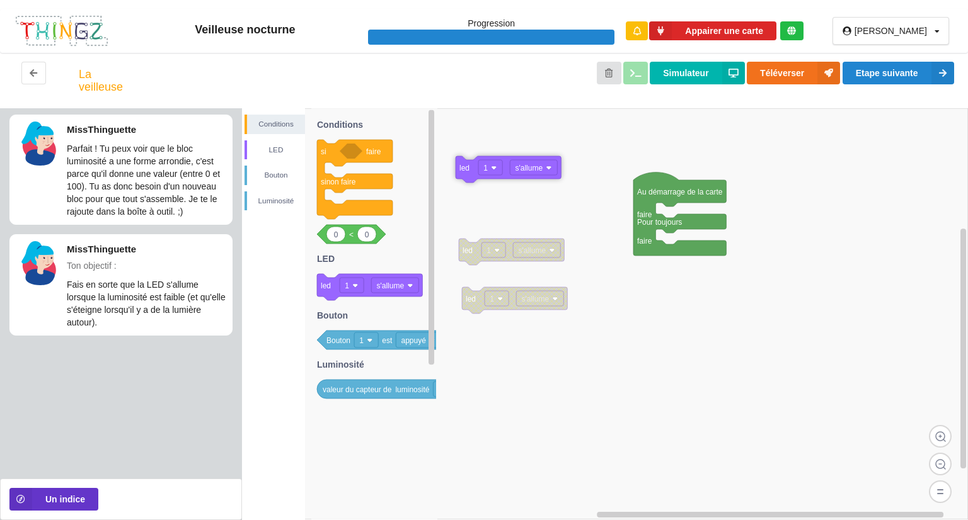
drag, startPoint x: 384, startPoint y: 288, endPoint x: 528, endPoint y: 174, distance: 183.4
click at [528, 174] on div "Conditions LED [PERSON_NAME] Au démarrage de la carte faire Pour toujours faire…" at bounding box center [605, 314] width 726 height 412
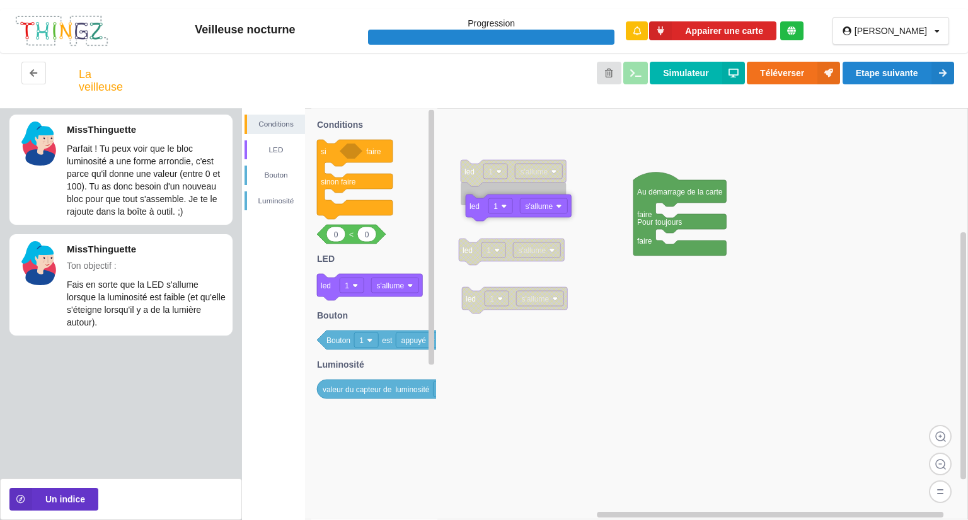
drag, startPoint x: 374, startPoint y: 281, endPoint x: 523, endPoint y: 202, distance: 168.6
click at [523, 202] on div "Conditions LED [PERSON_NAME] Au démarrage de la carte faire Pour toujours faire…" at bounding box center [605, 314] width 726 height 412
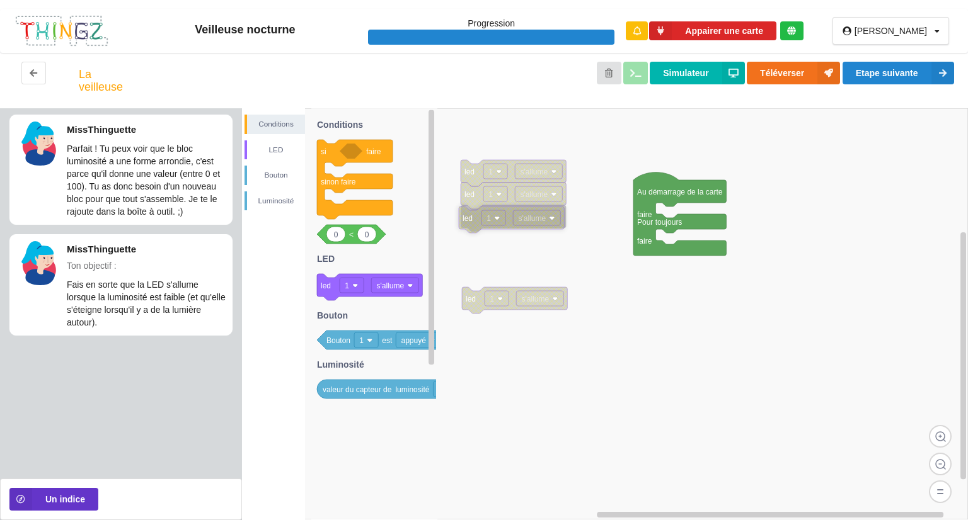
drag, startPoint x: 517, startPoint y: 258, endPoint x: 517, endPoint y: 226, distance: 32.1
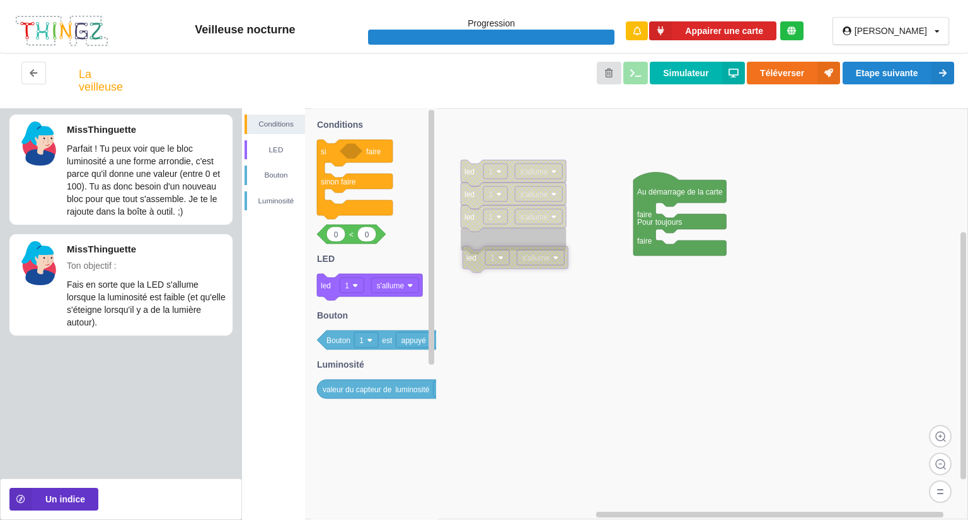
drag, startPoint x: 524, startPoint y: 291, endPoint x: 525, endPoint y: 250, distance: 41.0
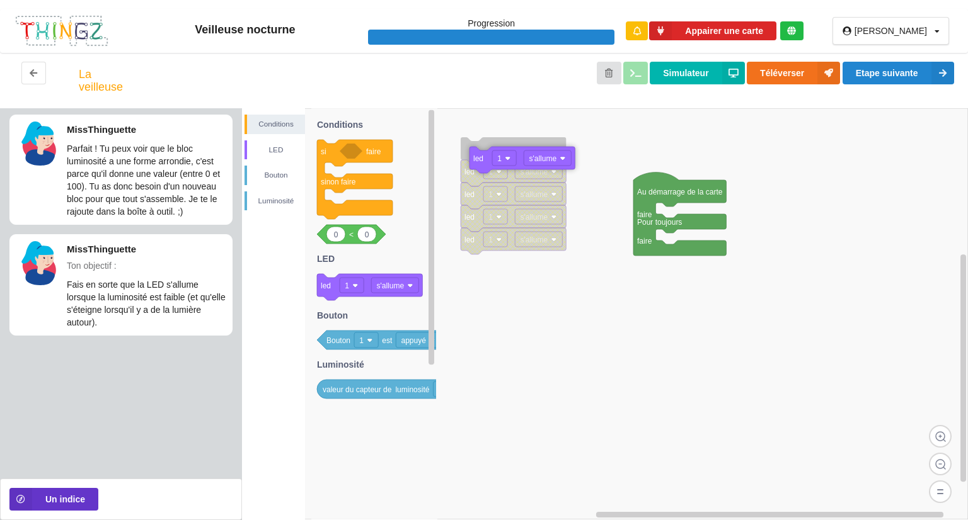
drag, startPoint x: 368, startPoint y: 288, endPoint x: 520, endPoint y: 161, distance: 198.6
click at [520, 161] on div "Conditions LED [PERSON_NAME] Au démarrage de la carte faire Pour toujours faire…" at bounding box center [605, 314] width 726 height 412
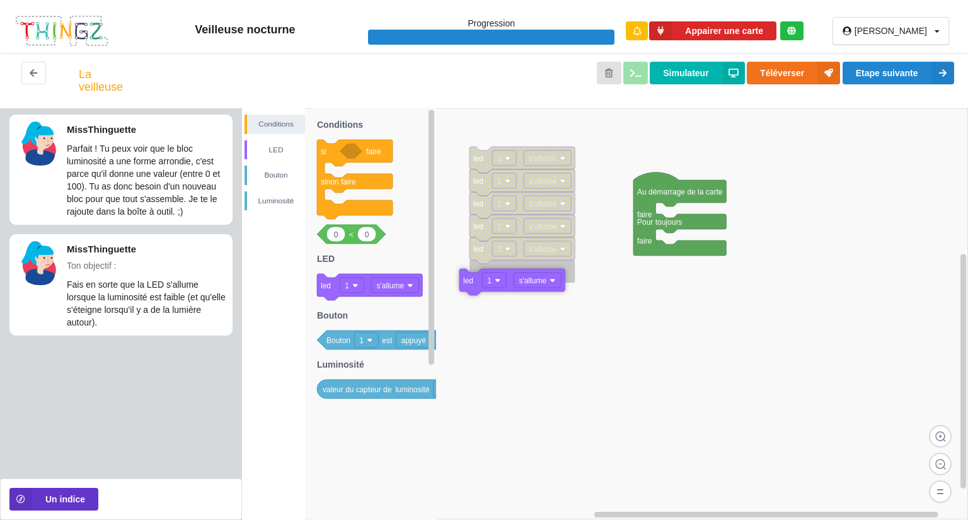
drag, startPoint x: 383, startPoint y: 293, endPoint x: 541, endPoint y: 292, distance: 157.5
click at [541, 292] on div "Conditions LED [PERSON_NAME] Au démarrage de la carte faire Pour toujours faire…" at bounding box center [605, 314] width 726 height 412
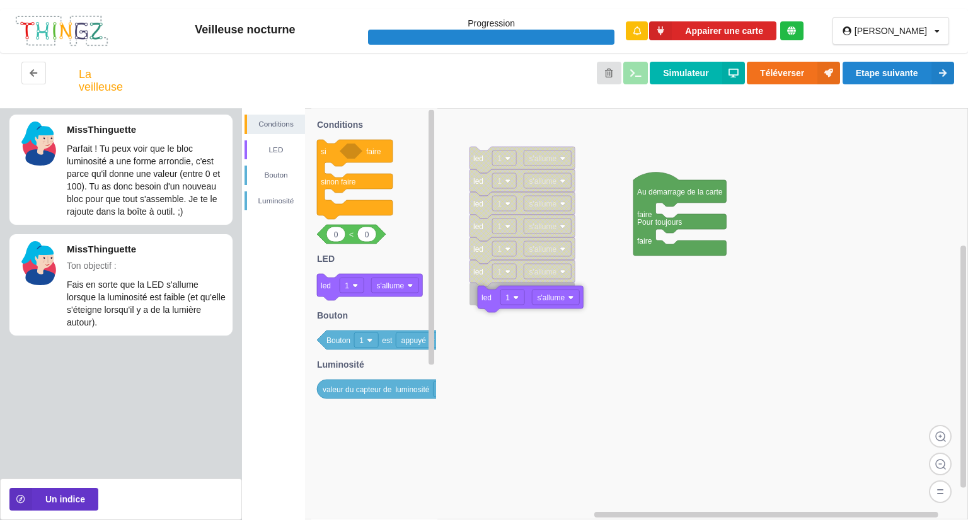
drag, startPoint x: 376, startPoint y: 284, endPoint x: 536, endPoint y: 296, distance: 161.1
click at [536, 296] on div "Conditions LED [PERSON_NAME] Au démarrage de la carte faire Pour toujours faire…" at bounding box center [605, 314] width 726 height 412
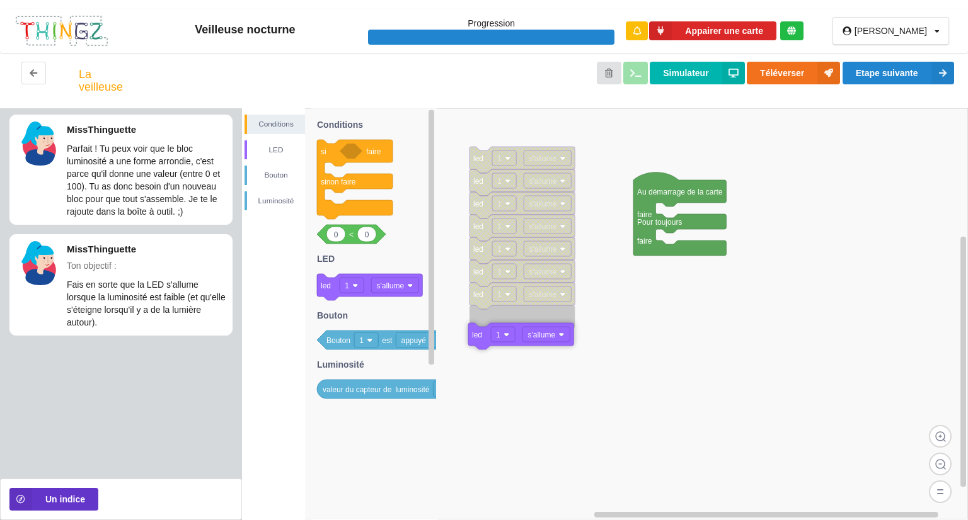
drag, startPoint x: 398, startPoint y: 290, endPoint x: 549, endPoint y: 340, distance: 159.0
click at [549, 340] on div "Conditions LED [PERSON_NAME] Au démarrage de la carte faire Pour toujours faire…" at bounding box center [605, 314] width 726 height 412
drag, startPoint x: 402, startPoint y: 288, endPoint x: 547, endPoint y: 348, distance: 157.1
click at [547, 348] on div "Conditions LED [PERSON_NAME] Au démarrage de la carte faire Pour toujours faire…" at bounding box center [605, 314] width 726 height 412
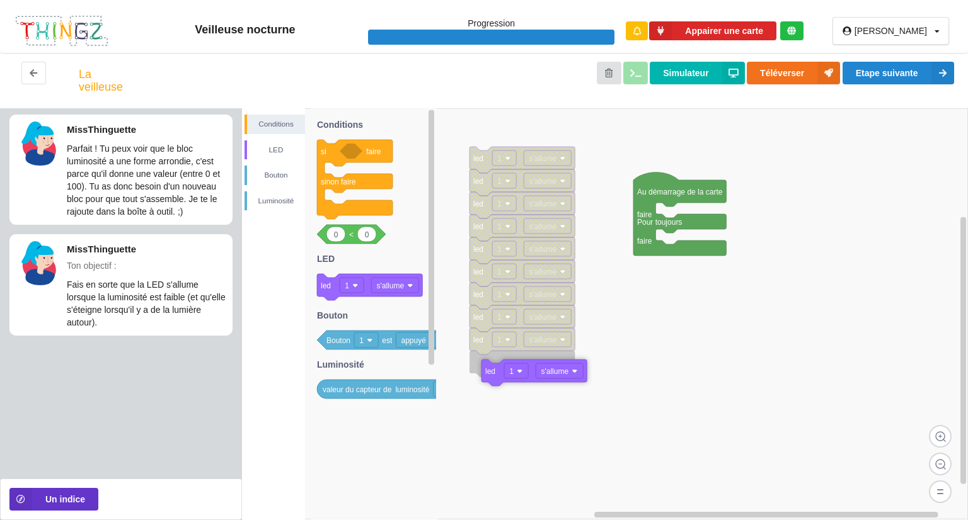
drag, startPoint x: 398, startPoint y: 288, endPoint x: 563, endPoint y: 374, distance: 185.5
click at [563, 374] on div "Conditions LED [PERSON_NAME] Au démarrage de la carte faire Pour toujours faire…" at bounding box center [605, 314] width 726 height 412
drag, startPoint x: 376, startPoint y: 285, endPoint x: 539, endPoint y: 381, distance: 189.0
click at [539, 381] on div "Conditions LED [PERSON_NAME] Au démarrage de la carte faire Pour toujours faire…" at bounding box center [605, 314] width 726 height 412
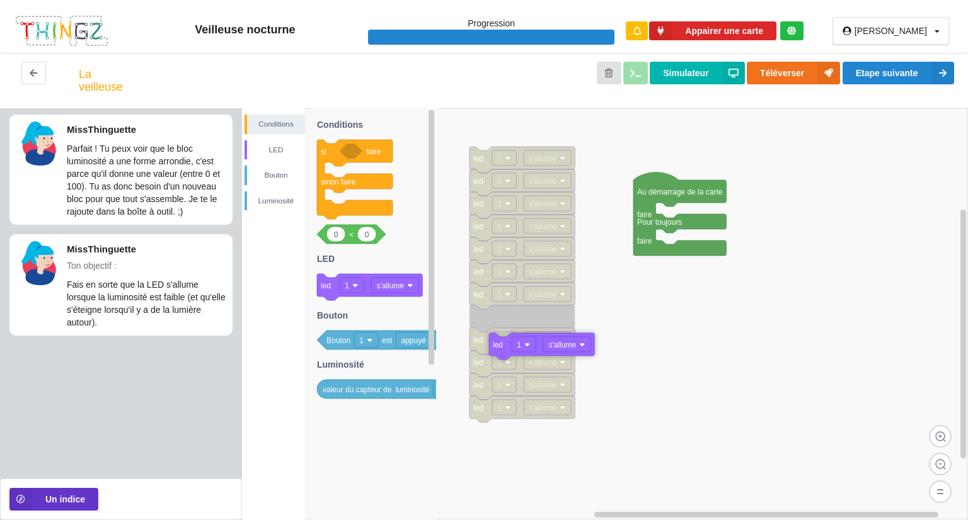
drag, startPoint x: 375, startPoint y: 289, endPoint x: 547, endPoint y: 348, distance: 181.9
click at [547, 348] on div "Conditions LED [PERSON_NAME] Au démarrage de la carte faire Pour toujours faire…" at bounding box center [605, 314] width 726 height 412
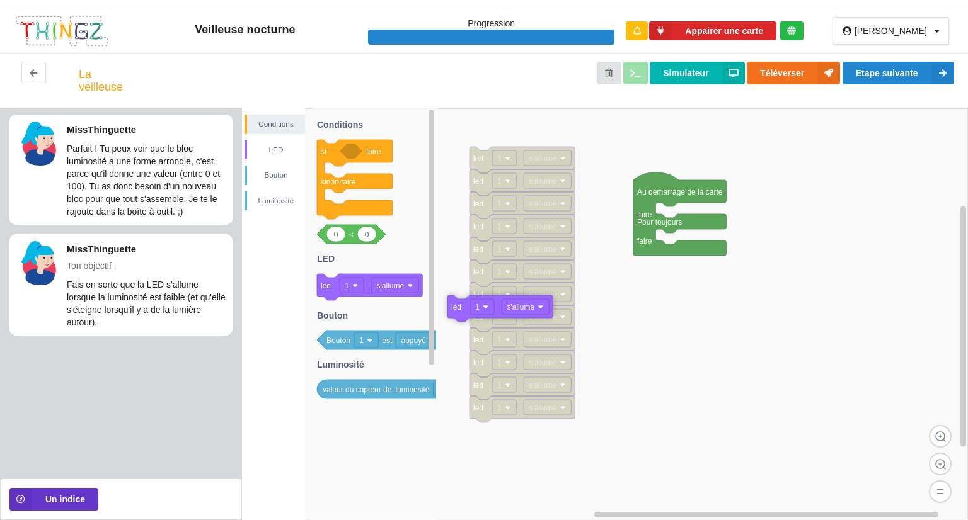
drag, startPoint x: 381, startPoint y: 285, endPoint x: 512, endPoint y: 307, distance: 132.2
click at [512, 307] on div "Conditions LED [PERSON_NAME] Au démarrage de la carte faire Pour toujours faire…" at bounding box center [605, 314] width 726 height 412
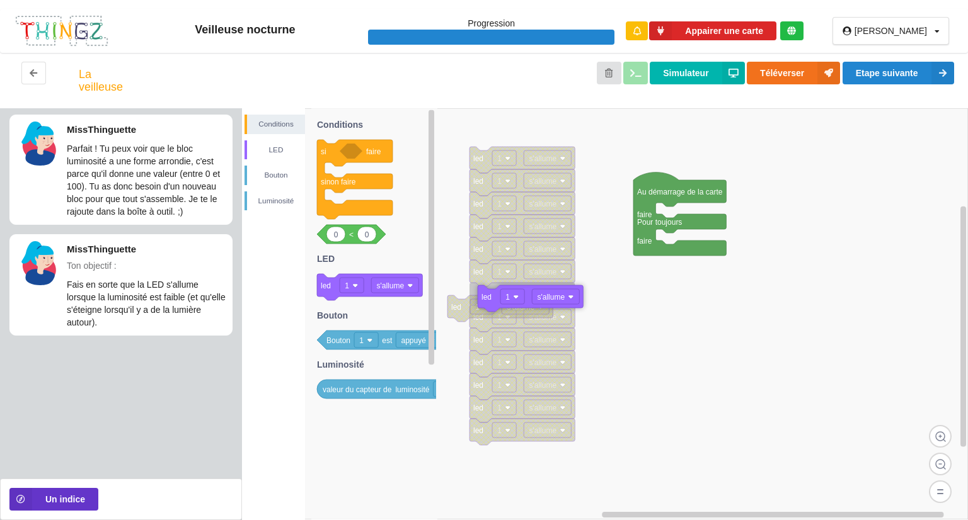
drag, startPoint x: 361, startPoint y: 282, endPoint x: 522, endPoint y: 294, distance: 161.1
click at [522, 294] on div "Conditions LED [PERSON_NAME] Au démarrage de la carte faire Pour toujours faire…" at bounding box center [605, 314] width 726 height 412
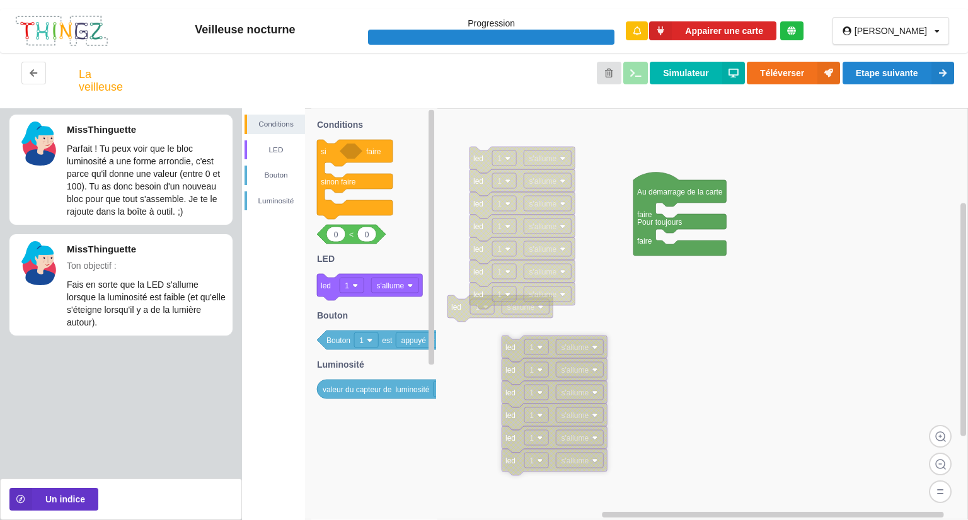
drag, startPoint x: 478, startPoint y: 309, endPoint x: 512, endPoint y: 340, distance: 45.9
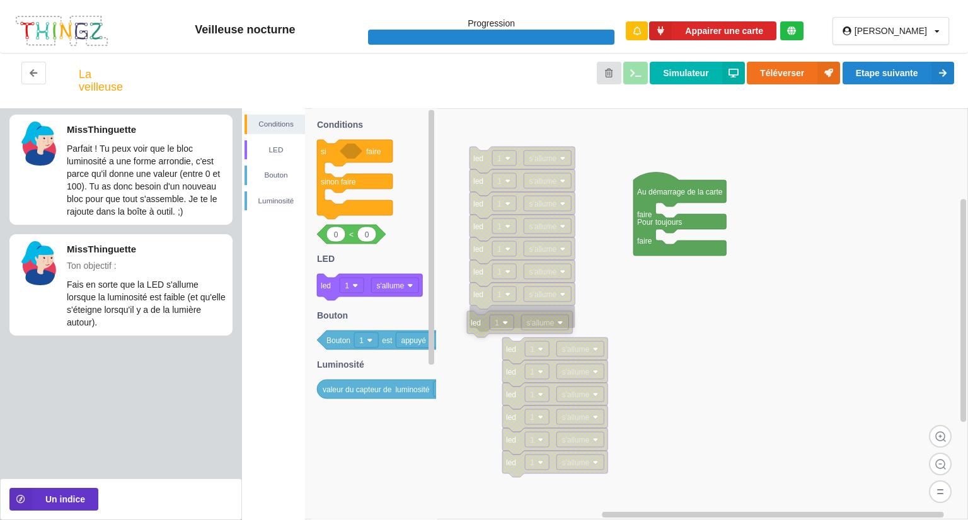
drag, startPoint x: 499, startPoint y: 307, endPoint x: 519, endPoint y: 321, distance: 24.5
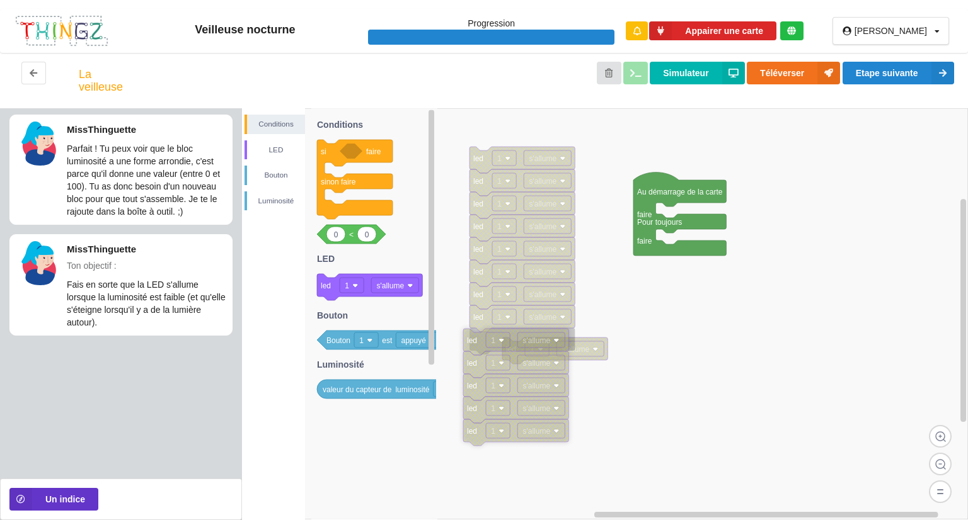
drag, startPoint x: 544, startPoint y: 366, endPoint x: 505, endPoint y: 334, distance: 50.6
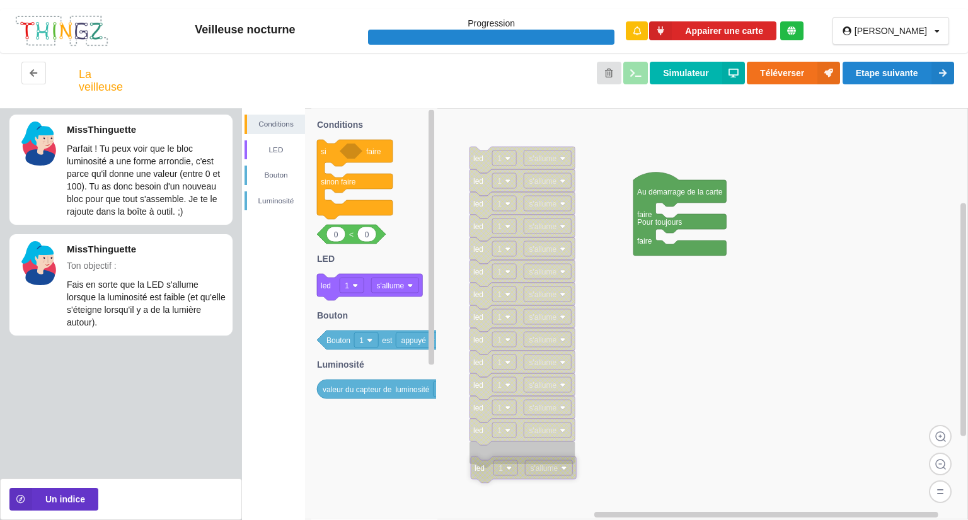
drag, startPoint x: 585, startPoint y: 348, endPoint x: 554, endPoint y: 467, distance: 122.6
drag, startPoint x: 384, startPoint y: 289, endPoint x: 522, endPoint y: 452, distance: 213.2
click at [543, 476] on div "Conditions LED [PERSON_NAME] Au démarrage de la carte faire Pour toujours faire…" at bounding box center [605, 314] width 726 height 412
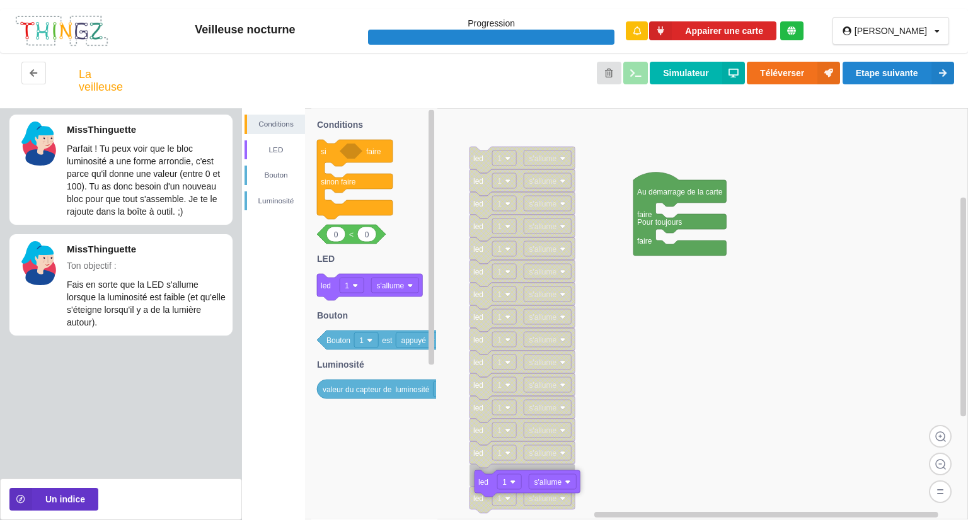
drag, startPoint x: 368, startPoint y: 288, endPoint x: 526, endPoint y: 488, distance: 254.8
click at [526, 488] on div "Conditions LED [PERSON_NAME] Au démarrage de la carte faire Pour toujours faire…" at bounding box center [605, 314] width 726 height 412
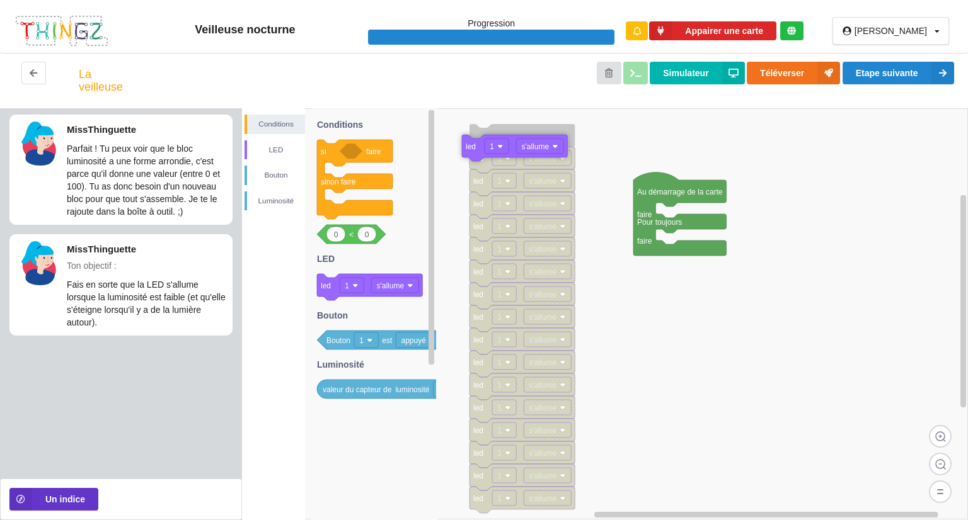
drag, startPoint x: 371, startPoint y: 285, endPoint x: 516, endPoint y: 146, distance: 201.0
click at [516, 146] on div "Conditions LED [PERSON_NAME] Au démarrage de la carte faire Pour toujours faire…" at bounding box center [605, 314] width 726 height 412
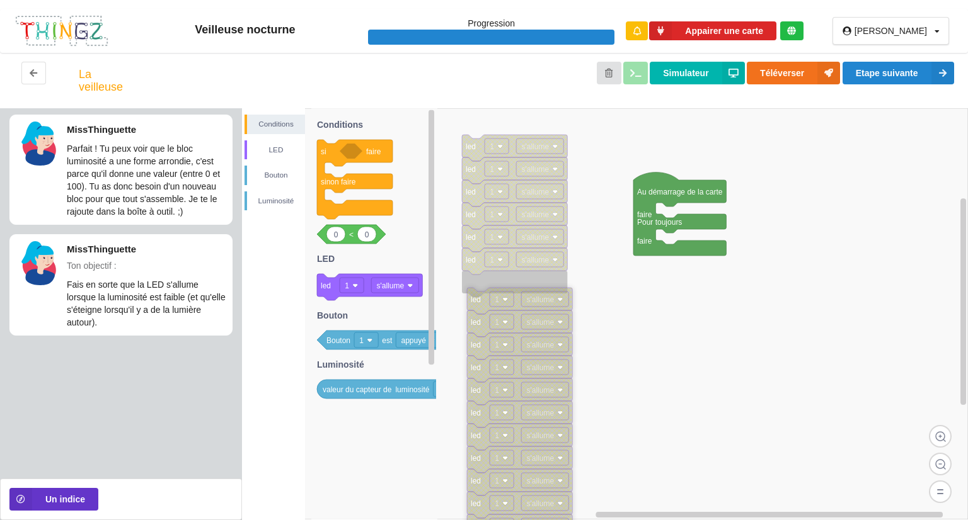
drag, startPoint x: 485, startPoint y: 274, endPoint x: 488, endPoint y: 284, distance: 10.6
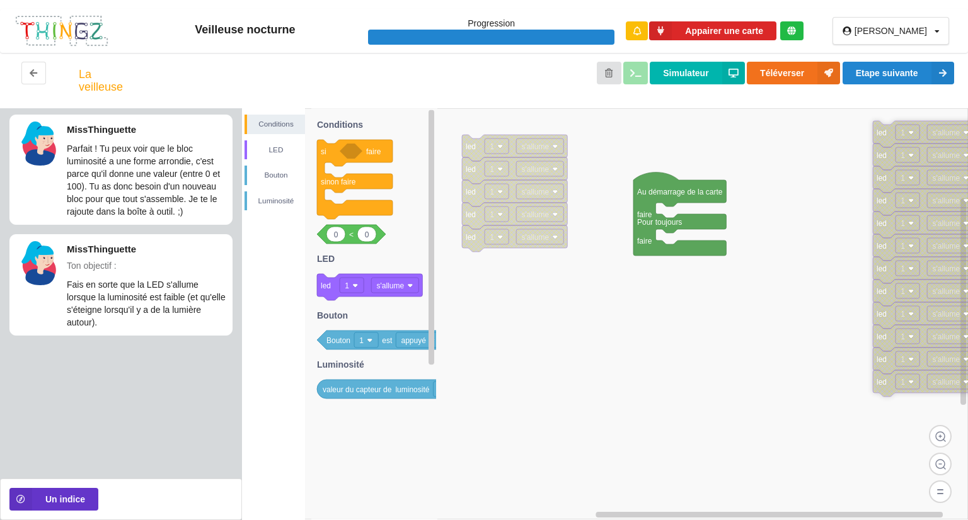
drag, startPoint x: 488, startPoint y: 255, endPoint x: 900, endPoint y: 127, distance: 431.1
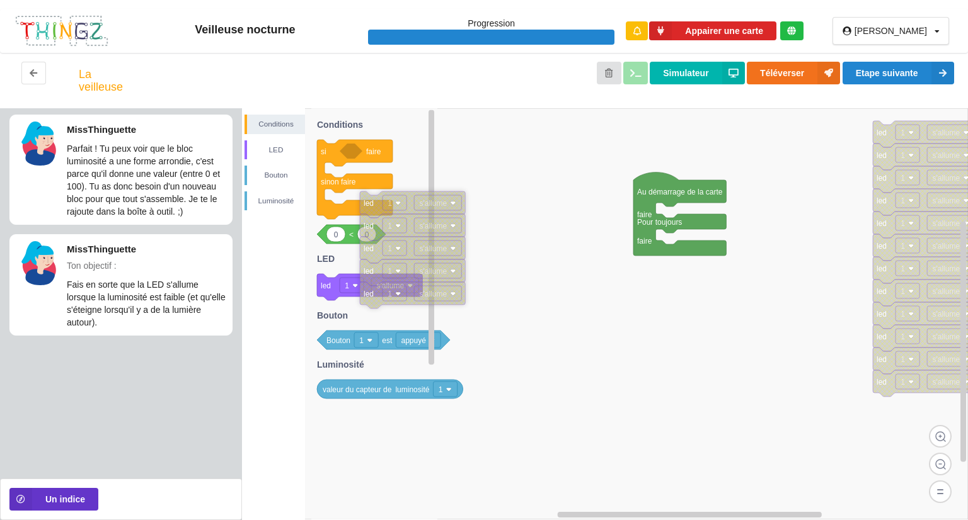
drag, startPoint x: 515, startPoint y: 139, endPoint x: 406, endPoint y: 178, distance: 116.4
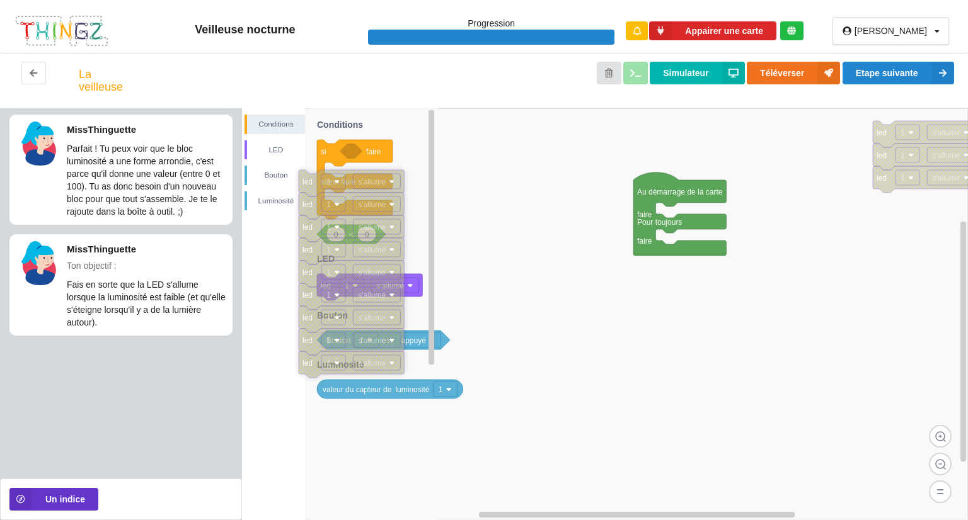
drag, startPoint x: 925, startPoint y: 204, endPoint x: 355, endPoint y: 180, distance: 570.2
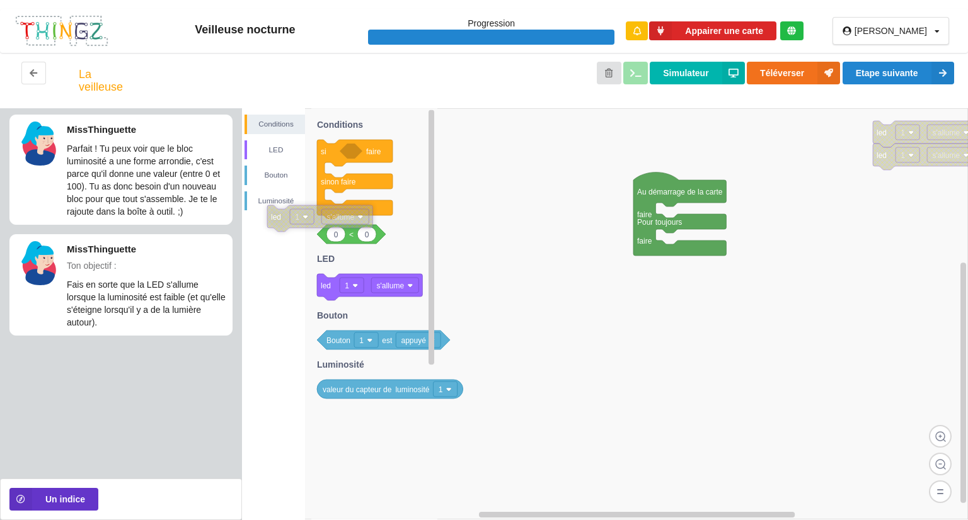
drag, startPoint x: 923, startPoint y: 179, endPoint x: 343, endPoint y: 205, distance: 580.3
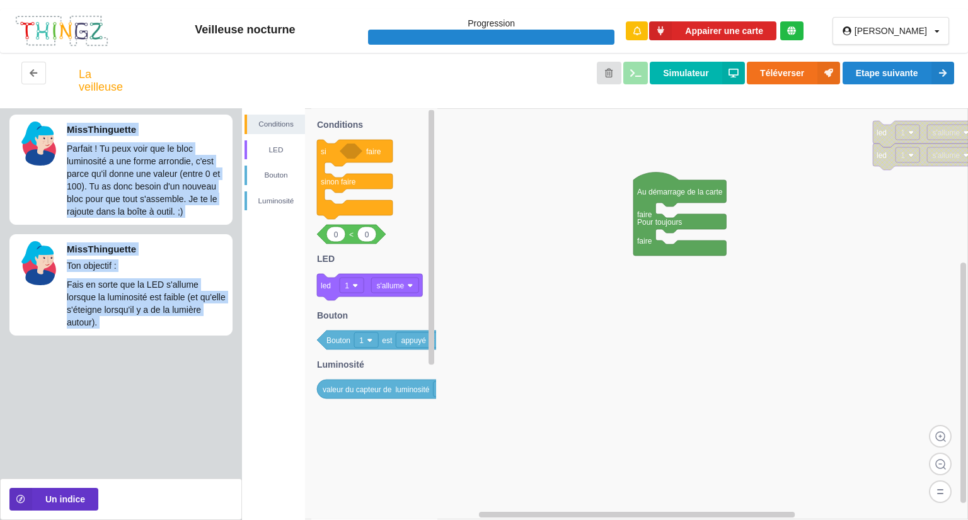
drag, startPoint x: 933, startPoint y: 106, endPoint x: 723, endPoint y: 147, distance: 213.1
click at [723, 147] on div "Veilleuse nocturne Progression Appairer une carte [PERSON_NAME] Profil Déconnex…" at bounding box center [484, 260] width 968 height 520
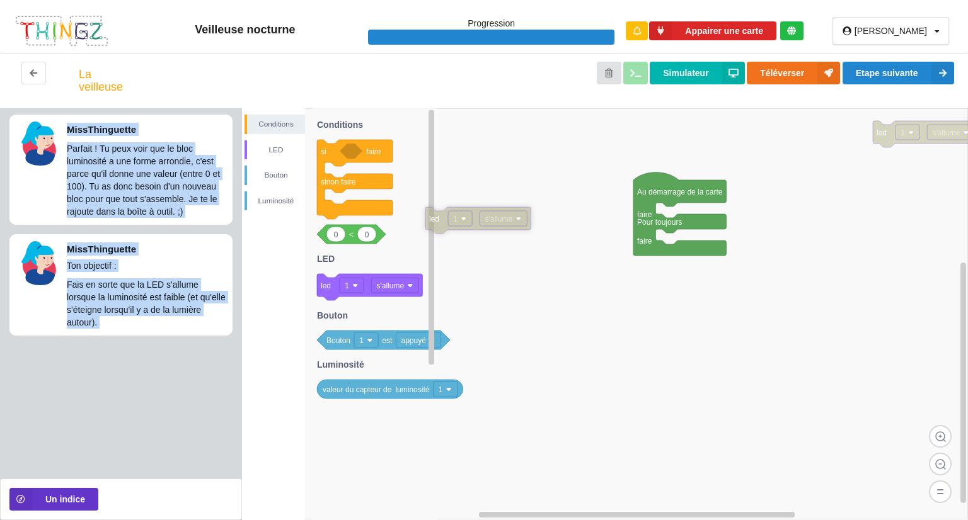
drag, startPoint x: 879, startPoint y: 149, endPoint x: 368, endPoint y: 200, distance: 513.6
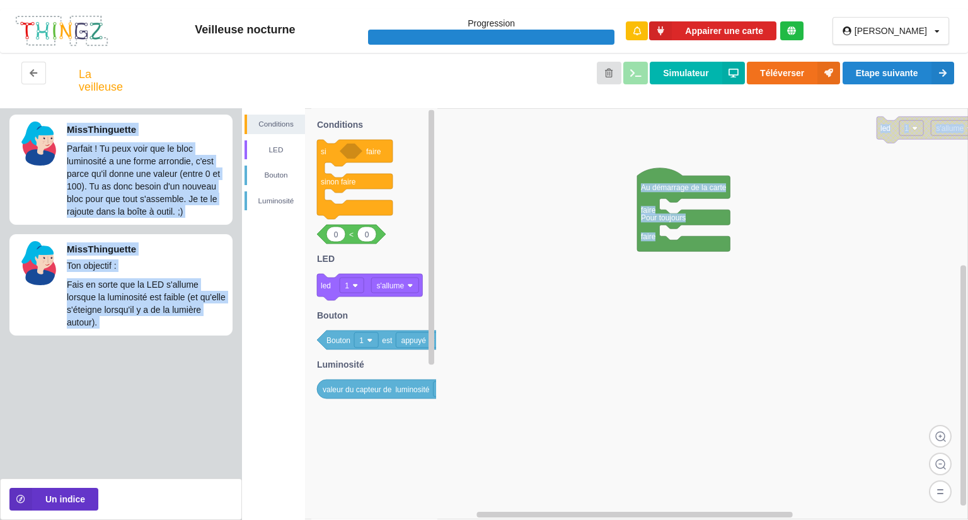
drag, startPoint x: 761, startPoint y: 238, endPoint x: 817, endPoint y: 192, distance: 72.1
click at [772, 222] on div "Conditions LED [PERSON_NAME] si faire sinon faire 0 0 < led 1 s'allume Bouton 1…" at bounding box center [605, 314] width 726 height 412
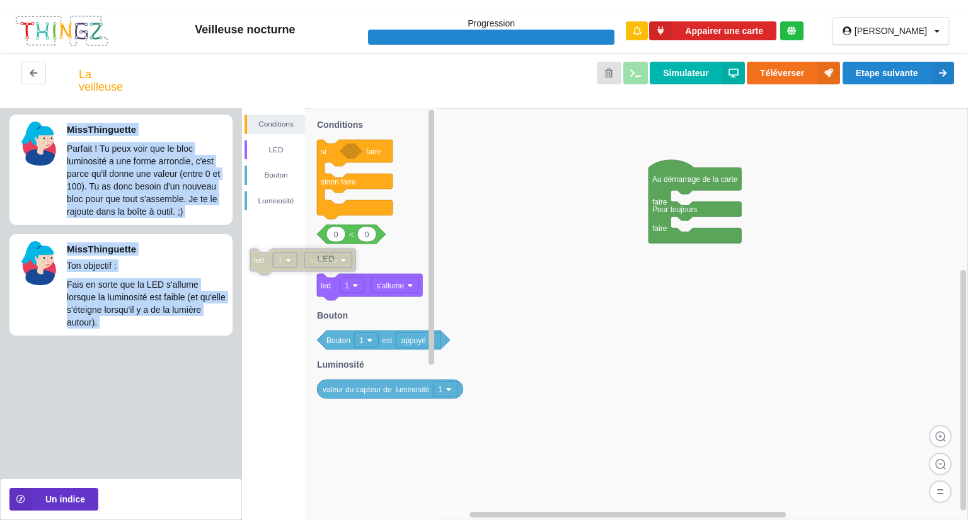
drag, startPoint x: 943, startPoint y: 129, endPoint x: 345, endPoint y: 253, distance: 610.9
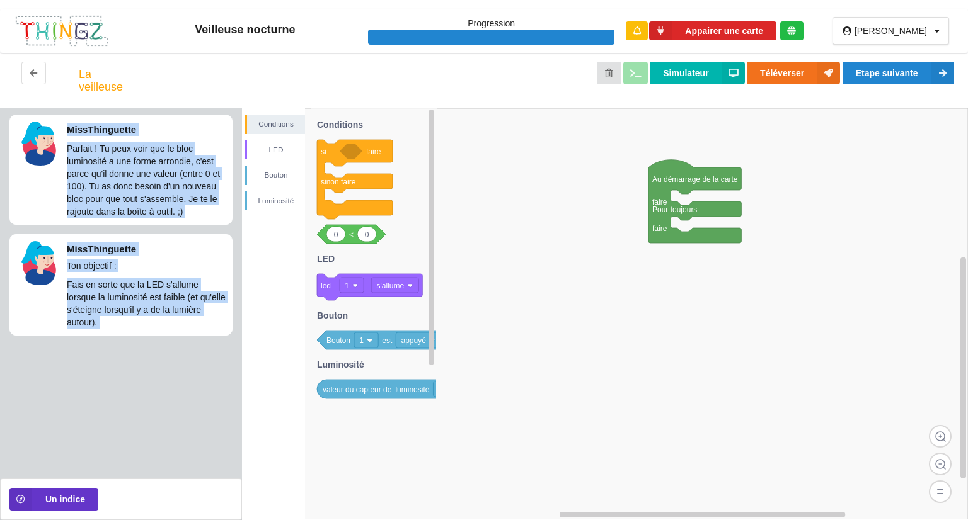
click at [512, 290] on rect at bounding box center [605, 313] width 726 height 411
click at [188, 244] on p "MissThinguette" at bounding box center [146, 249] width 159 height 13
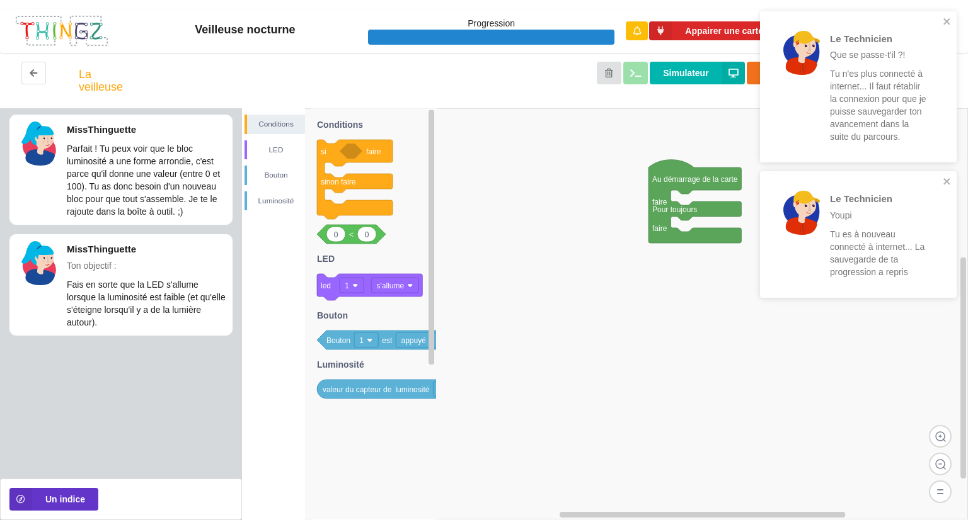
drag, startPoint x: 665, startPoint y: 333, endPoint x: 672, endPoint y: 331, distance: 6.6
click at [665, 333] on div "Conditions LED [PERSON_NAME] Au démarrage de la carte faire Pour toujours faire…" at bounding box center [605, 314] width 726 height 412
click at [574, 263] on rect at bounding box center [605, 313] width 726 height 411
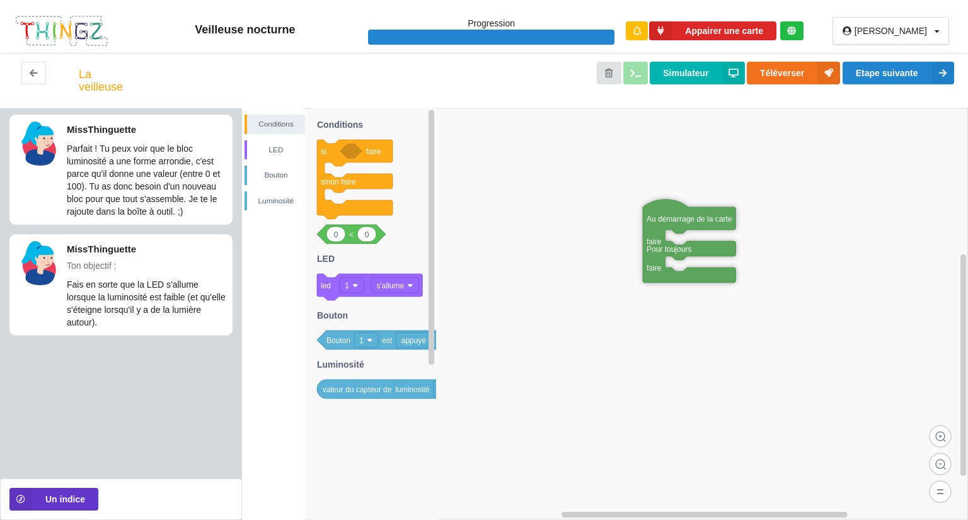
drag, startPoint x: 674, startPoint y: 178, endPoint x: 671, endPoint y: 217, distance: 38.6
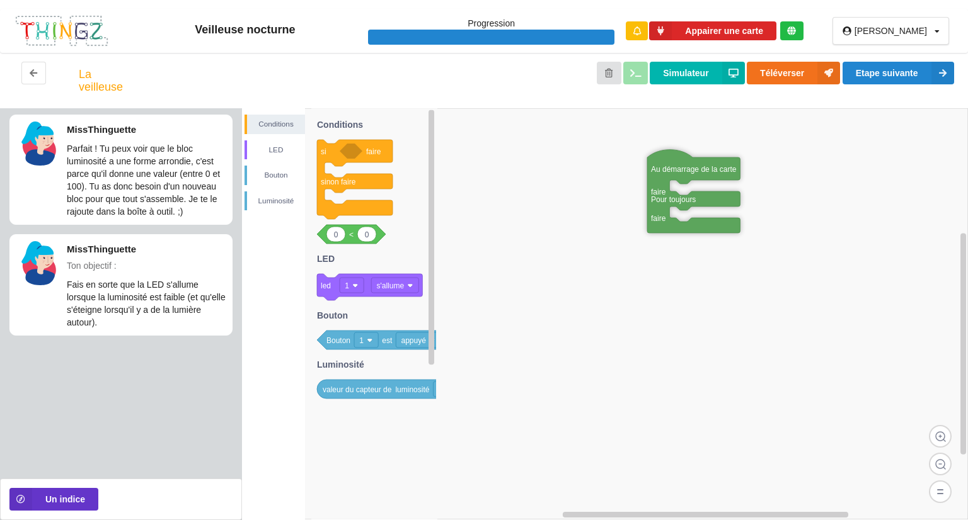
drag, startPoint x: 671, startPoint y: 216, endPoint x: 677, endPoint y: 147, distance: 68.9
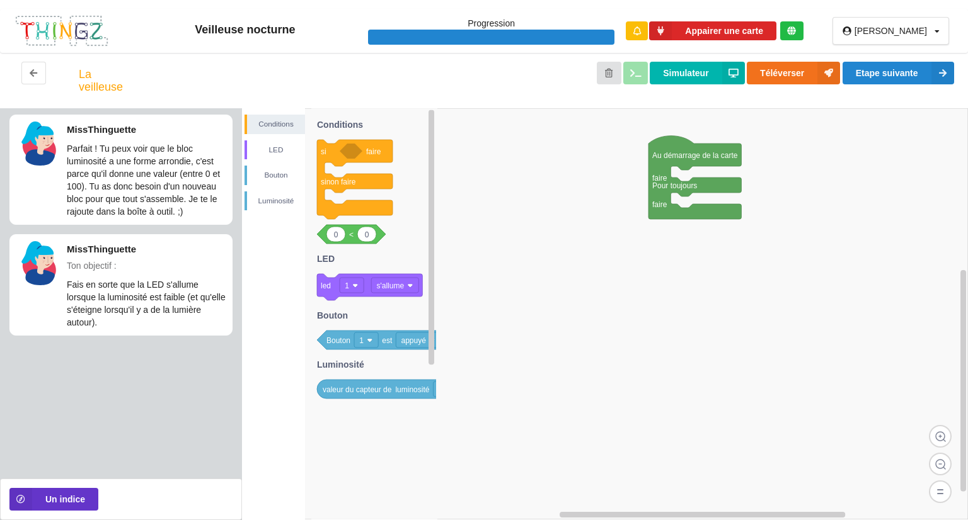
click at [880, 196] on rect at bounding box center [605, 313] width 726 height 411
drag, startPoint x: 627, startPoint y: 364, endPoint x: 633, endPoint y: 354, distance: 11.0
click at [635, 354] on div "Conditions LED [PERSON_NAME] Au démarrage de la carte faire Pour toujours faire…" at bounding box center [605, 314] width 726 height 412
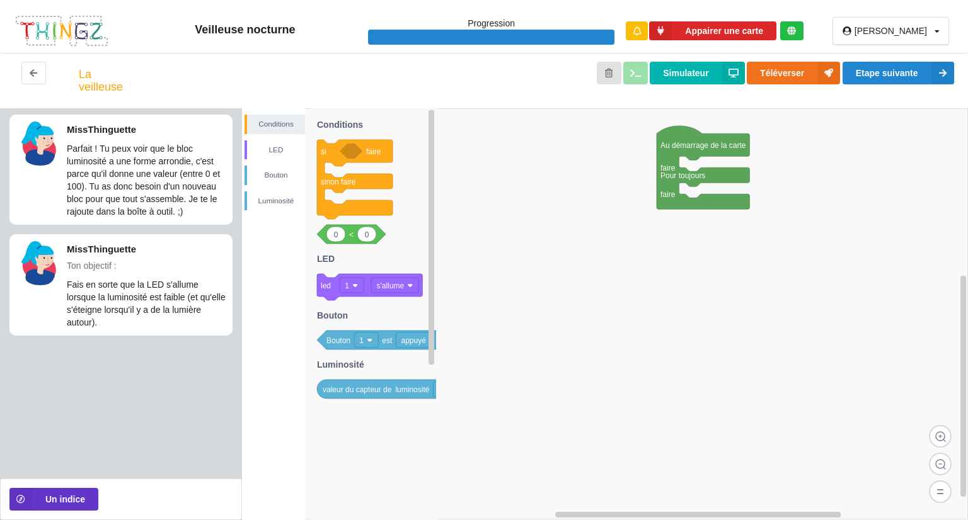
click at [877, 289] on rect at bounding box center [605, 313] width 726 height 411
click at [918, 187] on rect at bounding box center [605, 313] width 726 height 411
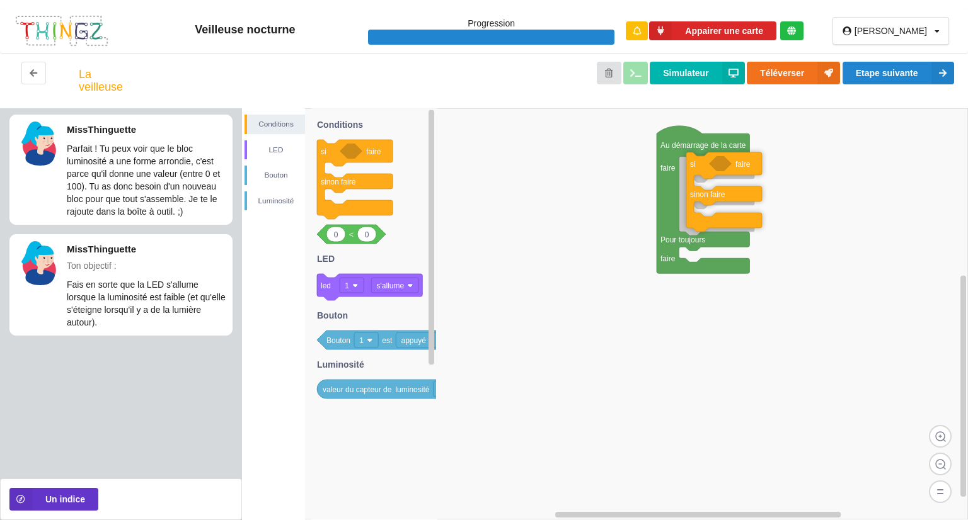
drag, startPoint x: 333, startPoint y: 160, endPoint x: 703, endPoint y: 173, distance: 369.5
click at [703, 173] on div "Conditions LED [PERSON_NAME] Au démarrage de la carte faire Pour toujours faire…" at bounding box center [605, 314] width 726 height 412
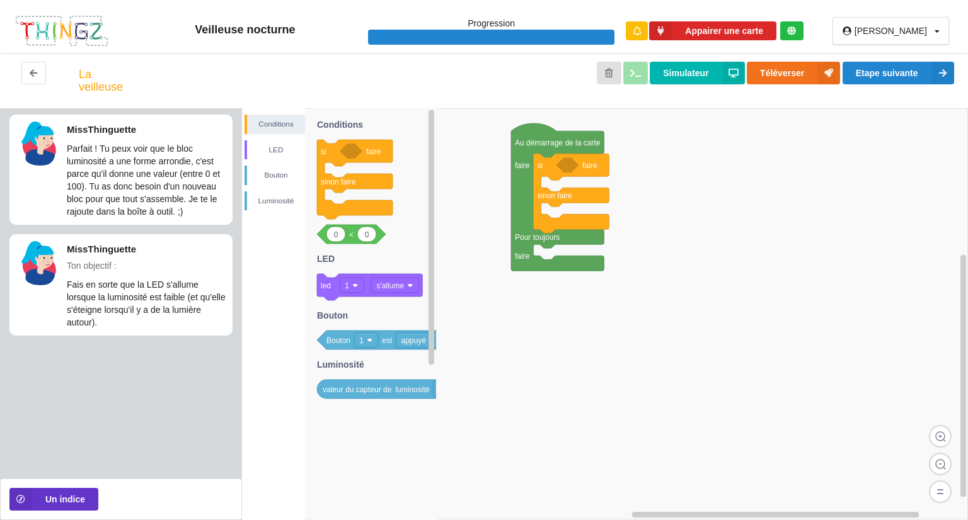
drag, startPoint x: 689, startPoint y: 187, endPoint x: 432, endPoint y: 154, distance: 258.6
click at [477, 169] on rect at bounding box center [605, 313] width 726 height 411
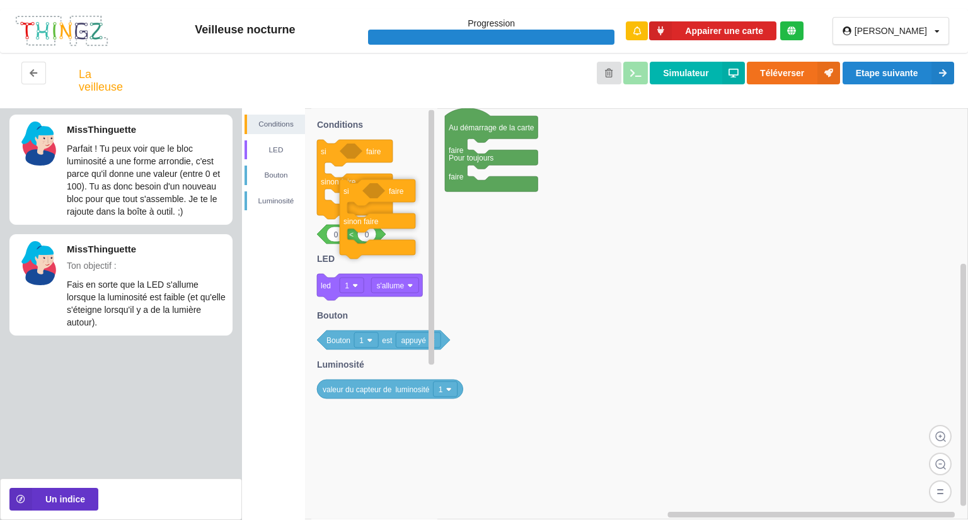
drag, startPoint x: 480, startPoint y: 146, endPoint x: 347, endPoint y: 167, distance: 134.7
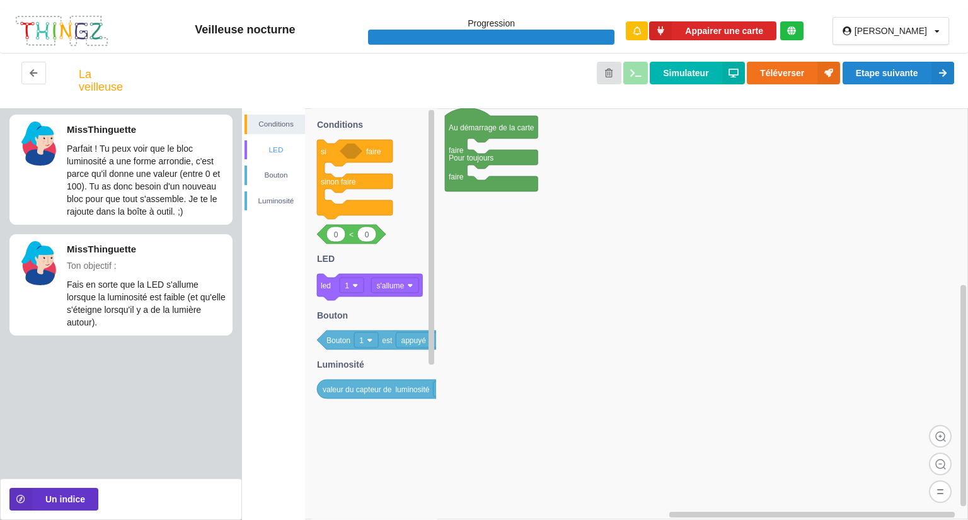
click at [286, 158] on div "LED" at bounding box center [274, 151] width 60 height 20
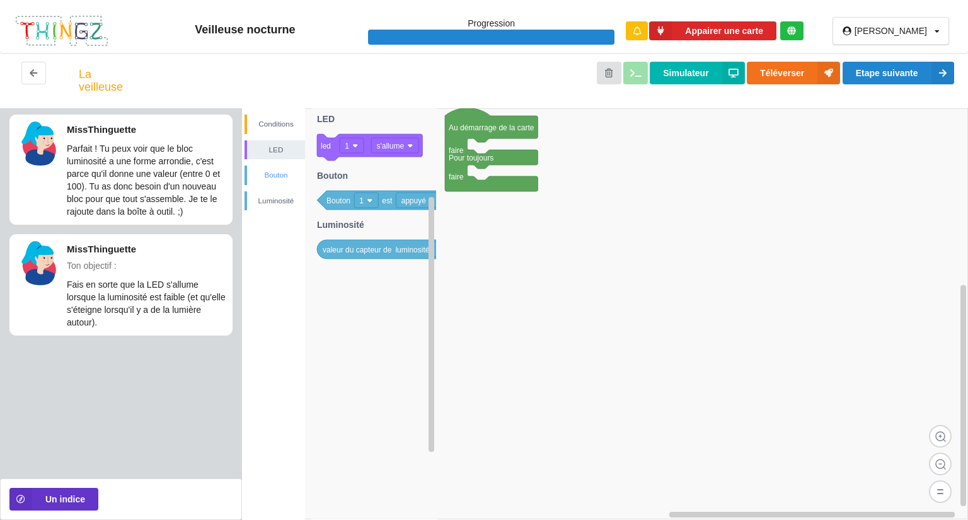
click at [280, 170] on div "Bouton" at bounding box center [276, 175] width 58 height 13
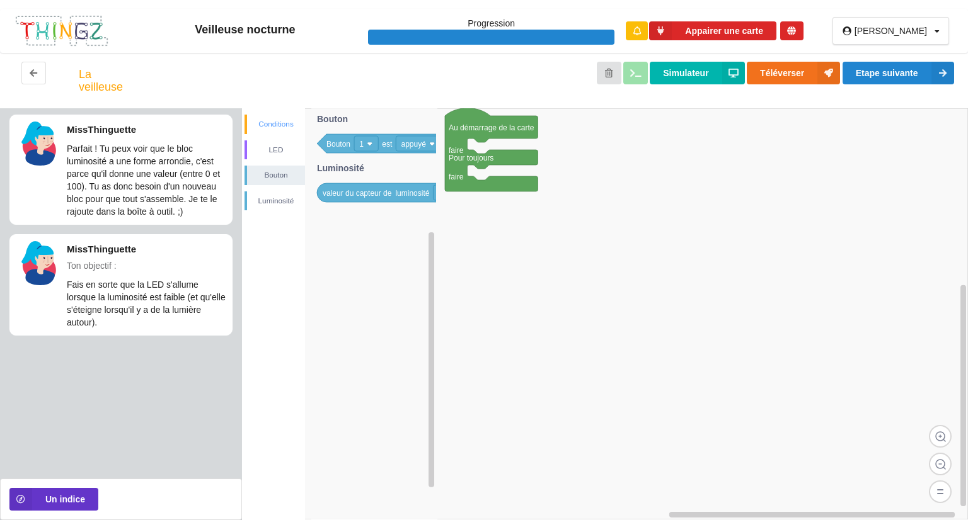
click at [275, 117] on div "Conditions" at bounding box center [274, 125] width 60 height 20
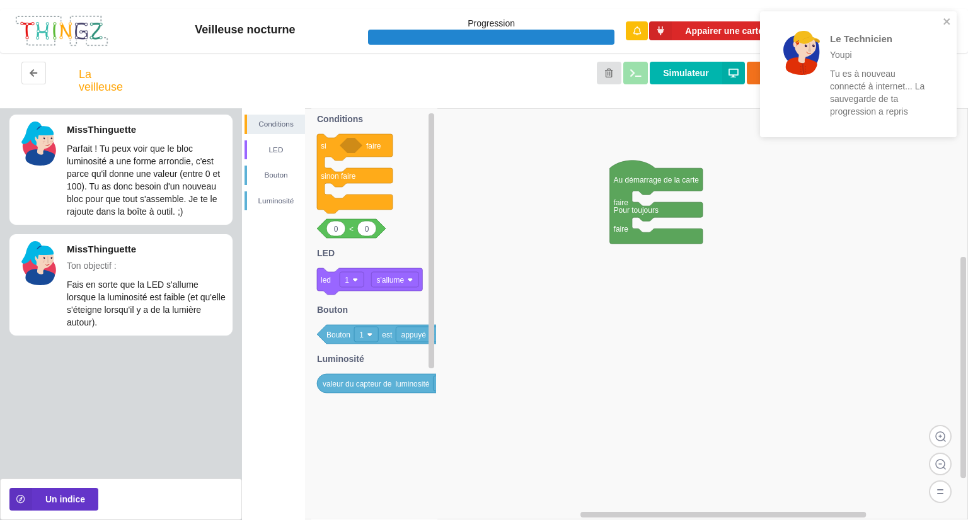
click at [582, 192] on div "Conditions LED [PERSON_NAME] Au démarrage de la carte faire Pour toujours faire…" at bounding box center [605, 314] width 726 height 412
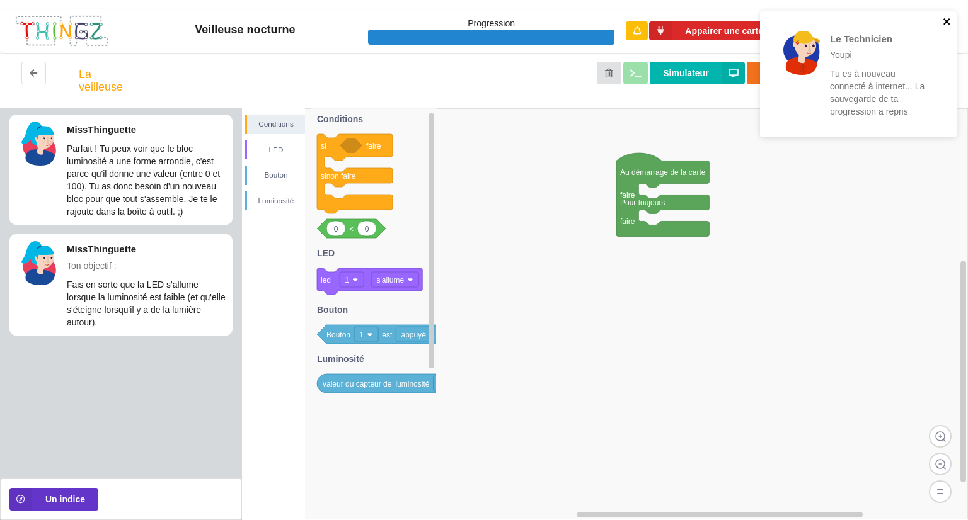
click at [948, 20] on icon "close" at bounding box center [946, 21] width 6 height 6
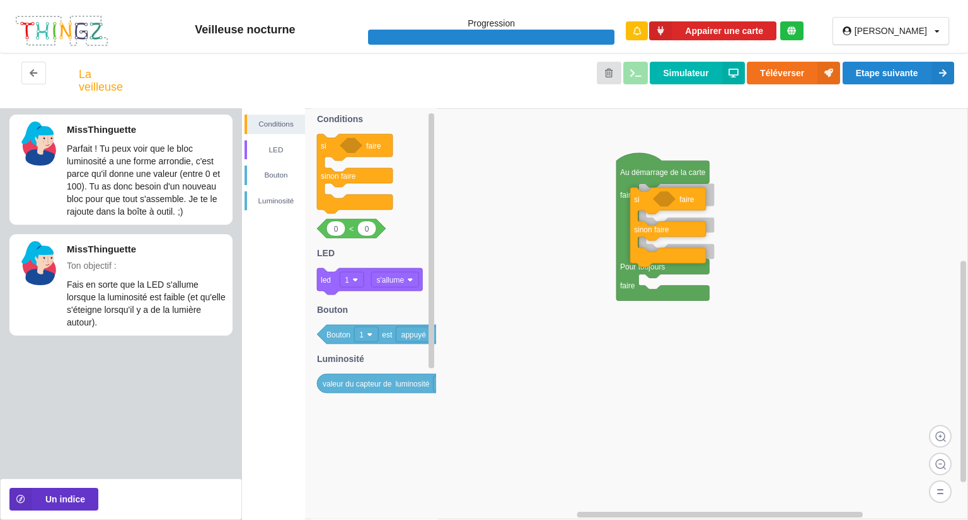
drag, startPoint x: 328, startPoint y: 148, endPoint x: 641, endPoint y: 202, distance: 317.7
click at [641, 202] on div "Conditions LED [PERSON_NAME] Au démarrage de la carte faire Pour toujours faire…" at bounding box center [605, 314] width 726 height 412
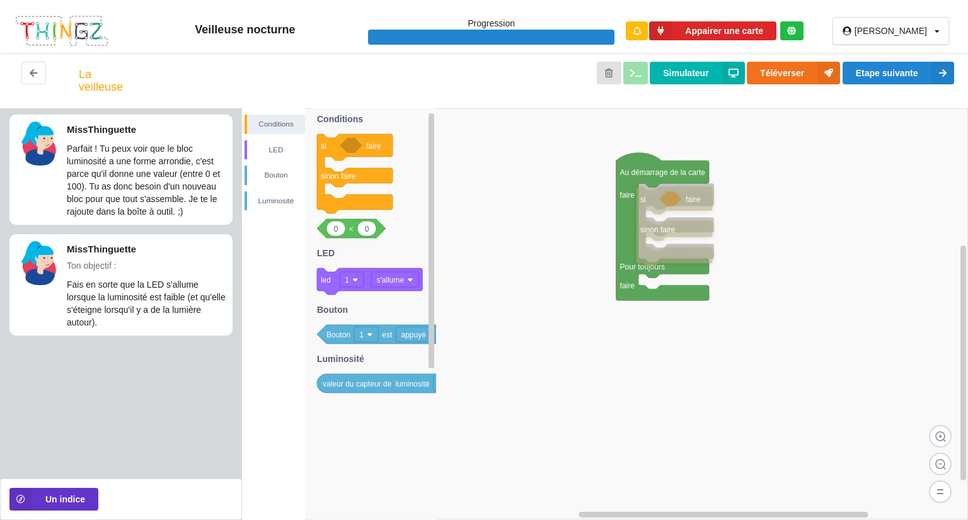
drag, startPoint x: 612, startPoint y: 210, endPoint x: 642, endPoint y: 198, distance: 31.9
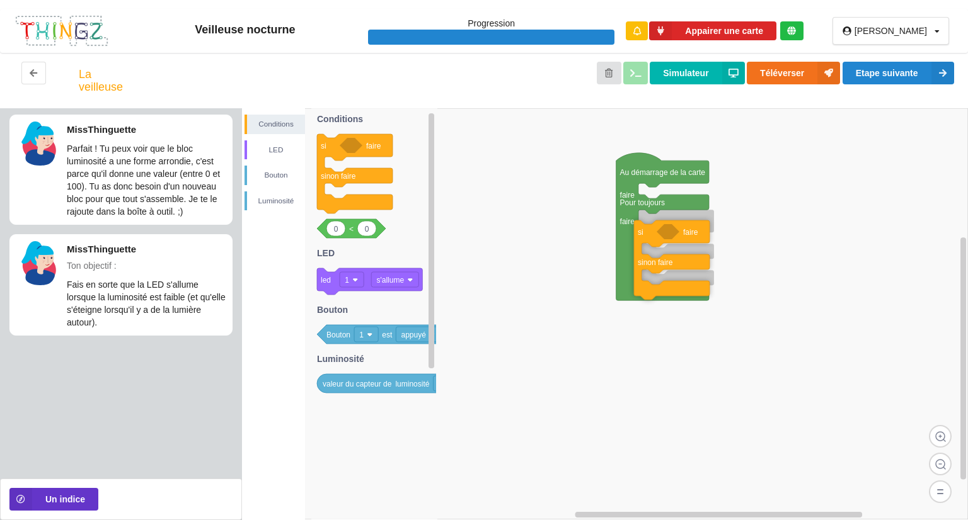
drag, startPoint x: 650, startPoint y: 200, endPoint x: 650, endPoint y: 235, distance: 35.3
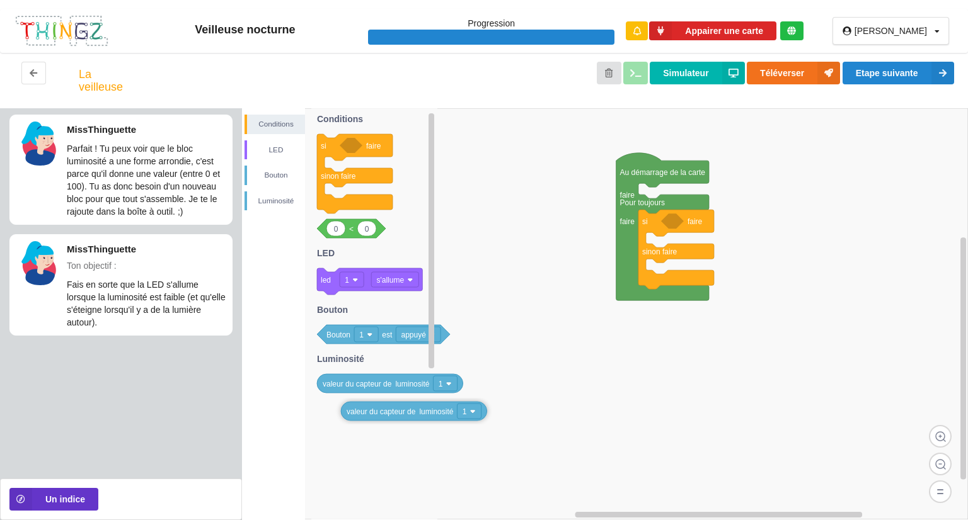
drag, startPoint x: 393, startPoint y: 392, endPoint x: 403, endPoint y: 421, distance: 30.9
click at [411, 339] on rect at bounding box center [418, 334] width 45 height 15
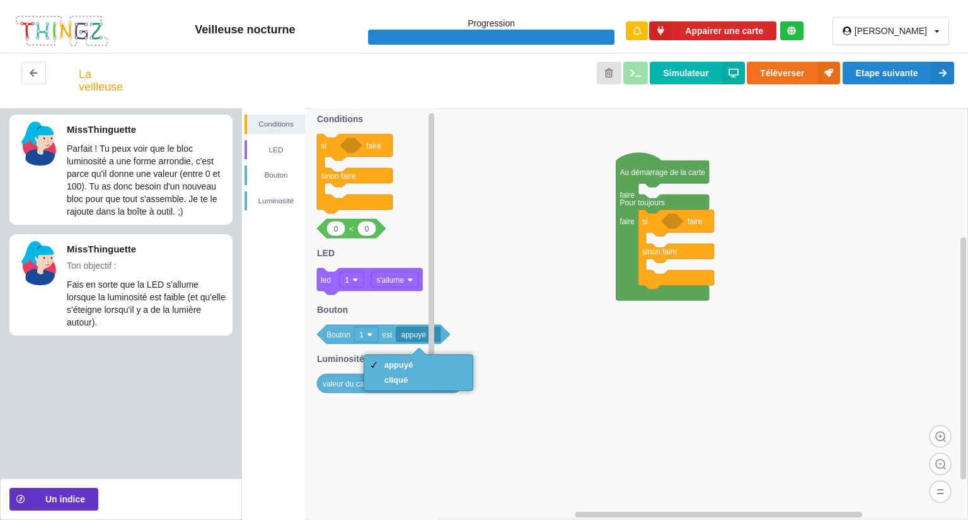
click at [411, 339] on rect at bounding box center [418, 334] width 45 height 15
click at [503, 296] on rect at bounding box center [605, 313] width 726 height 411
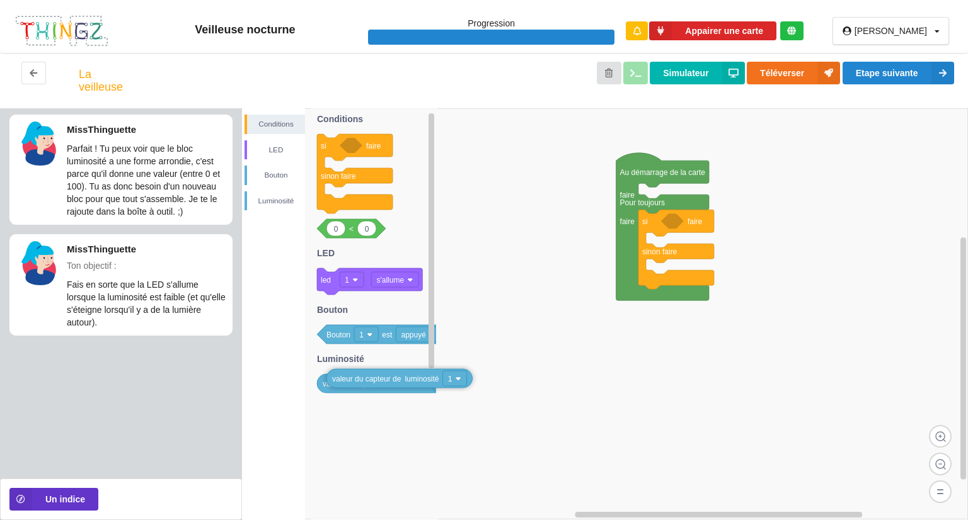
drag, startPoint x: 388, startPoint y: 391, endPoint x: 397, endPoint y: 386, distance: 10.7
drag, startPoint x: 362, startPoint y: 231, endPoint x: 698, endPoint y: 222, distance: 336.6
click at [698, 222] on div "Conditions LED [PERSON_NAME] Au démarrage de la carte faire Pour toujours faire…" at bounding box center [605, 314] width 726 height 412
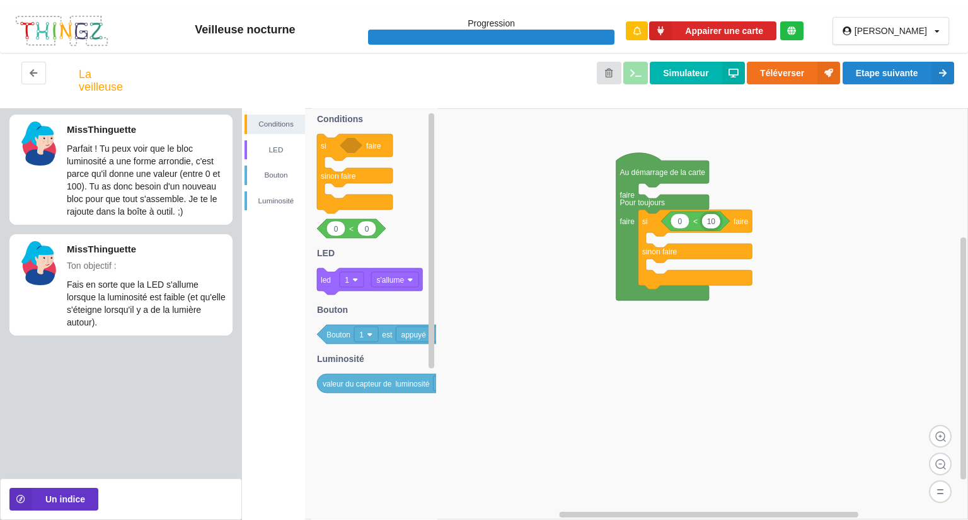
type input "100"
drag, startPoint x: 384, startPoint y: 388, endPoint x: 751, endPoint y: 230, distance: 399.7
click at [751, 230] on div "Conditions LED [PERSON_NAME] Au démarrage de la carte faire Pour toujours faire…" at bounding box center [605, 314] width 726 height 412
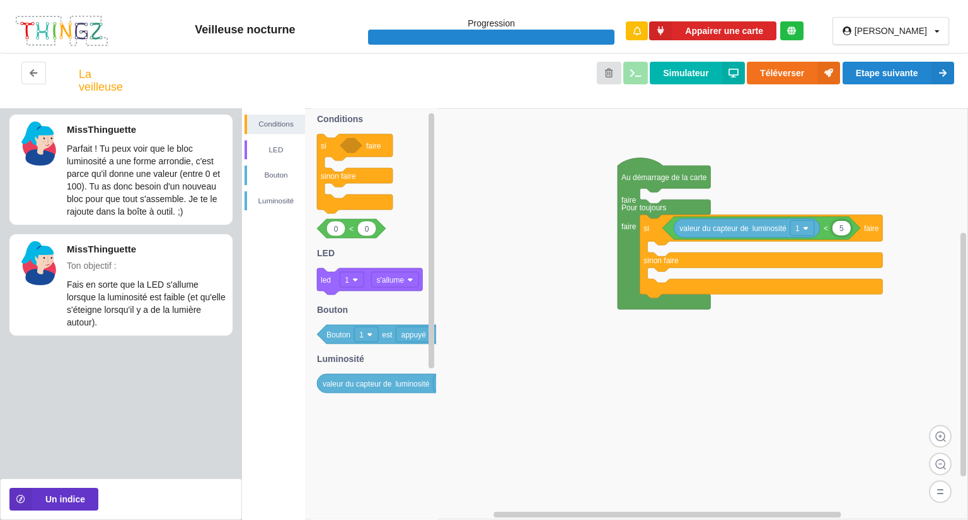
type input "50"
click at [843, 343] on rect at bounding box center [605, 313] width 726 height 411
drag, startPoint x: 388, startPoint y: 335, endPoint x: 371, endPoint y: 302, distance: 36.9
click at [890, 71] on button "Etape suivante" at bounding box center [898, 73] width 112 height 23
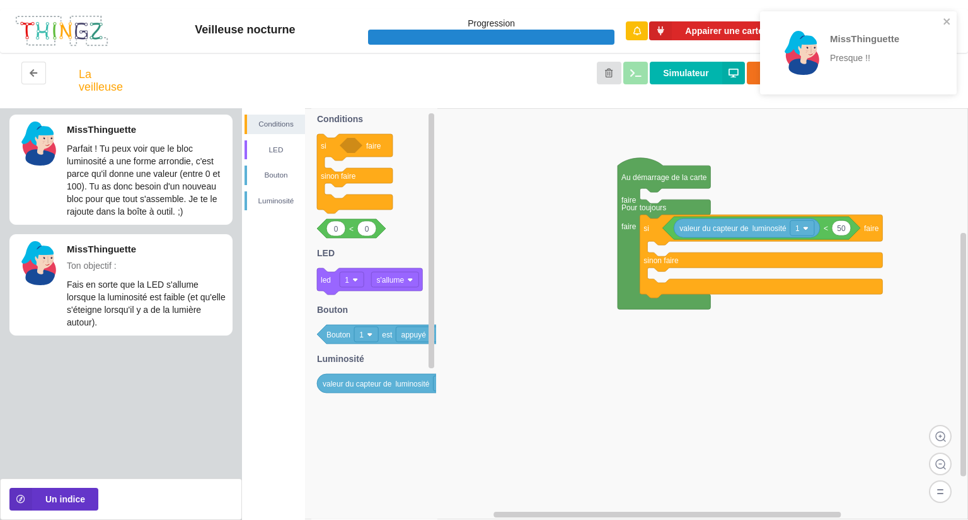
click at [883, 122] on rect at bounding box center [605, 313] width 726 height 411
click at [819, 205] on div "Conditions LED [PERSON_NAME] Au démarrage de la carte faire Pour toujours faire…" at bounding box center [605, 314] width 726 height 412
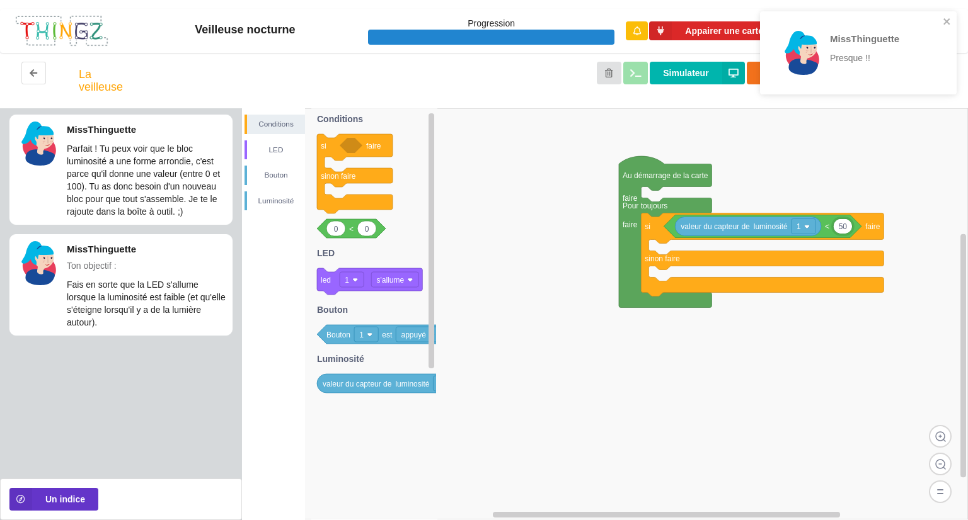
type input "2"
click at [853, 368] on rect at bounding box center [605, 313] width 726 height 411
click at [950, 20] on icon "close" at bounding box center [947, 21] width 9 height 10
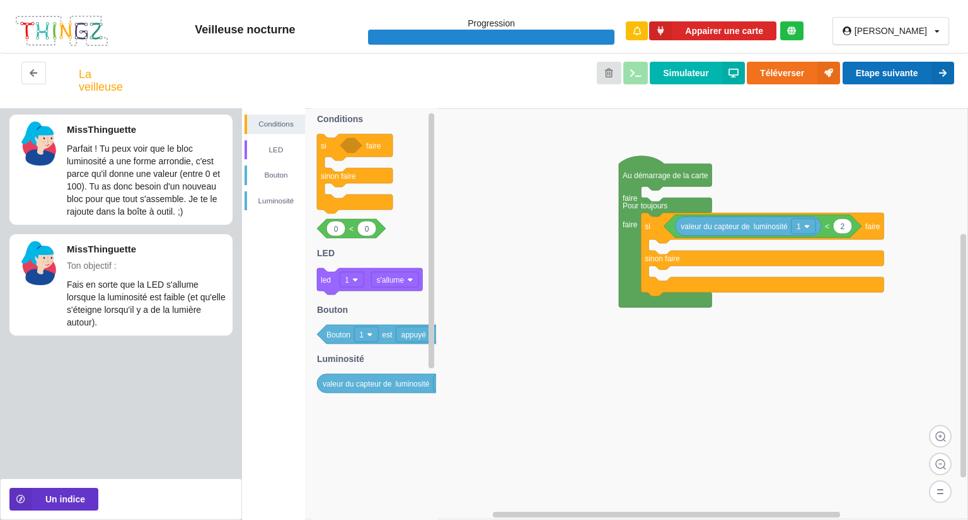
click at [938, 67] on icon at bounding box center [942, 73] width 23 height 23
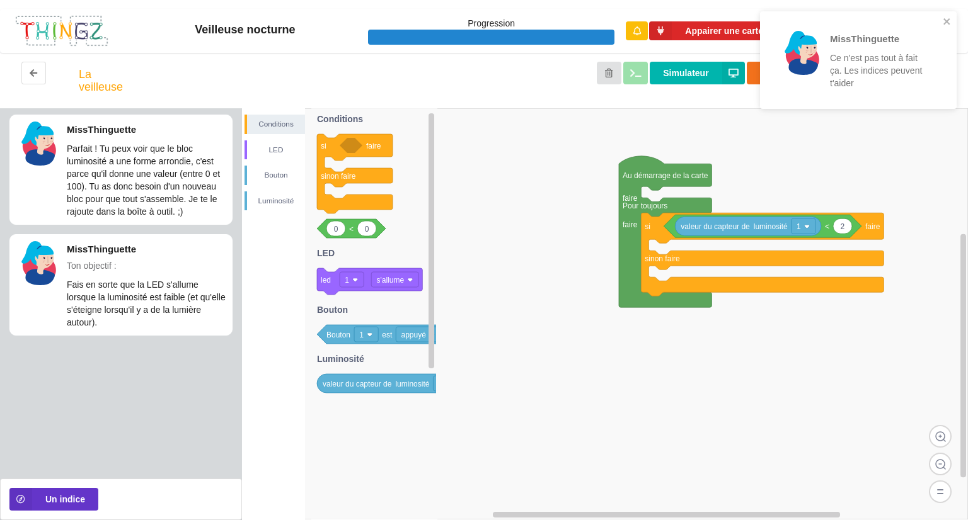
click at [899, 118] on div "MissThinguette Ce n'est pas tout à fait ça. Les indices peuvent t'aider" at bounding box center [858, 65] width 202 height 112
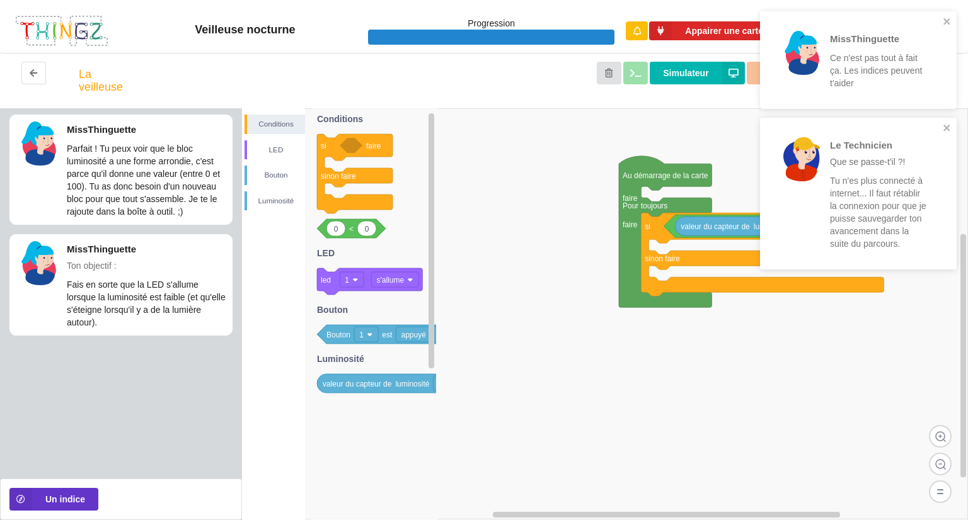
click at [935, 286] on rect at bounding box center [605, 313] width 726 height 411
click at [950, 127] on icon "close" at bounding box center [947, 128] width 9 height 10
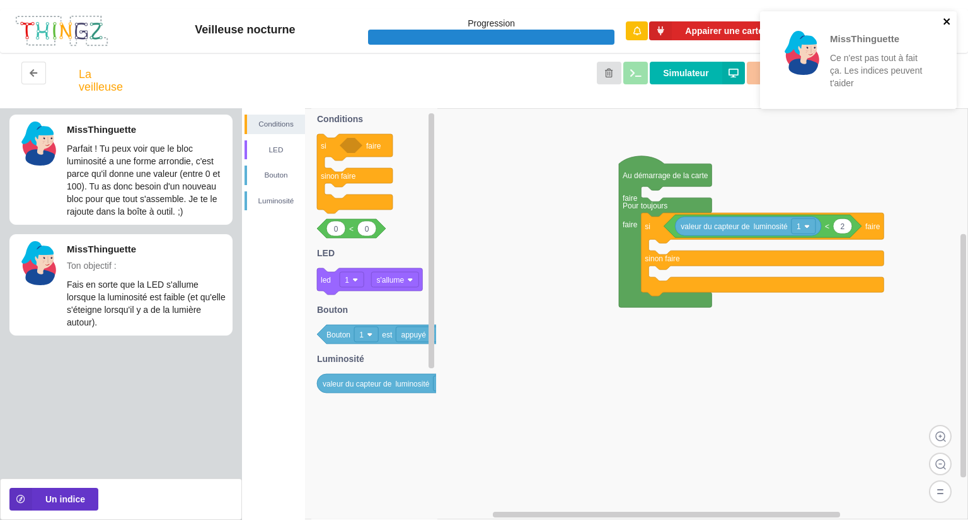
click at [948, 22] on icon "close" at bounding box center [946, 21] width 6 height 6
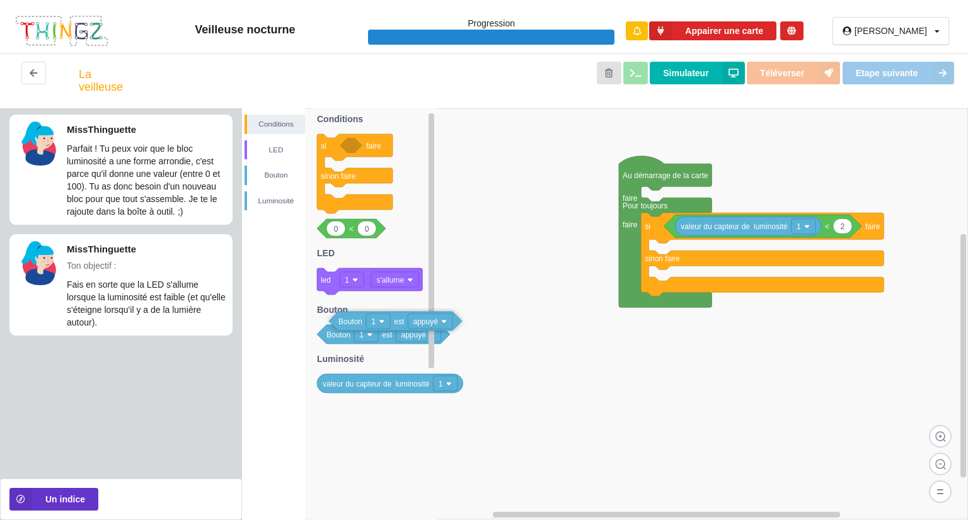
drag, startPoint x: 388, startPoint y: 338, endPoint x: 401, endPoint y: 324, distance: 19.6
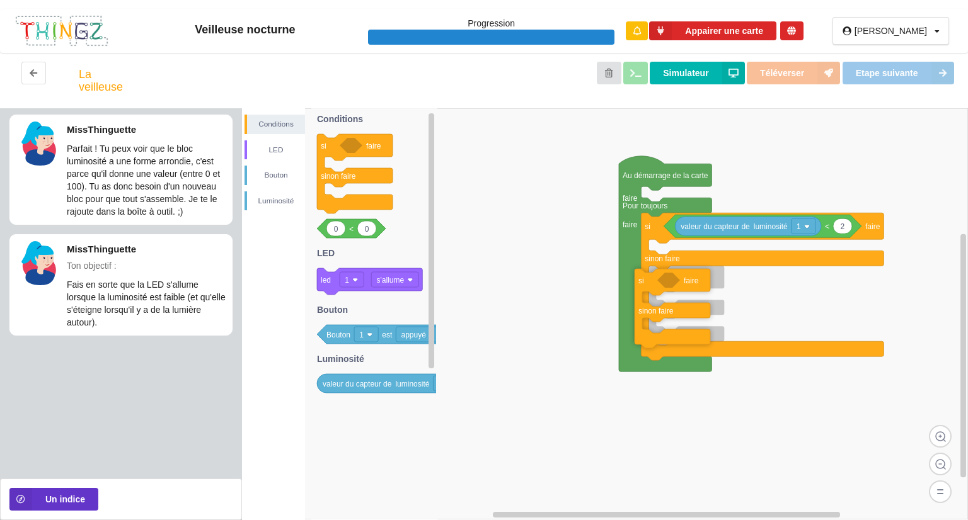
drag, startPoint x: 323, startPoint y: 170, endPoint x: 640, endPoint y: 303, distance: 344.5
click at [640, 303] on div "Conditions LED [PERSON_NAME] Au démarrage de la carte faire Pour toujours faire…" at bounding box center [605, 314] width 726 height 412
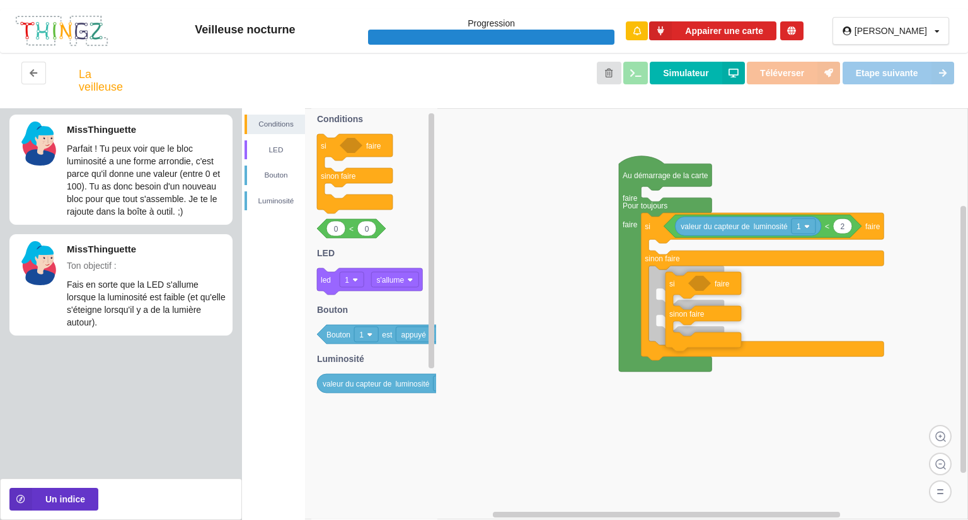
drag, startPoint x: 658, startPoint y: 284, endPoint x: 676, endPoint y: 290, distance: 18.4
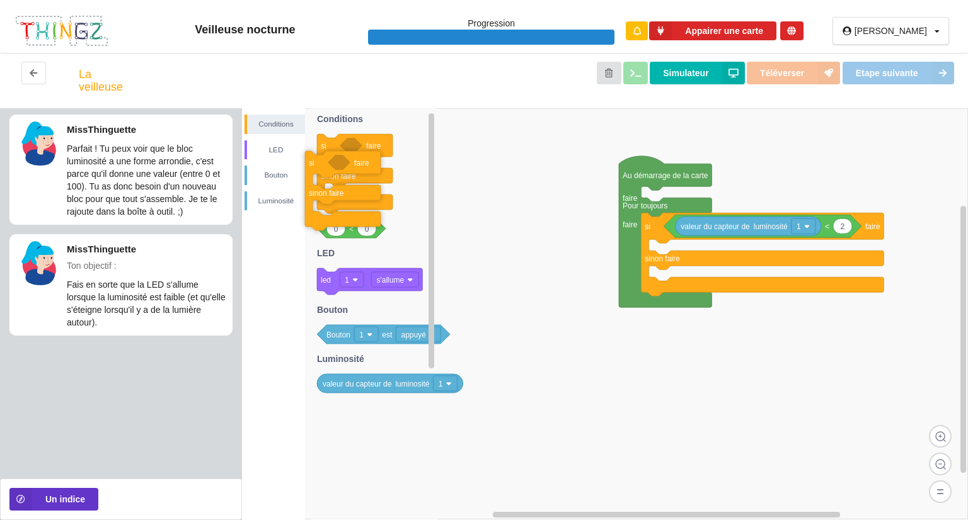
drag, startPoint x: 675, startPoint y: 289, endPoint x: 329, endPoint y: 173, distance: 364.9
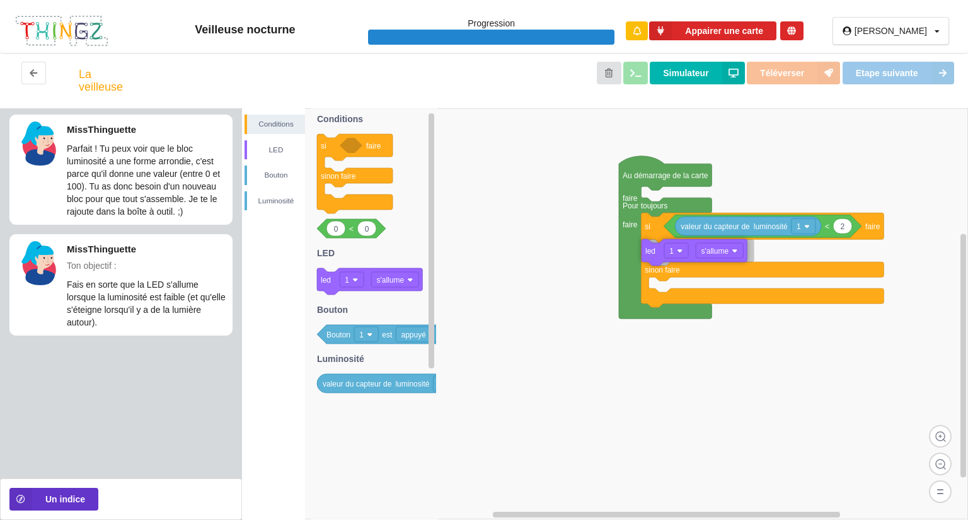
drag, startPoint x: 331, startPoint y: 285, endPoint x: 658, endPoint y: 256, distance: 328.3
click at [658, 256] on div "Conditions LED [PERSON_NAME] Au démarrage de la carte faire Pour toujours faire…" at bounding box center [605, 314] width 726 height 412
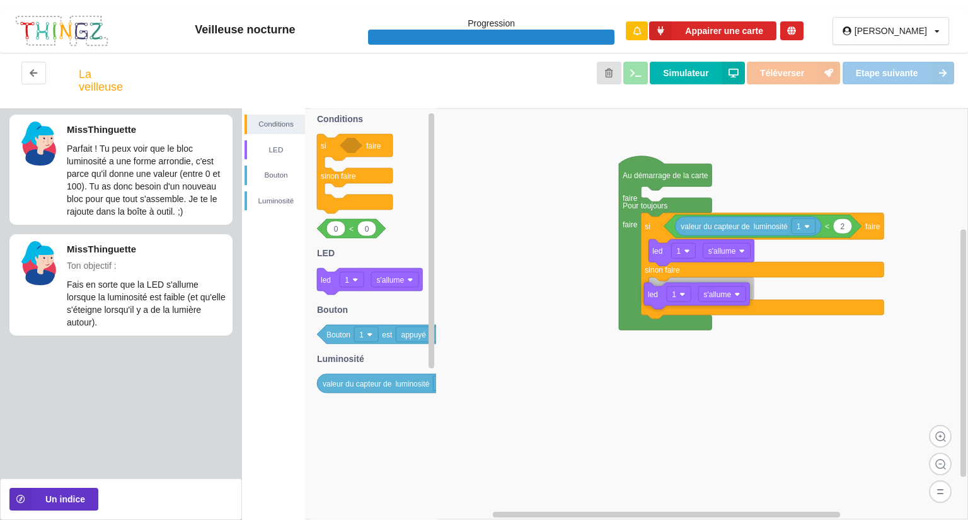
drag, startPoint x: 334, startPoint y: 283, endPoint x: 665, endPoint y: 297, distance: 331.8
click at [665, 297] on div "Conditions LED [PERSON_NAME] Au démarrage de la carte faire Pour toujours faire…" at bounding box center [605, 314] width 726 height 412
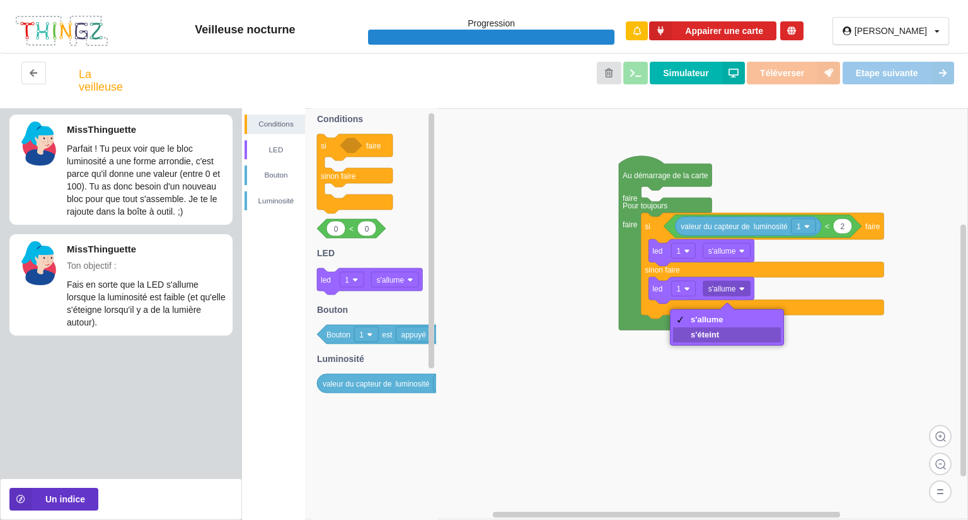
click at [727, 328] on div "s'éteint" at bounding box center [727, 335] width 108 height 15
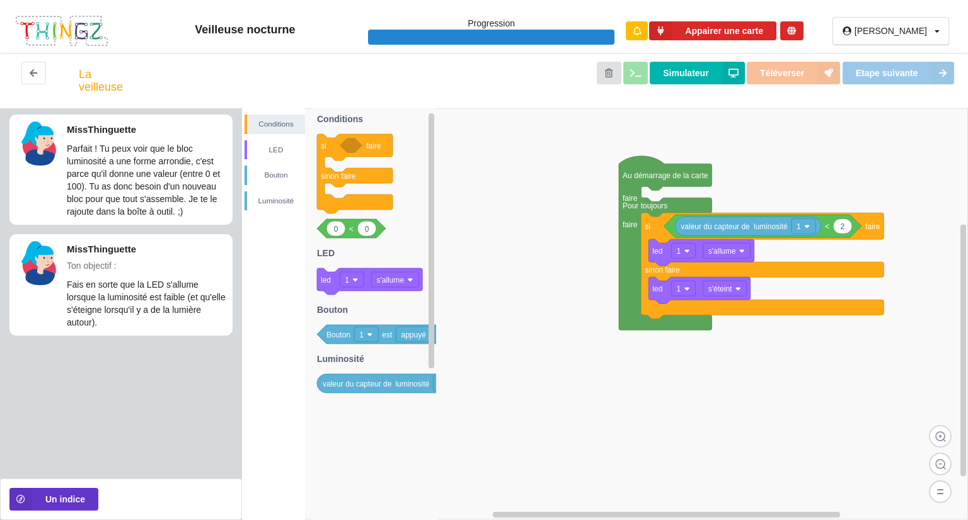
click at [882, 69] on span "Etape suivante" at bounding box center [898, 73] width 113 height 10
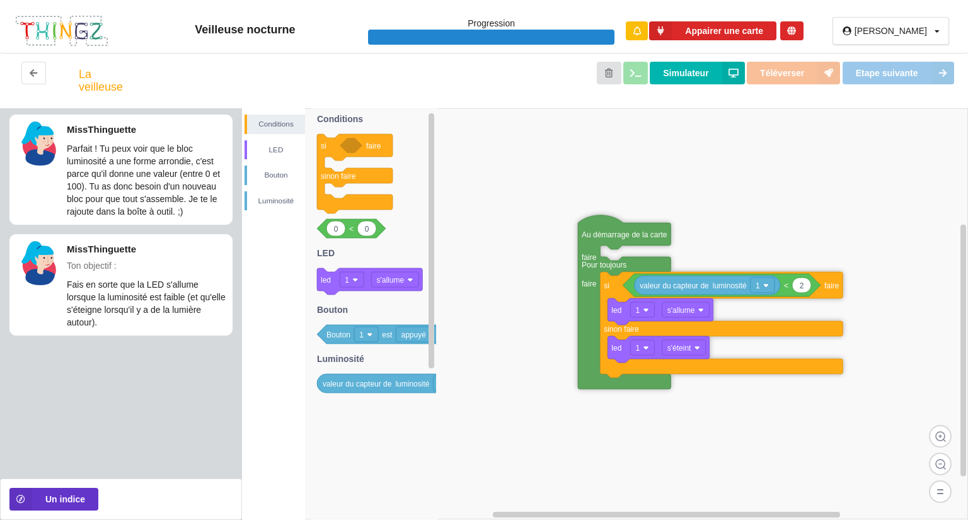
drag, startPoint x: 634, startPoint y: 174, endPoint x: 619, endPoint y: 210, distance: 39.0
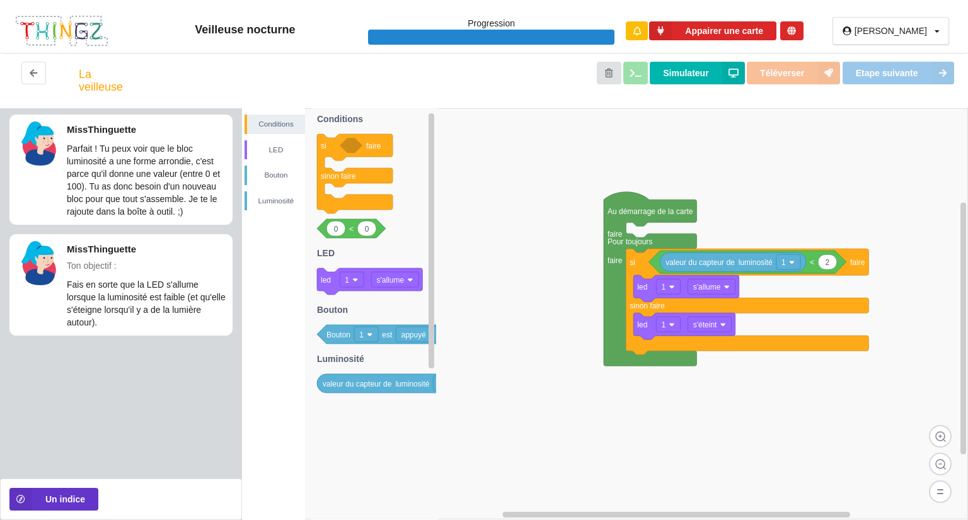
click at [741, 135] on rect at bounding box center [605, 313] width 726 height 411
click at [926, 79] on div "Simulateur Téléverser Etape suivante" at bounding box center [543, 81] width 844 height 38
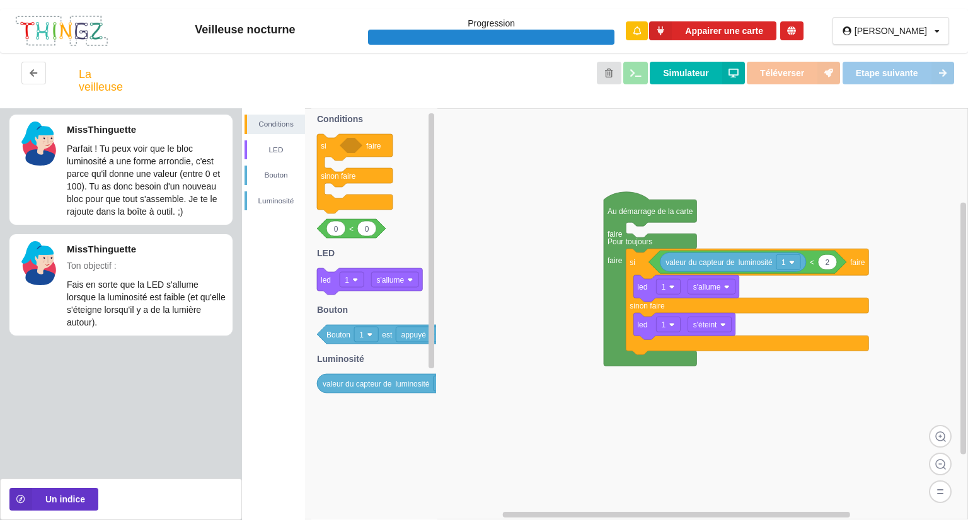
click at [926, 79] on div "Simulateur Téléverser Etape suivante" at bounding box center [543, 81] width 844 height 38
click at [931, 76] on span "Etape suivante" at bounding box center [898, 73] width 113 height 10
click at [28, 505] on icon at bounding box center [20, 499] width 23 height 23
click at [42, 497] on button "Un indice" at bounding box center [53, 499] width 89 height 23
click at [926, 240] on rect at bounding box center [605, 313] width 726 height 411
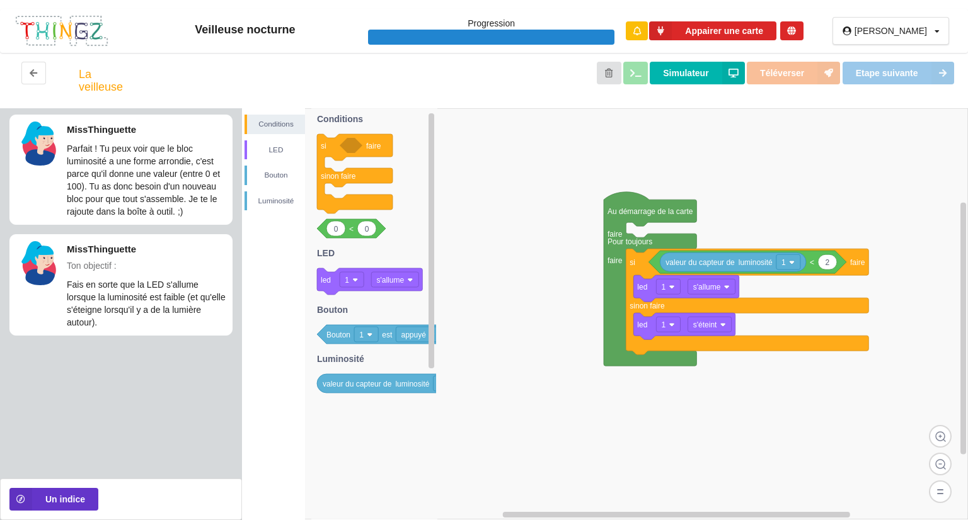
click at [923, 168] on rect at bounding box center [605, 313] width 726 height 411
click at [850, 230] on rect at bounding box center [605, 313] width 726 height 411
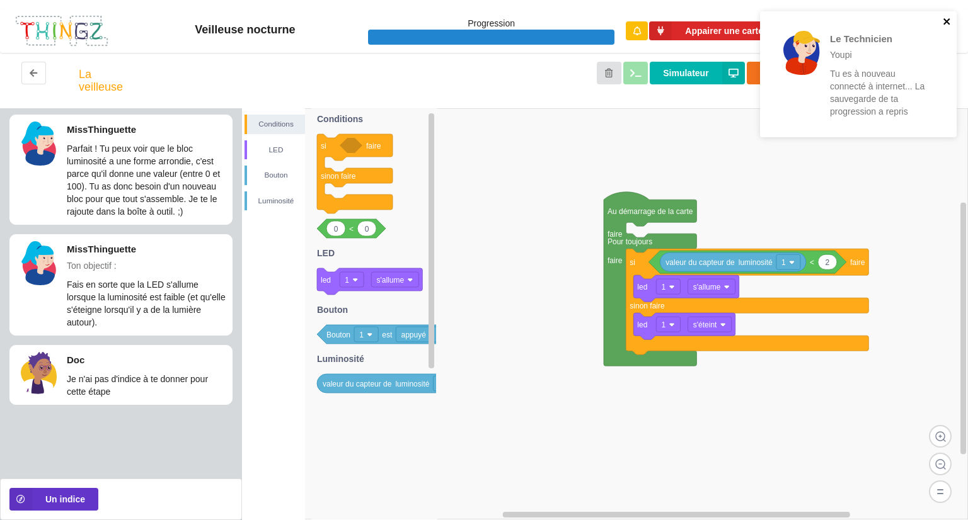
click at [946, 24] on icon "close" at bounding box center [947, 21] width 9 height 10
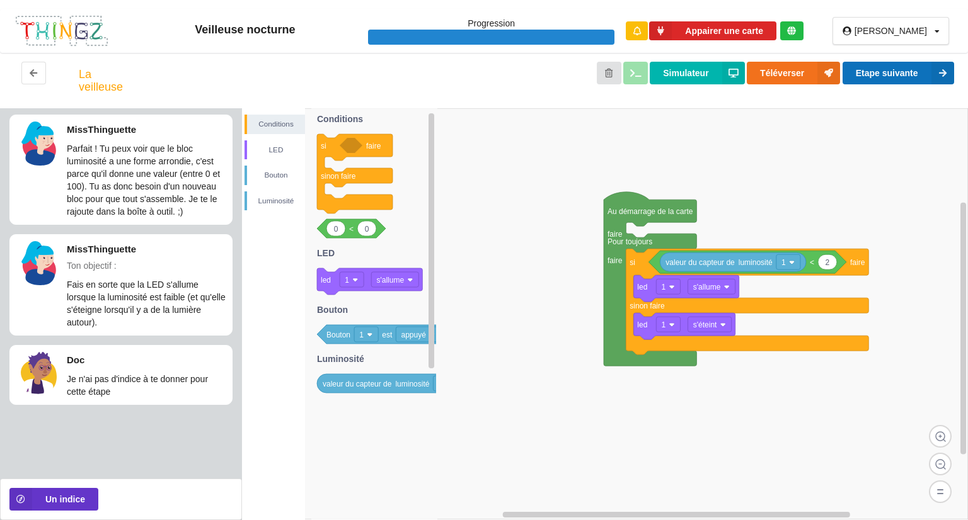
click at [915, 70] on button "Etape suivante" at bounding box center [898, 73] width 112 height 23
click at [906, 71] on button "Etape suivante" at bounding box center [898, 73] width 112 height 23
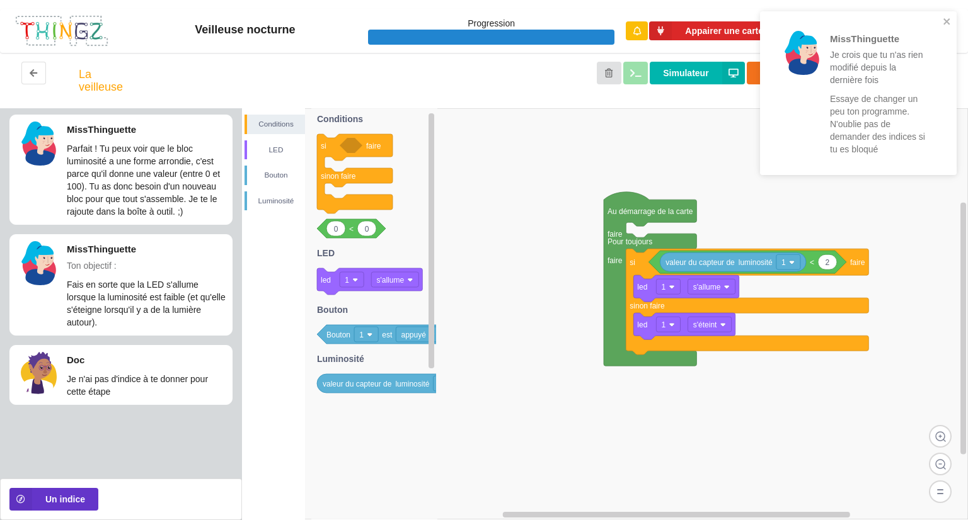
click at [771, 193] on rect at bounding box center [605, 313] width 726 height 411
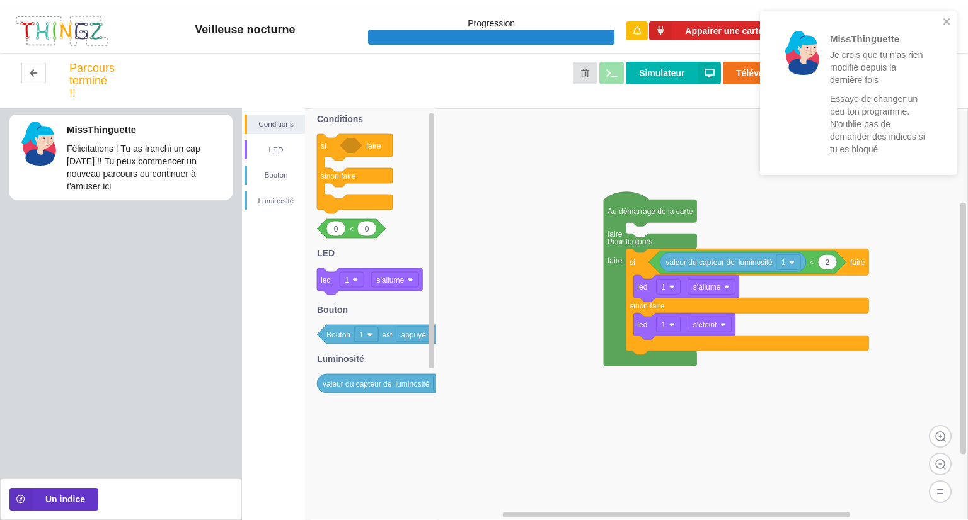
click at [765, 137] on div "MissThinguette Je crois que tu n'as rien modifié depuis la dernière fois Essaye…" at bounding box center [854, 93] width 178 height 154
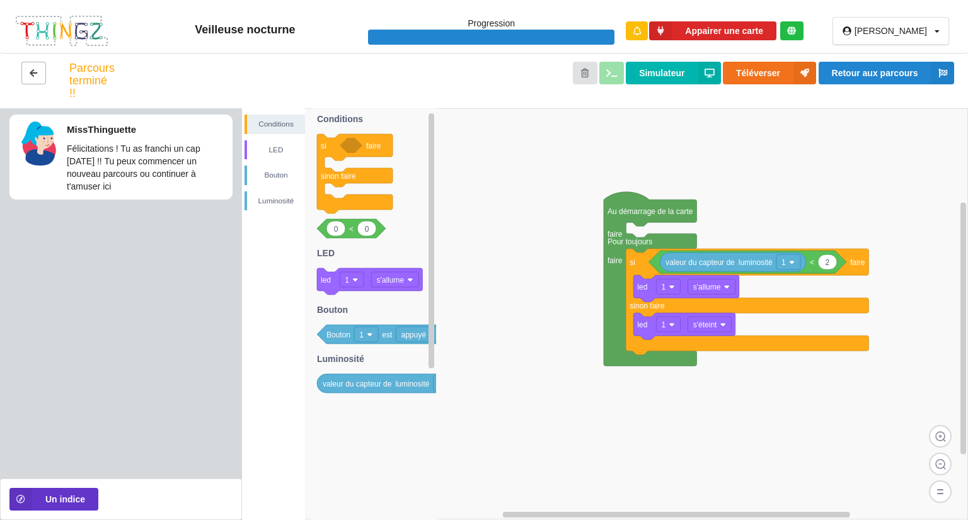
click at [41, 76] on button at bounding box center [33, 73] width 25 height 23
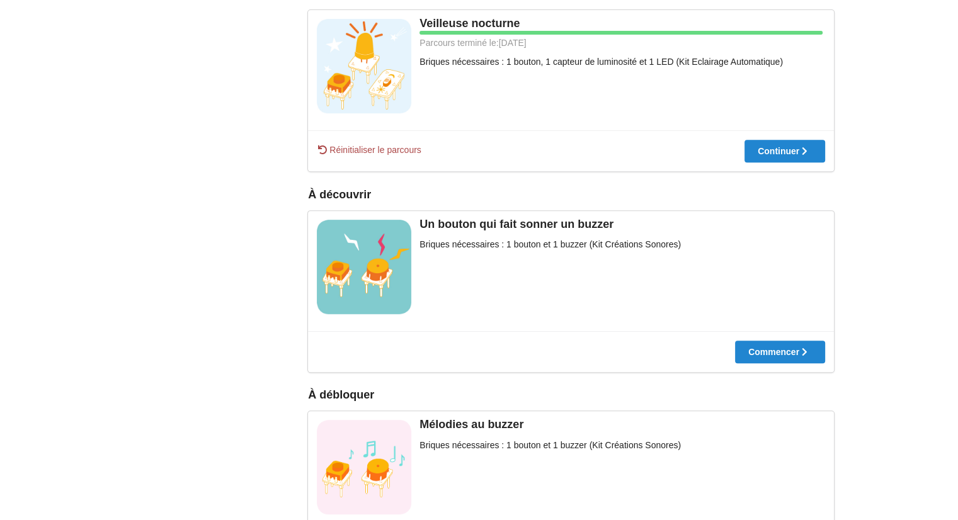
scroll to position [521, 0]
click at [792, 352] on div at bounding box center [780, 351] width 90 height 9
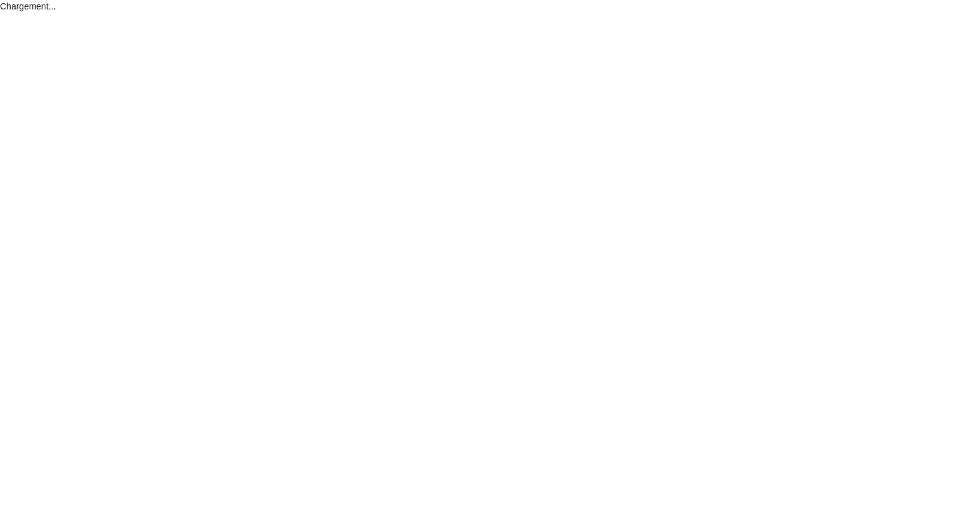
drag, startPoint x: 895, startPoint y: 129, endPoint x: 900, endPoint y: 123, distance: 7.2
click at [896, 128] on div "Chargement..." at bounding box center [484, 260] width 968 height 520
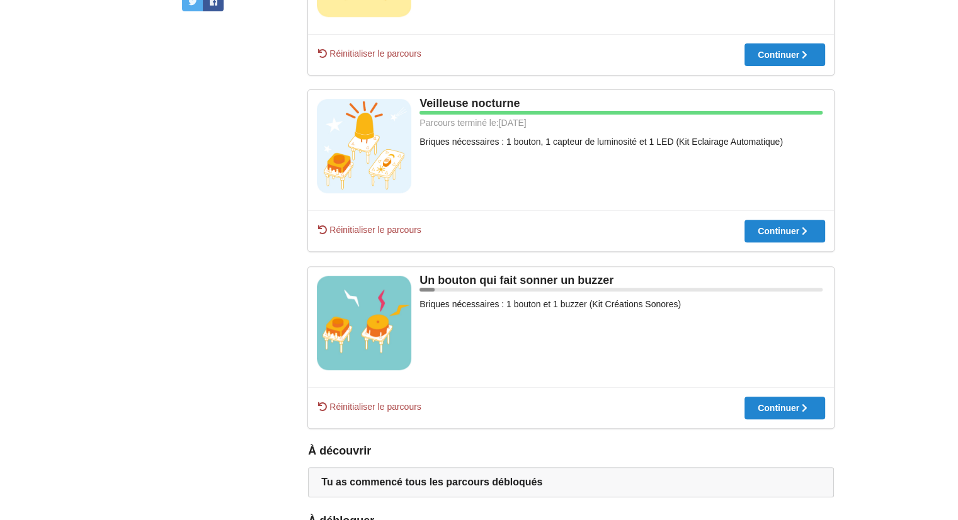
scroll to position [503, 0]
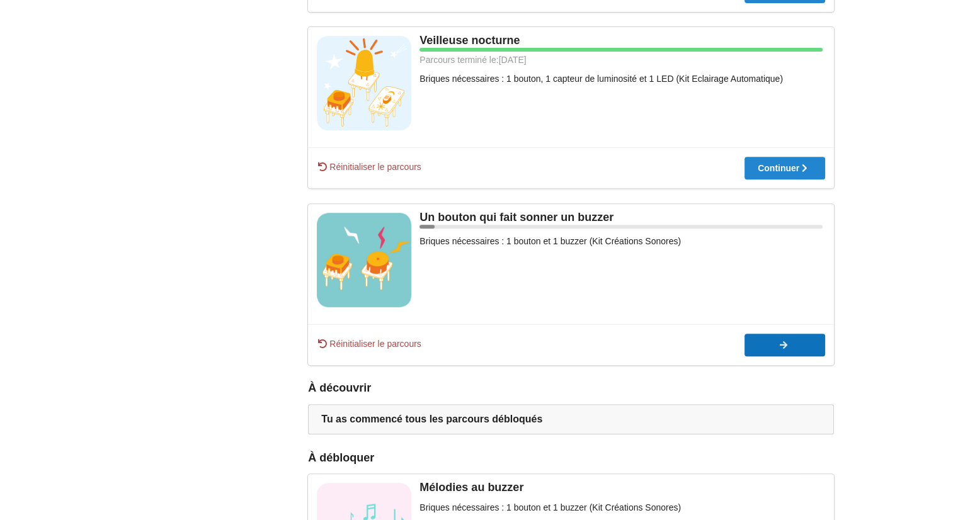
click at [816, 345] on div at bounding box center [785, 345] width 81 height 9
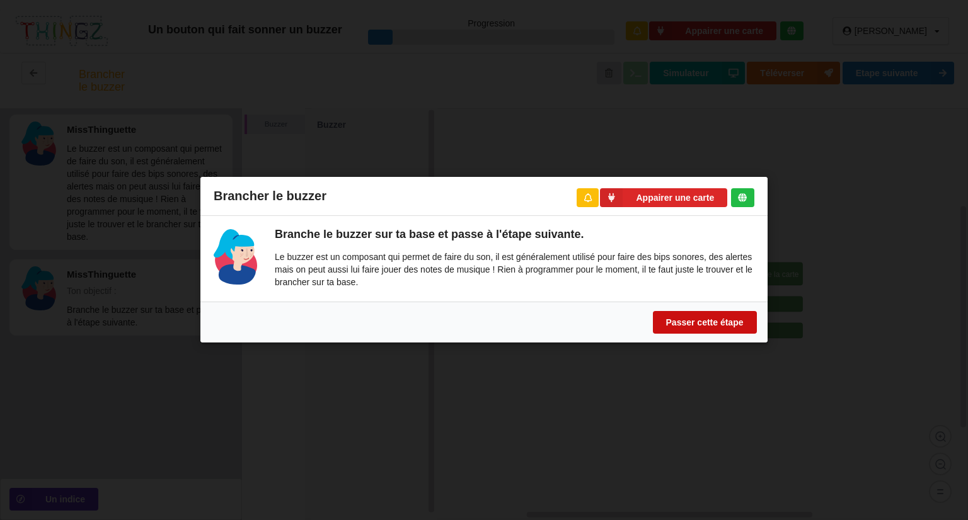
click at [718, 327] on button "Passer cette étape" at bounding box center [705, 323] width 104 height 23
click at [720, 316] on button "Passer cette étape" at bounding box center [705, 323] width 104 height 23
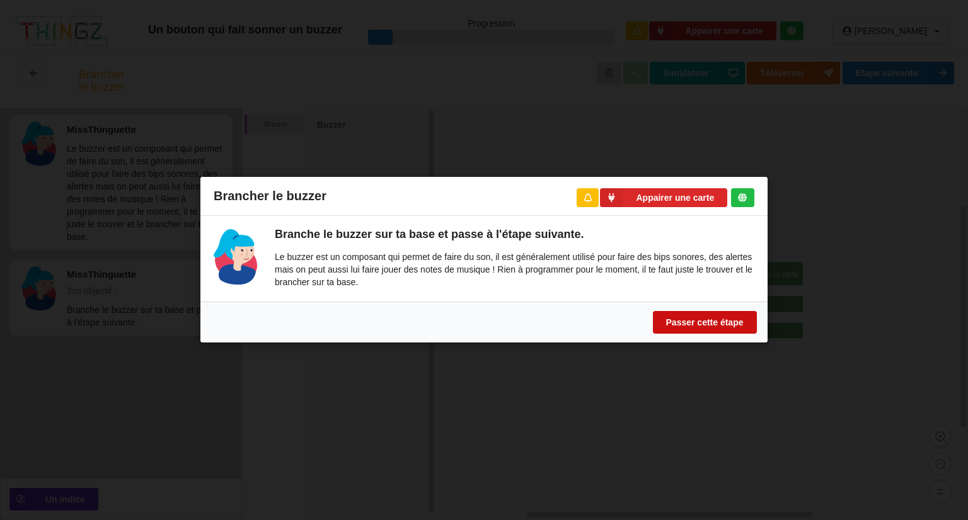
click at [720, 316] on button "Passer cette étape" at bounding box center [705, 323] width 104 height 23
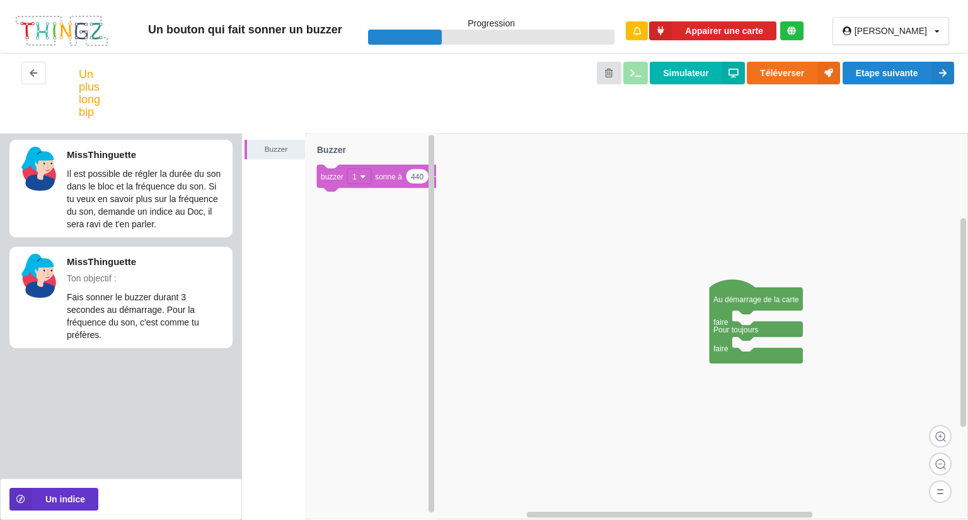
click at [683, 163] on rect at bounding box center [605, 327] width 726 height 386
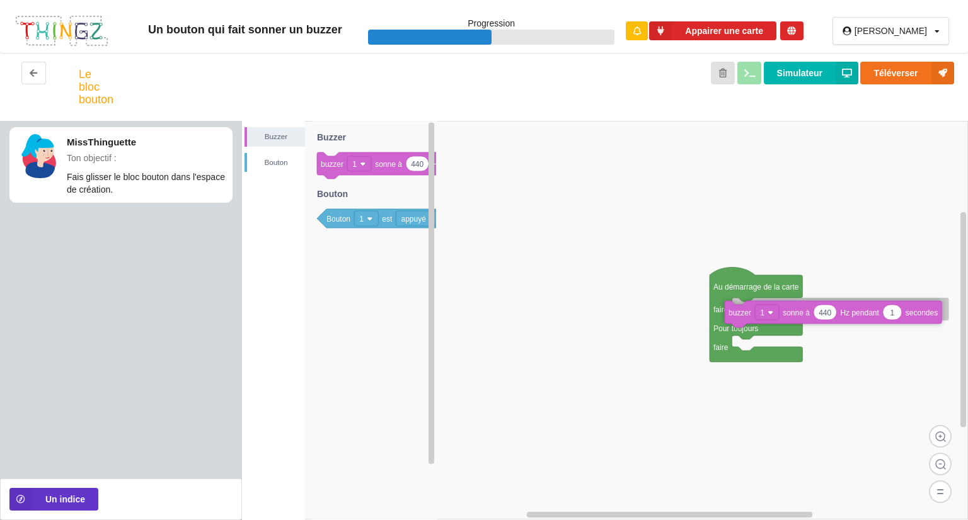
drag, startPoint x: 381, startPoint y: 159, endPoint x: 789, endPoint y: 308, distance: 434.0
click at [789, 308] on div "[PERSON_NAME] Au démarrage de la carte faire Pour toujours faire 440 1 buzzer 1…" at bounding box center [605, 321] width 726 height 400
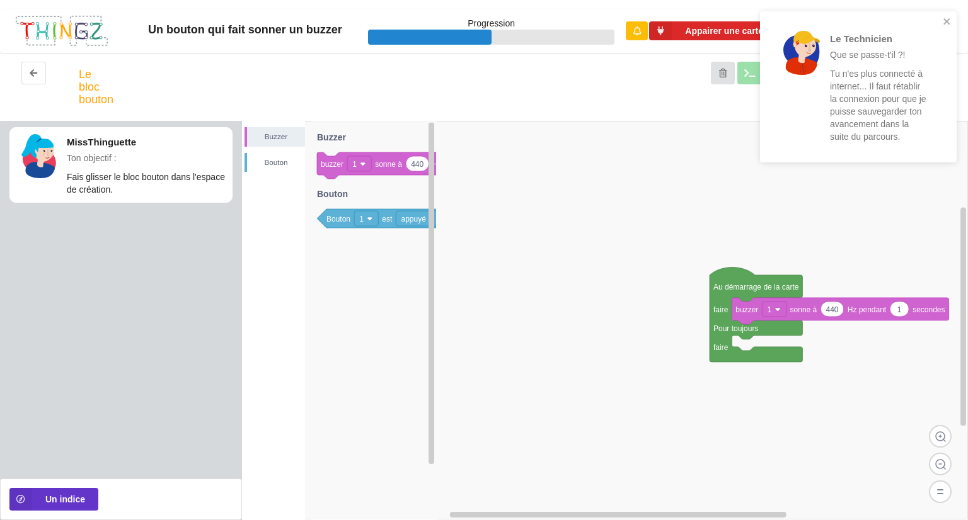
click at [942, 16] on div "Le Technicien Que se passe-t'il ?! Tu n'es plus connecté à internet... Il faut …" at bounding box center [854, 86] width 178 height 141
click at [804, 205] on rect at bounding box center [605, 320] width 726 height 399
click at [938, 21] on div "Le Technicien Youpi Tu es à nouveau connecté à internet... La sauvegarde de ta …" at bounding box center [854, 74] width 170 height 108
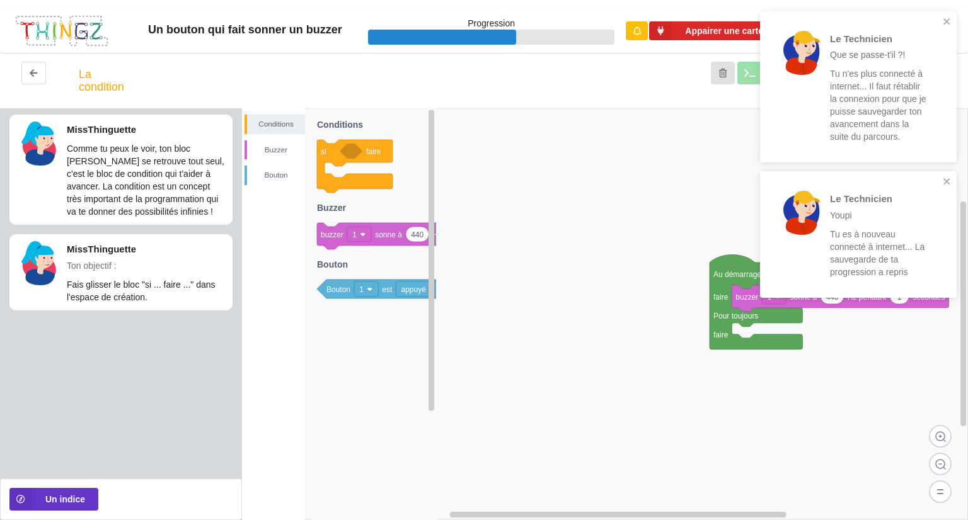
click at [953, 19] on div "Le Technicien Que se passe-t'il ?! Tu n'es plus connecté à internet... Il faut …" at bounding box center [858, 86] width 197 height 151
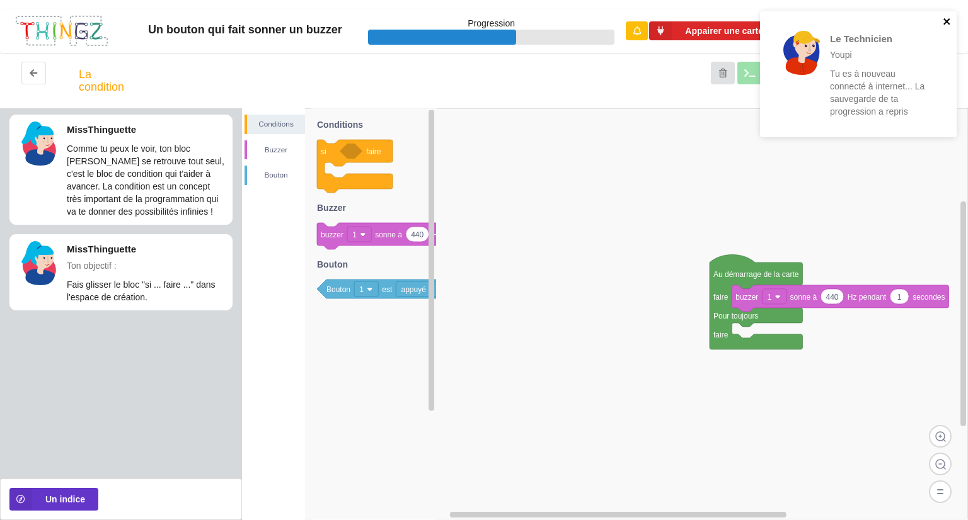
click at [948, 18] on icon "close" at bounding box center [947, 21] width 9 height 10
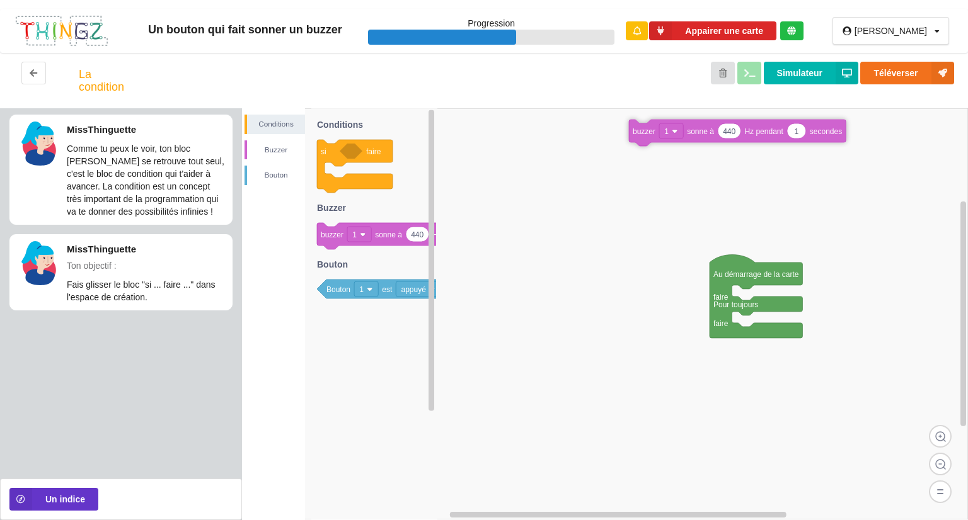
drag, startPoint x: 863, startPoint y: 297, endPoint x: 760, endPoint y: 139, distance: 188.6
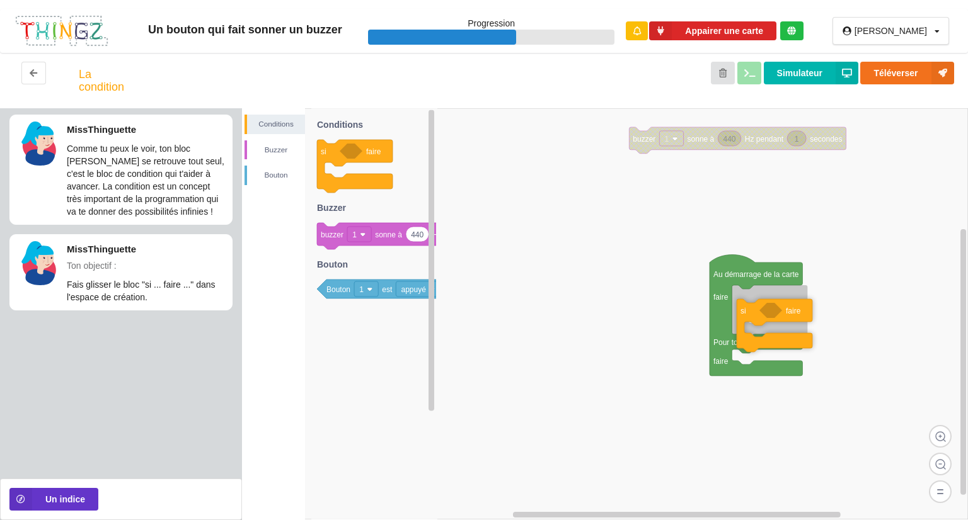
drag, startPoint x: 319, startPoint y: 151, endPoint x: 737, endPoint y: 302, distance: 444.3
click at [737, 302] on div "Conditions [PERSON_NAME] Au démarrage de la carte faire Pour toujours faire 440…" at bounding box center [605, 314] width 726 height 412
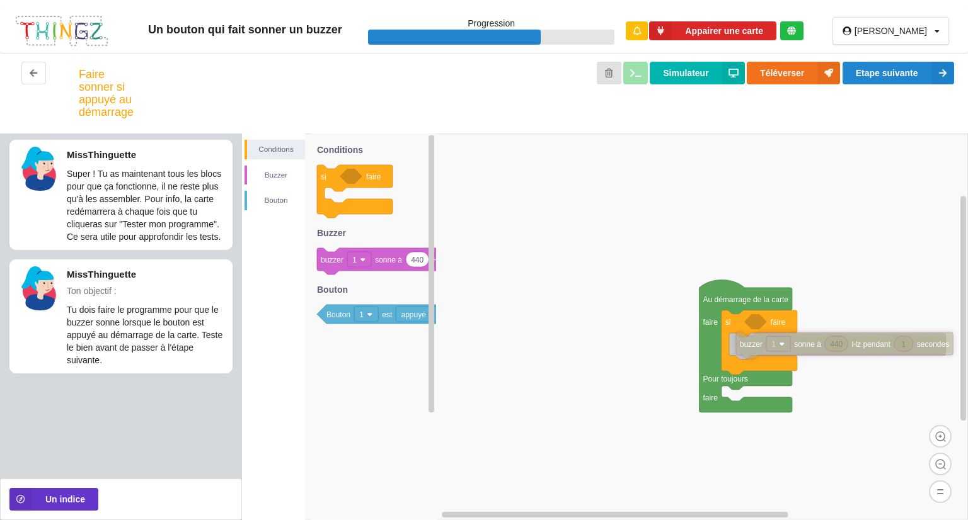
drag, startPoint x: 706, startPoint y: 141, endPoint x: 823, endPoint y: 321, distance: 215.0
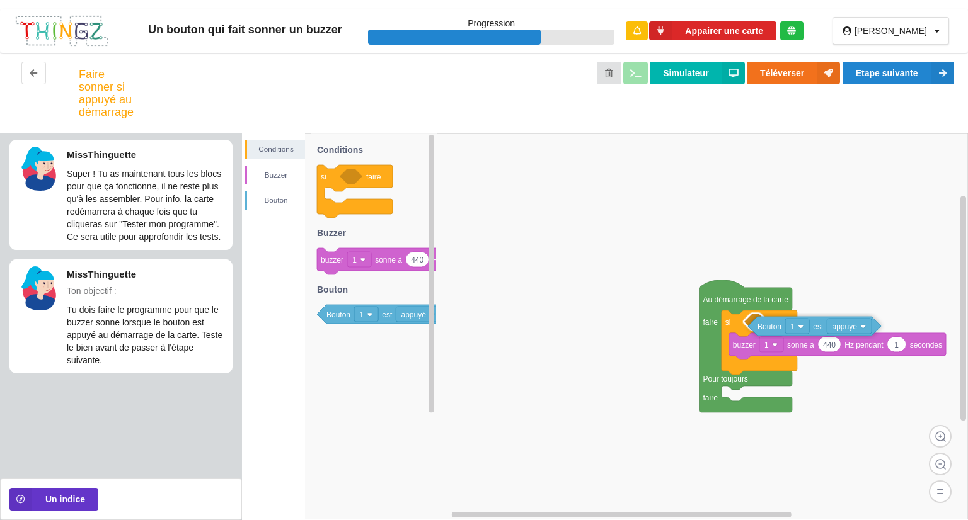
drag, startPoint x: 386, startPoint y: 316, endPoint x: 817, endPoint y: 328, distance: 430.6
click at [817, 328] on div "Conditions [PERSON_NAME] Au démarrage de la carte faire Pour toujours faire si …" at bounding box center [605, 327] width 726 height 387
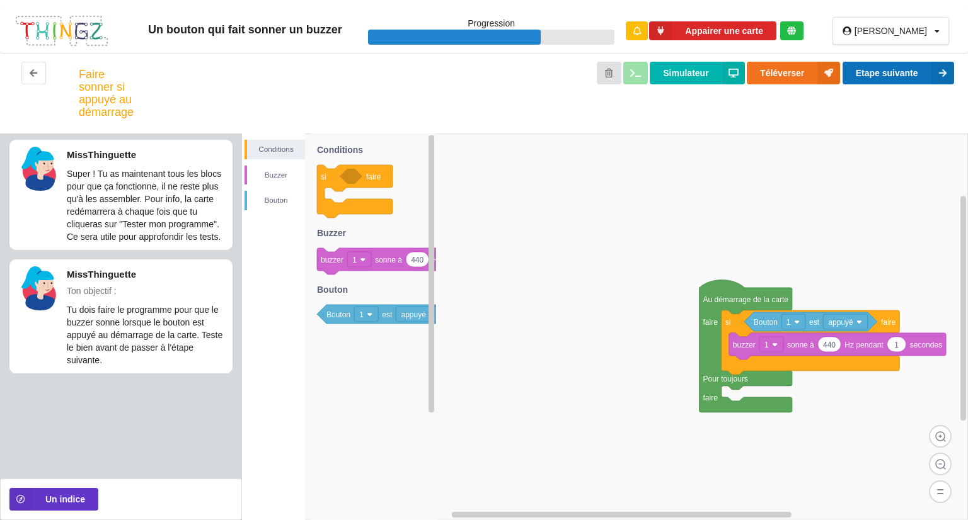
click at [928, 76] on button "Etape suivante" at bounding box center [898, 73] width 112 height 23
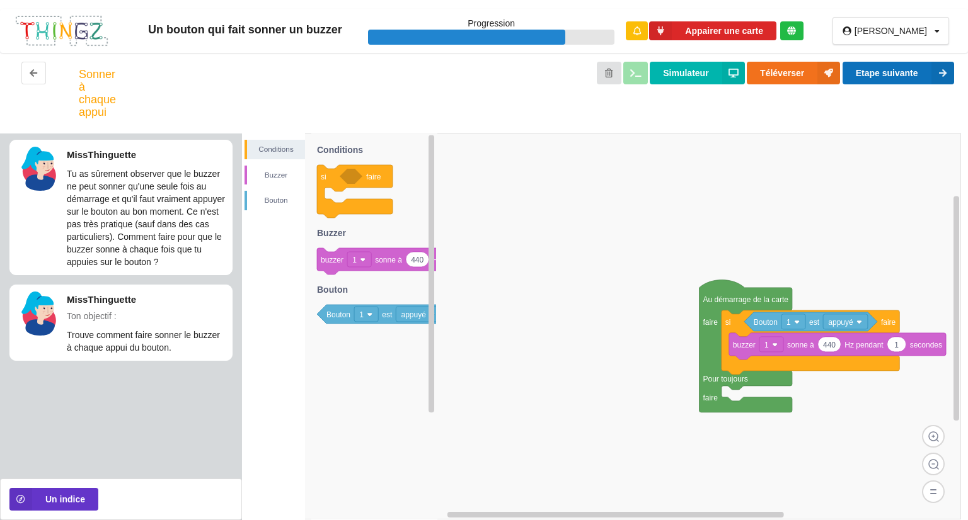
click at [887, 73] on button "Etape suivante" at bounding box center [898, 73] width 112 height 23
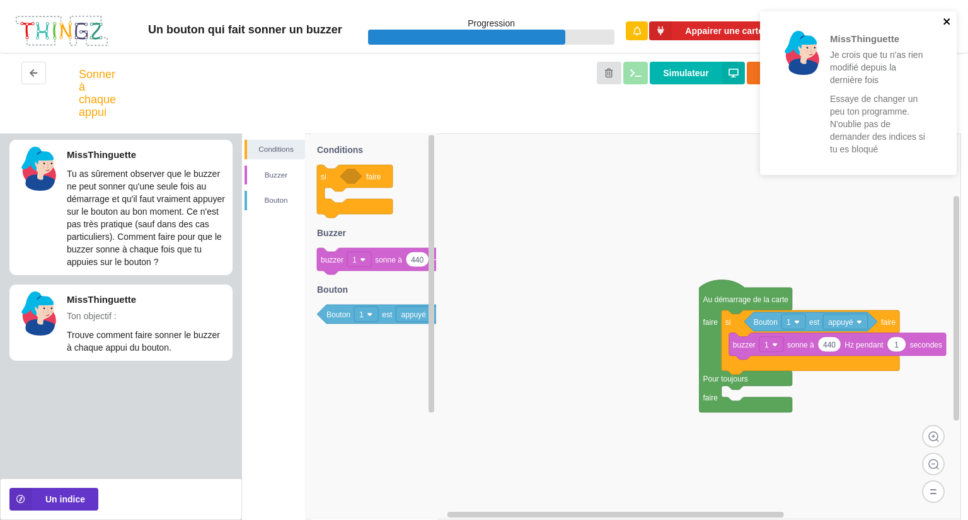
click at [945, 23] on icon "close" at bounding box center [946, 21] width 6 height 6
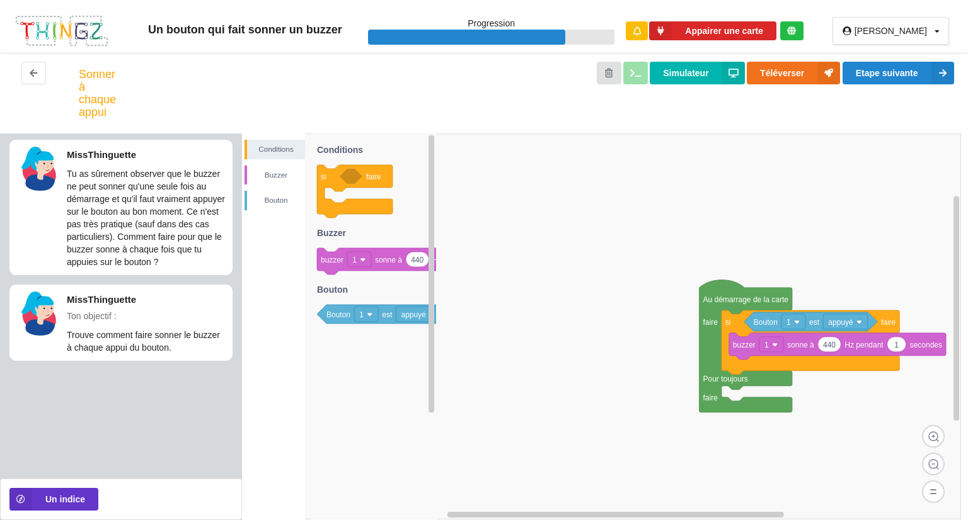
click at [900, 265] on div "Conditions [PERSON_NAME] Au démarrage de la carte faire Pour toujours faire si …" at bounding box center [605, 327] width 726 height 387
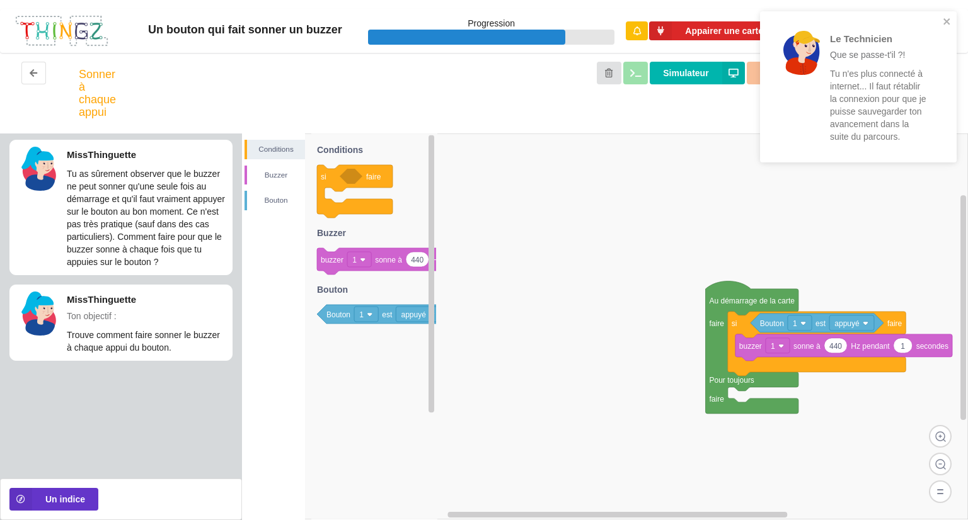
click at [484, 248] on rect at bounding box center [605, 327] width 726 height 386
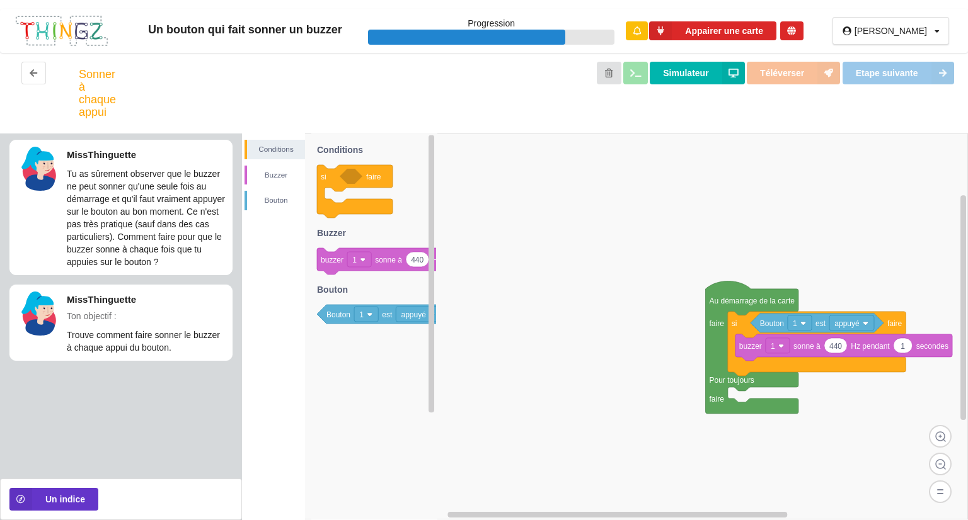
click at [484, 248] on rect at bounding box center [605, 327] width 726 height 386
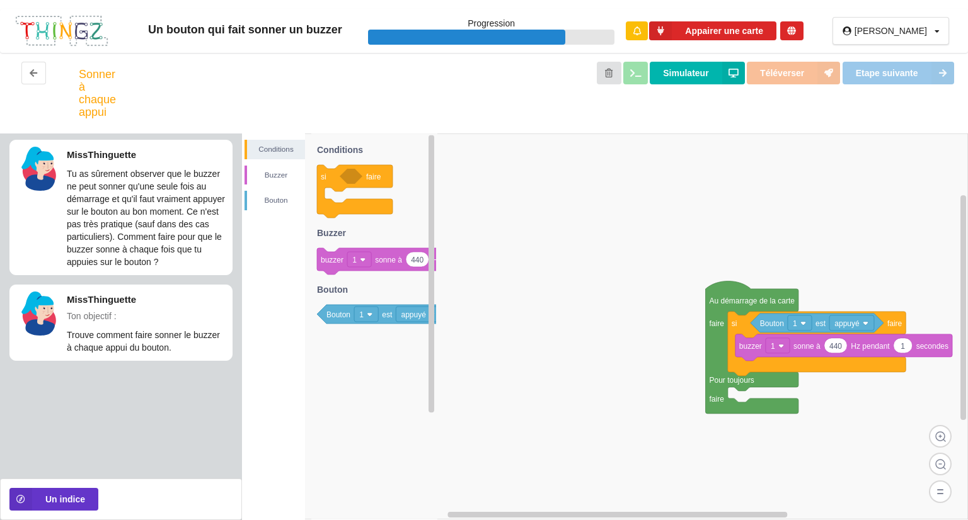
click at [484, 248] on rect at bounding box center [605, 327] width 726 height 386
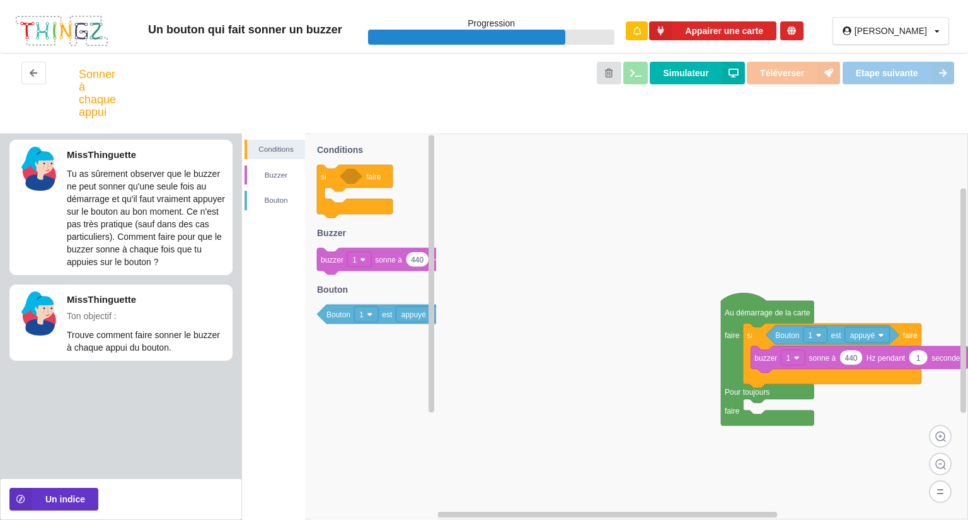
click at [484, 248] on rect at bounding box center [605, 327] width 726 height 386
